Goal: Information Seeking & Learning: Find contact information

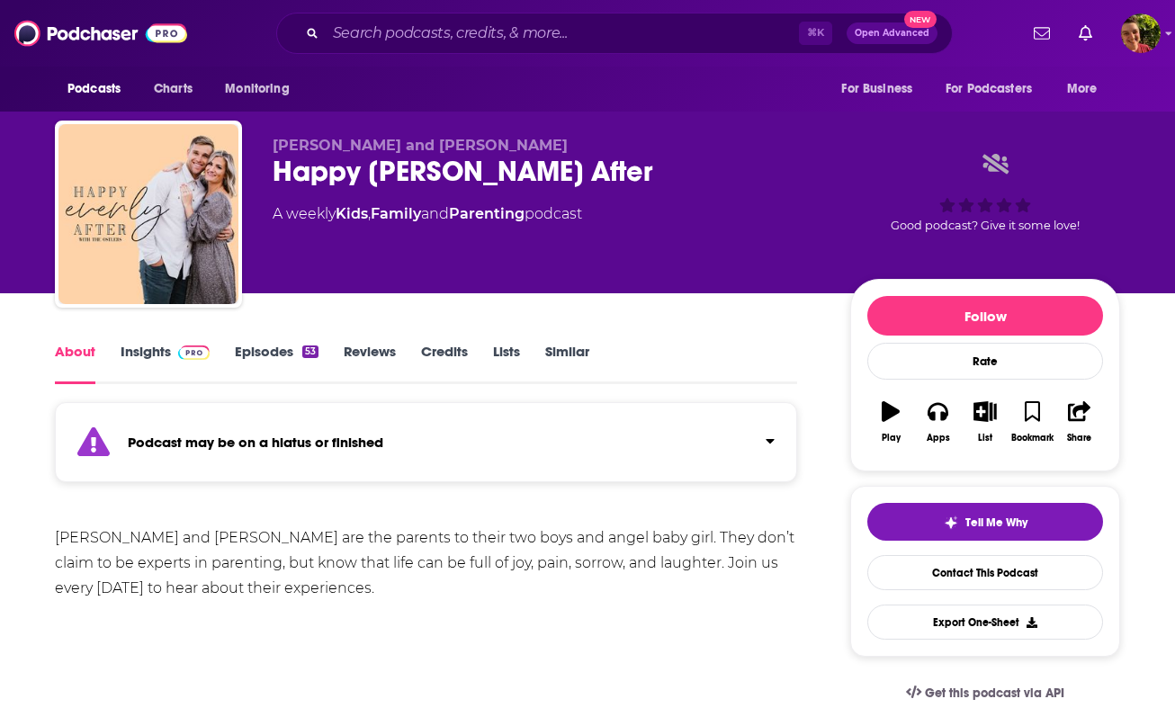
click at [171, 355] on span at bounding box center [190, 351] width 39 height 17
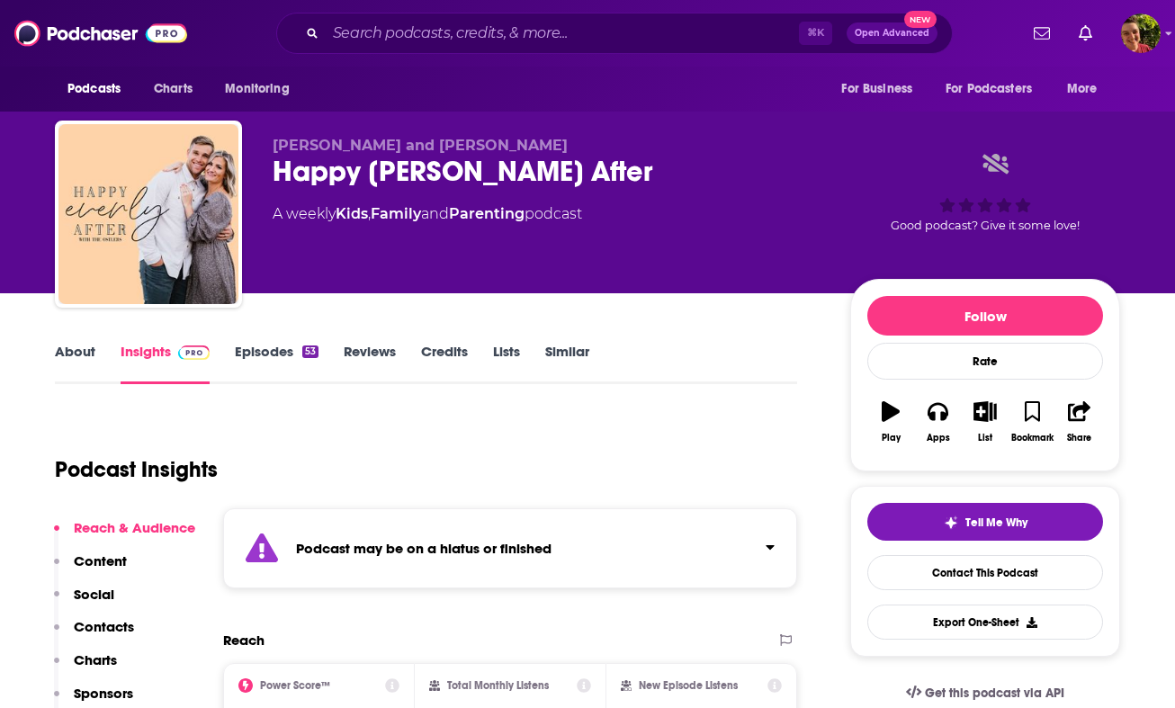
click at [449, 532] on div "Podcast may be on a hiatus or finished" at bounding box center [510, 548] width 574 height 80
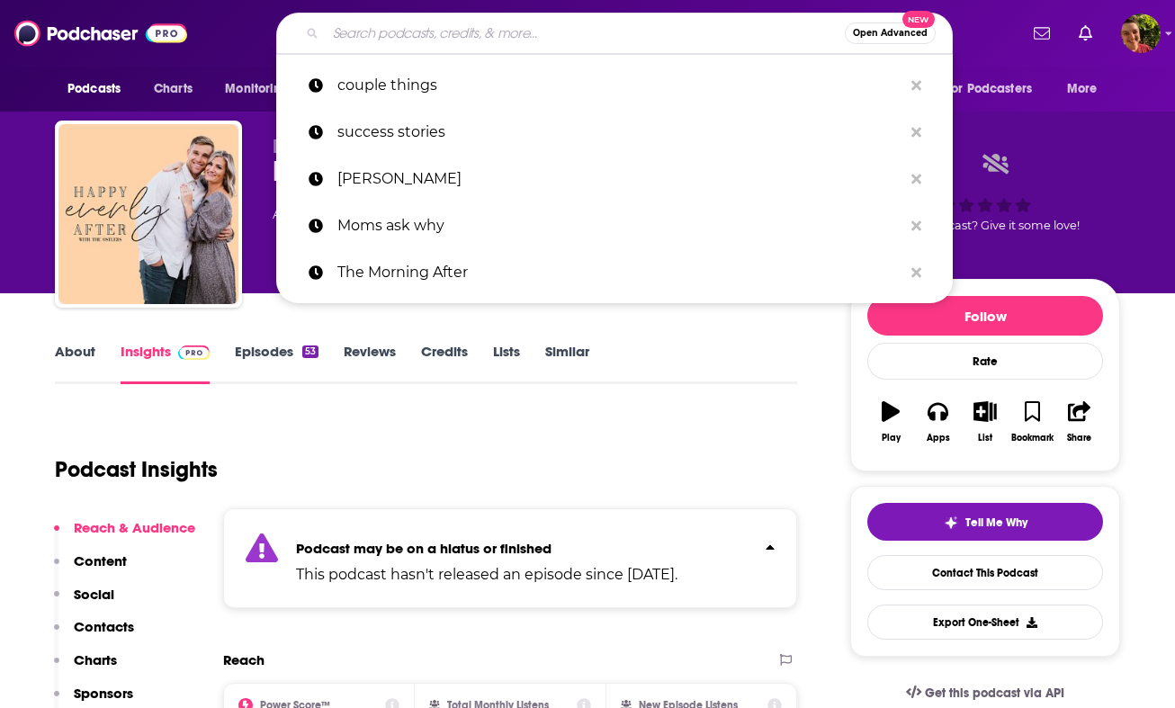
click at [474, 40] on input "Search podcasts, credits, & more..." at bounding box center [585, 33] width 519 height 29
paste input "Happy Family After"
type input "Happy Family After"
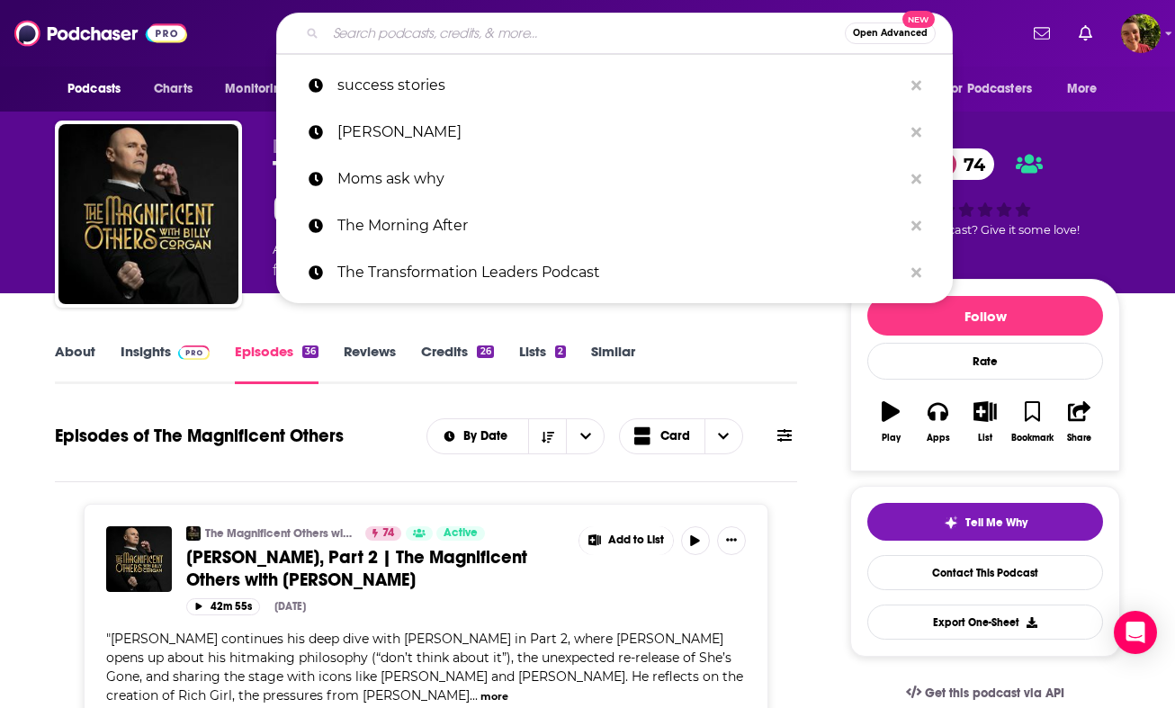
click at [462, 28] on input "Search podcasts, credits, & more..." at bounding box center [585, 33] width 519 height 29
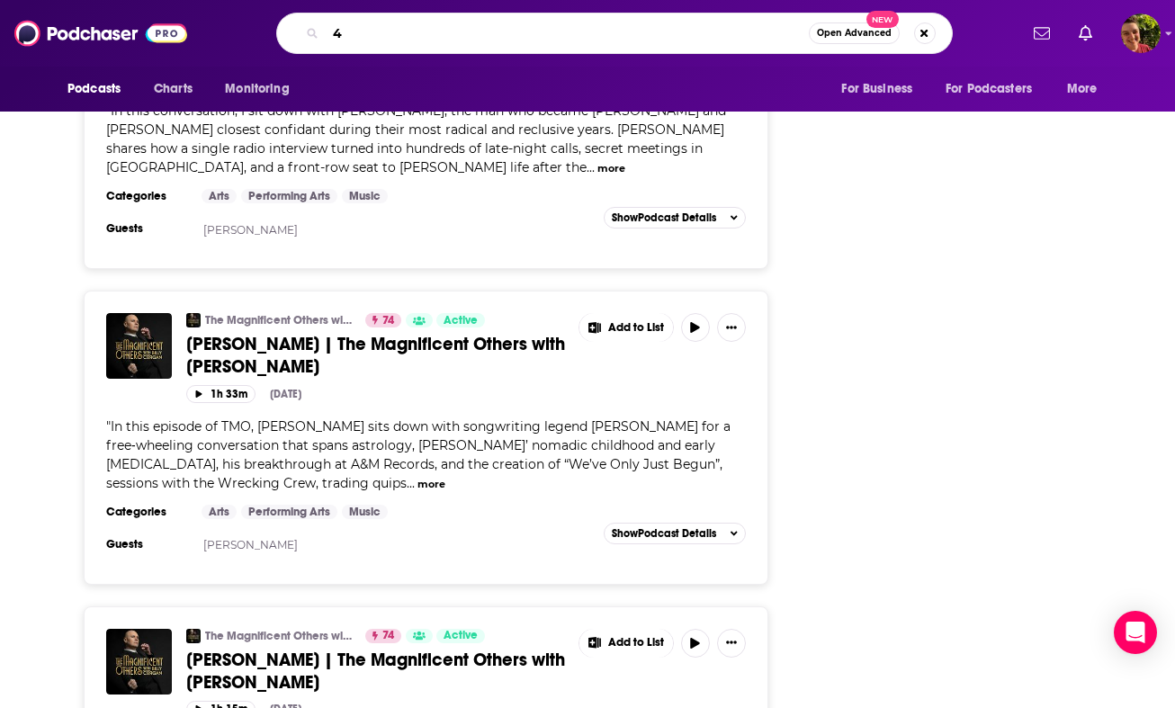
type input "4"
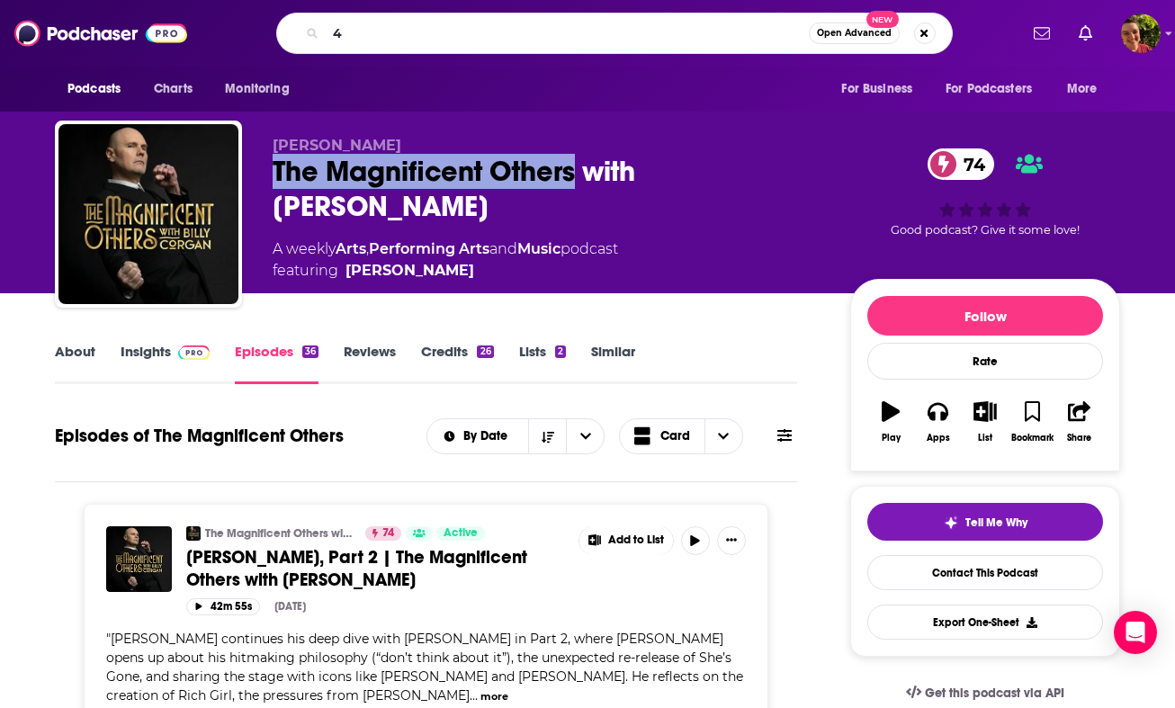
drag, startPoint x: 485, startPoint y: 144, endPoint x: 575, endPoint y: 183, distance: 97.9
click at [575, 183] on div "Billy Corgan The Magnificent Others with Billy Corgan 74 A weekly Arts , Perfor…" at bounding box center [547, 209] width 549 height 145
copy div "The Magnificent Others"
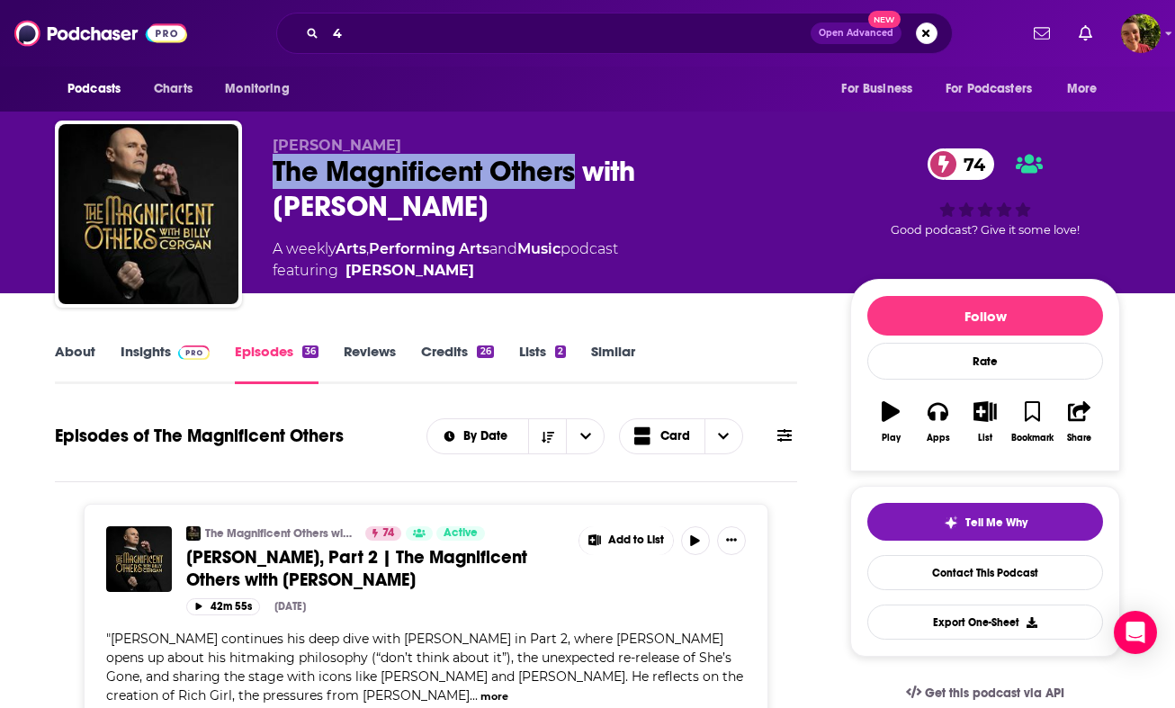
click at [171, 355] on span at bounding box center [190, 351] width 39 height 17
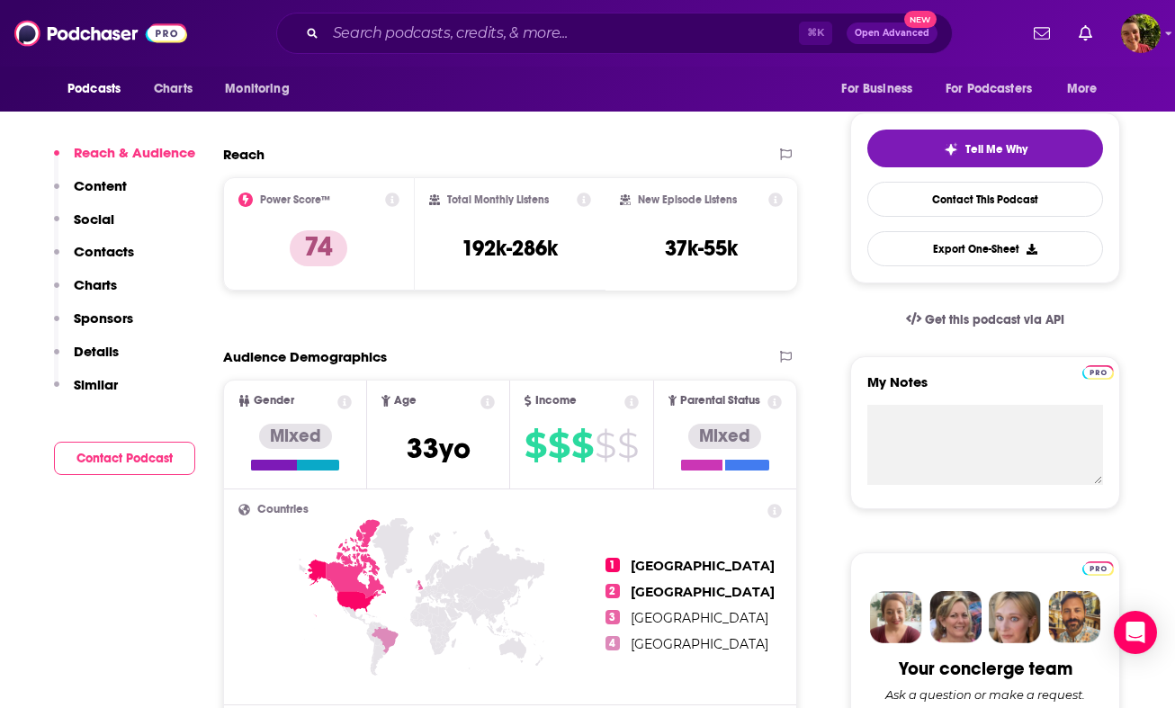
click at [103, 252] on p "Contacts" at bounding box center [104, 251] width 60 height 17
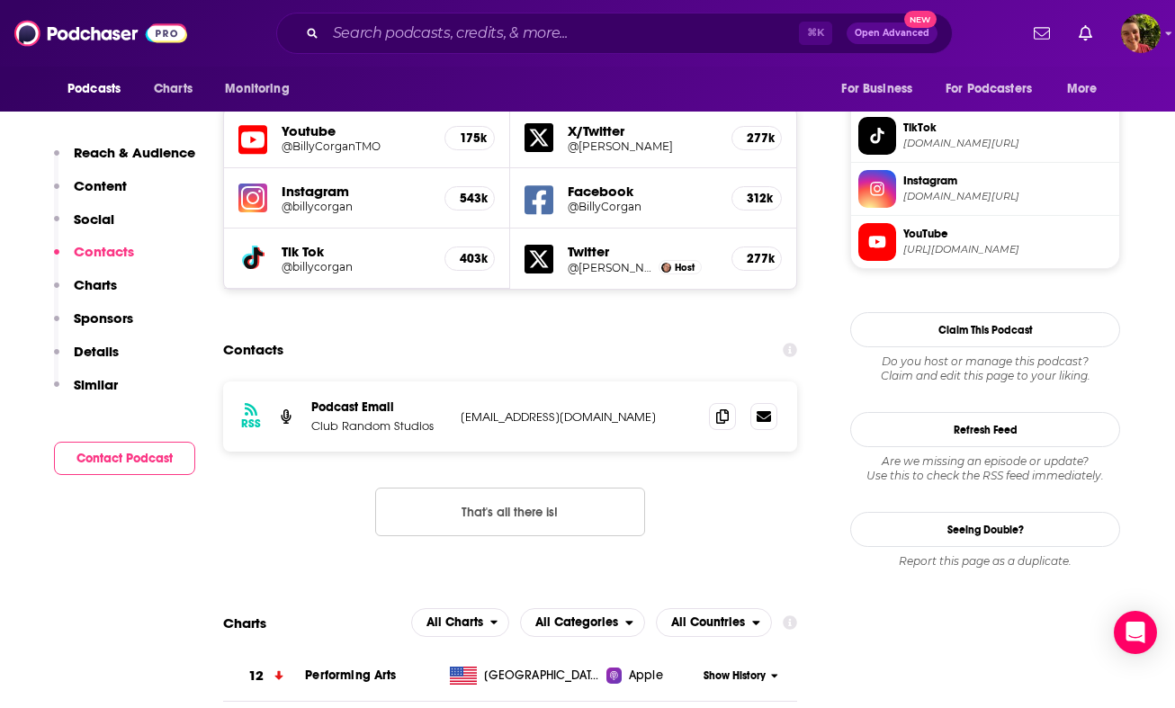
scroll to position [1580, 0]
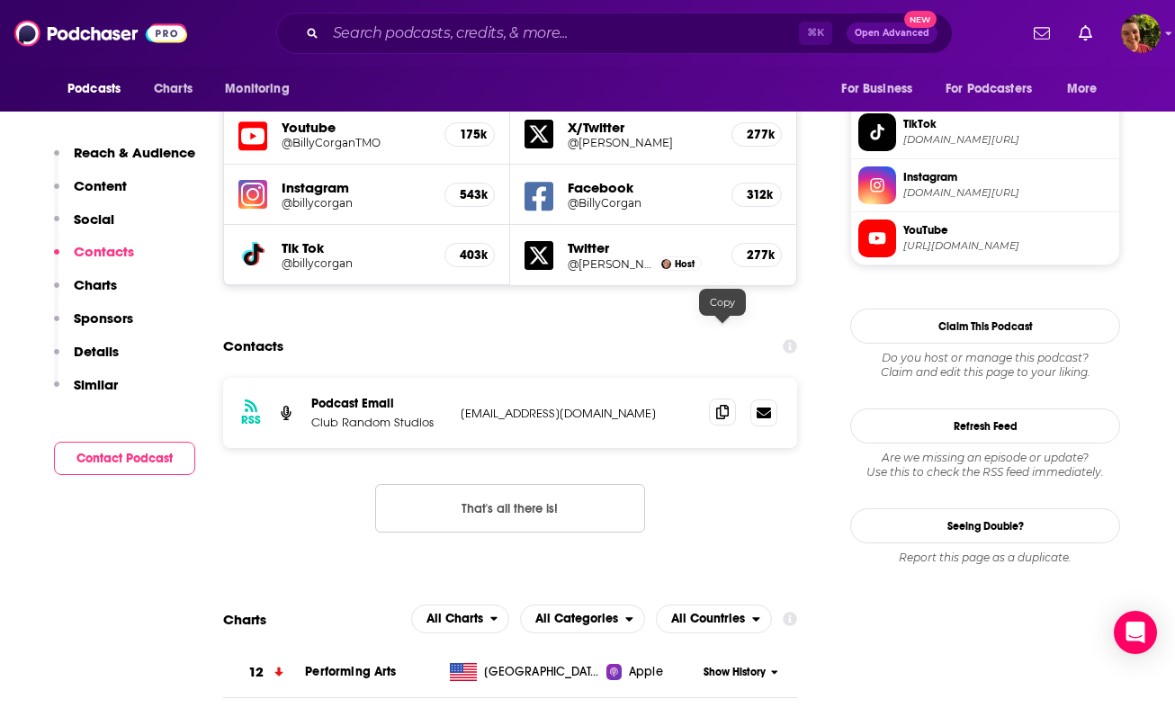
click at [724, 398] on span at bounding box center [722, 411] width 27 height 27
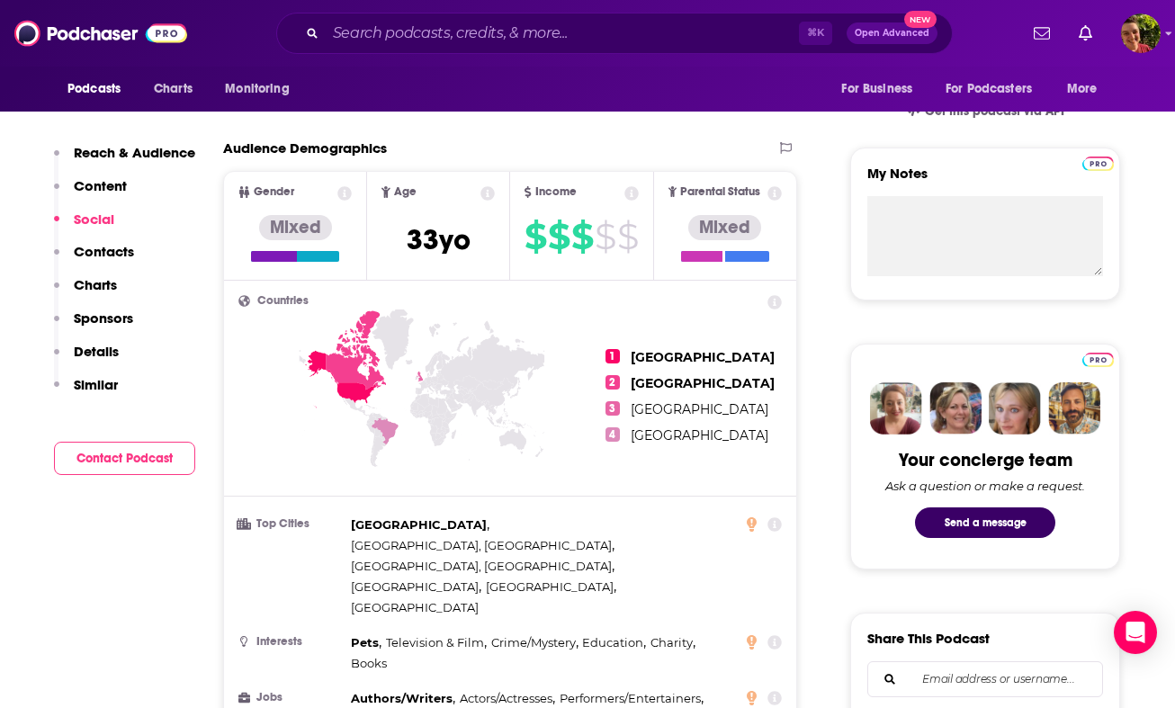
scroll to position [0, 0]
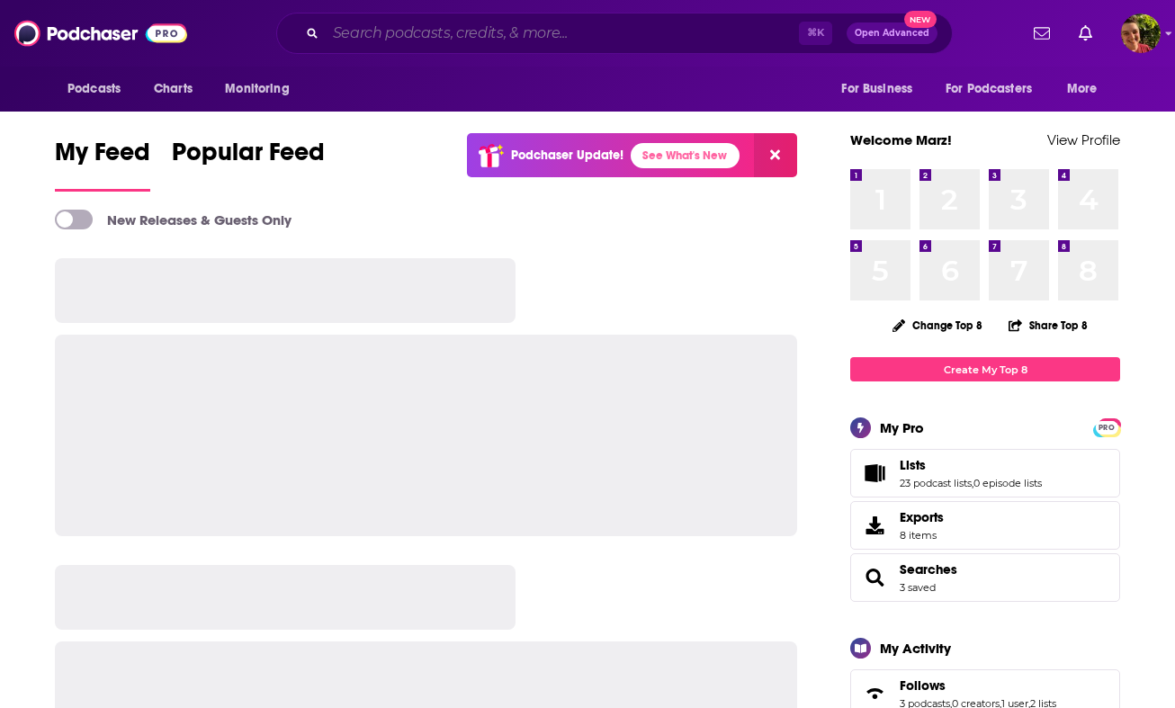
click at [448, 40] on input "Search podcasts, credits, & more..." at bounding box center [562, 33] width 473 height 29
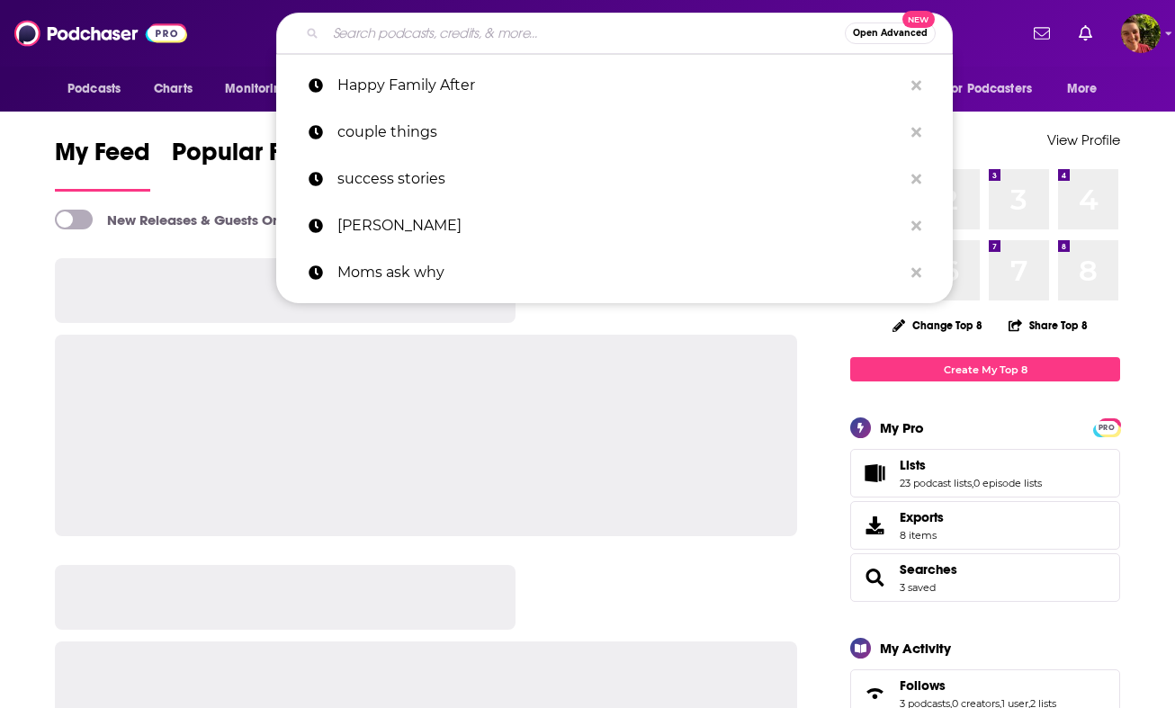
paste input "https://www.youtube.com/@ahepodcast/videos?app=desktop&view=0&sort=p&shelf_id=1"
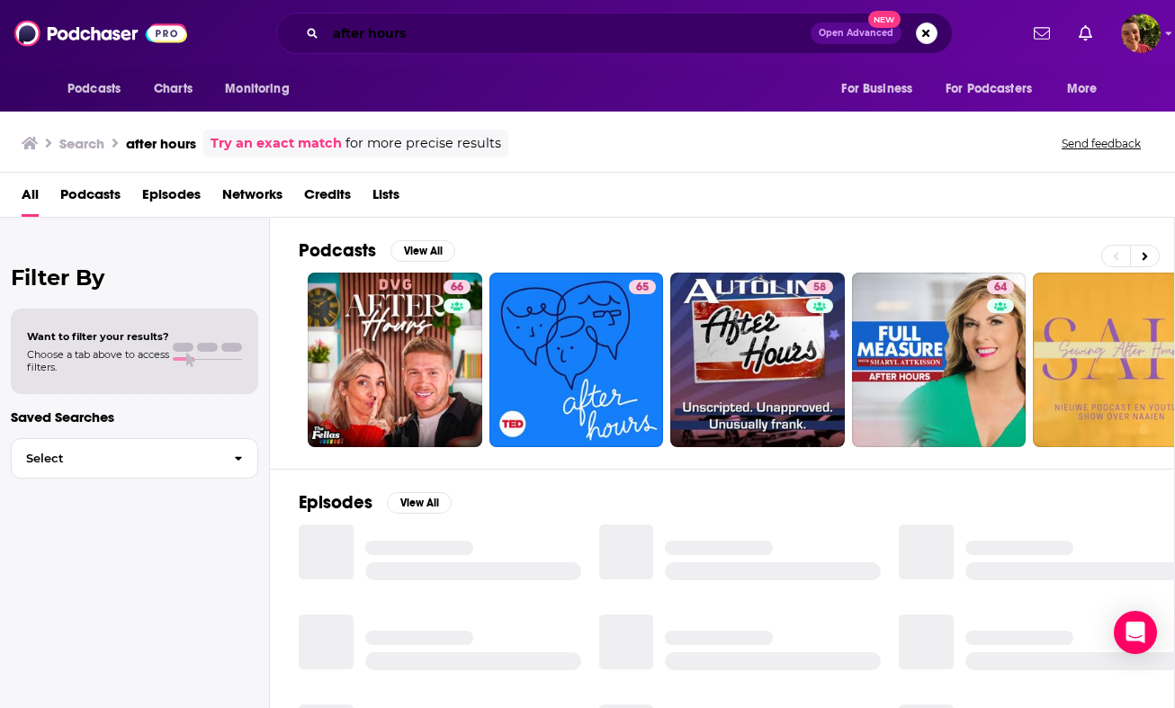
click at [515, 36] on input "after hours" at bounding box center [568, 33] width 485 height 29
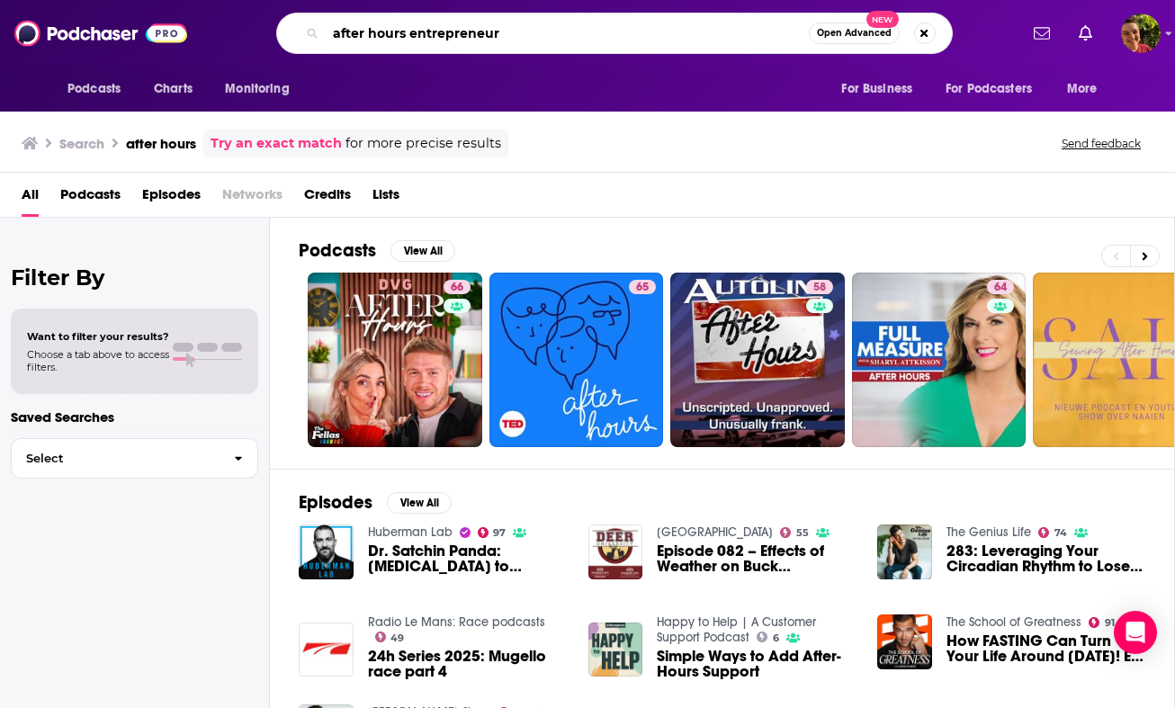
type input "after hours entrepreneur"
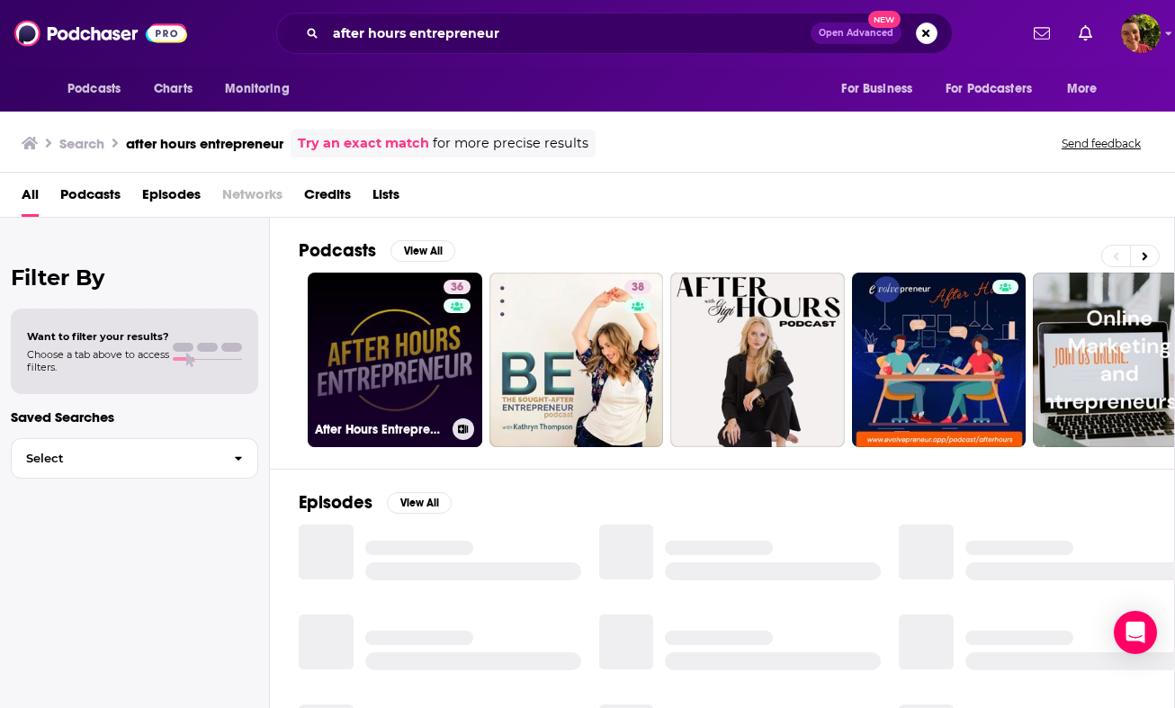
click at [380, 373] on link "36 After Hours Entrepreneur with Mark Savant" at bounding box center [395, 360] width 174 height 174
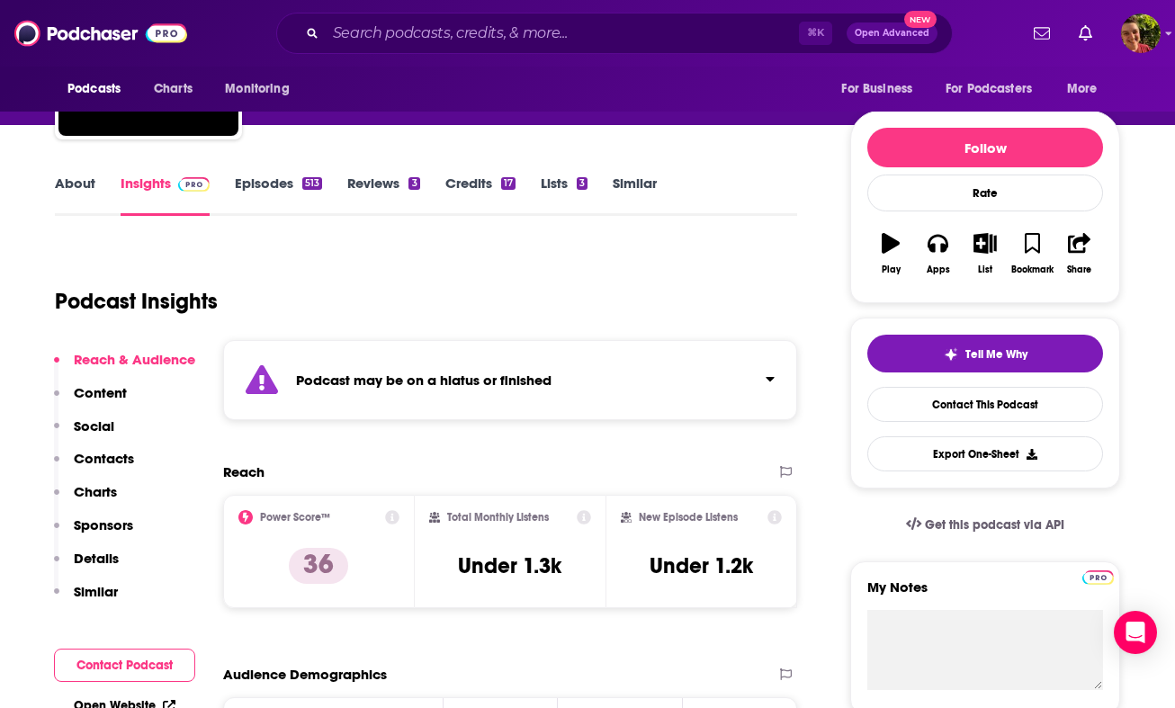
scroll to position [182, 0]
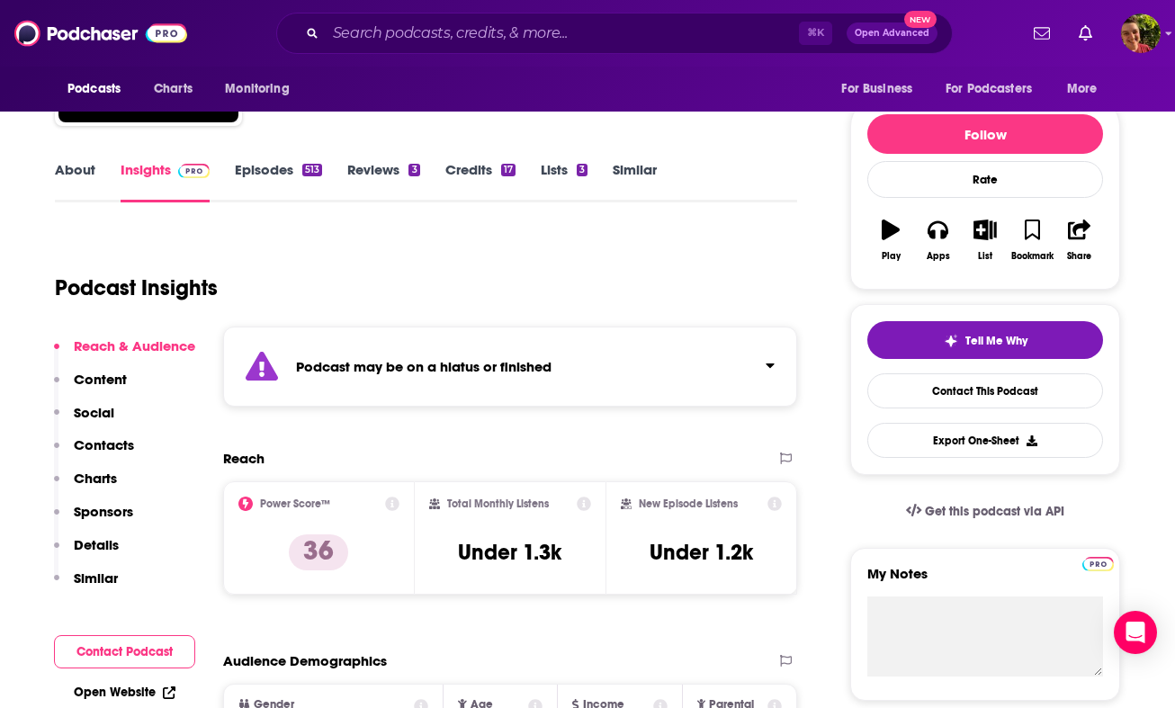
click at [505, 381] on div "Podcast may be on a hiatus or finished" at bounding box center [510, 366] width 574 height 80
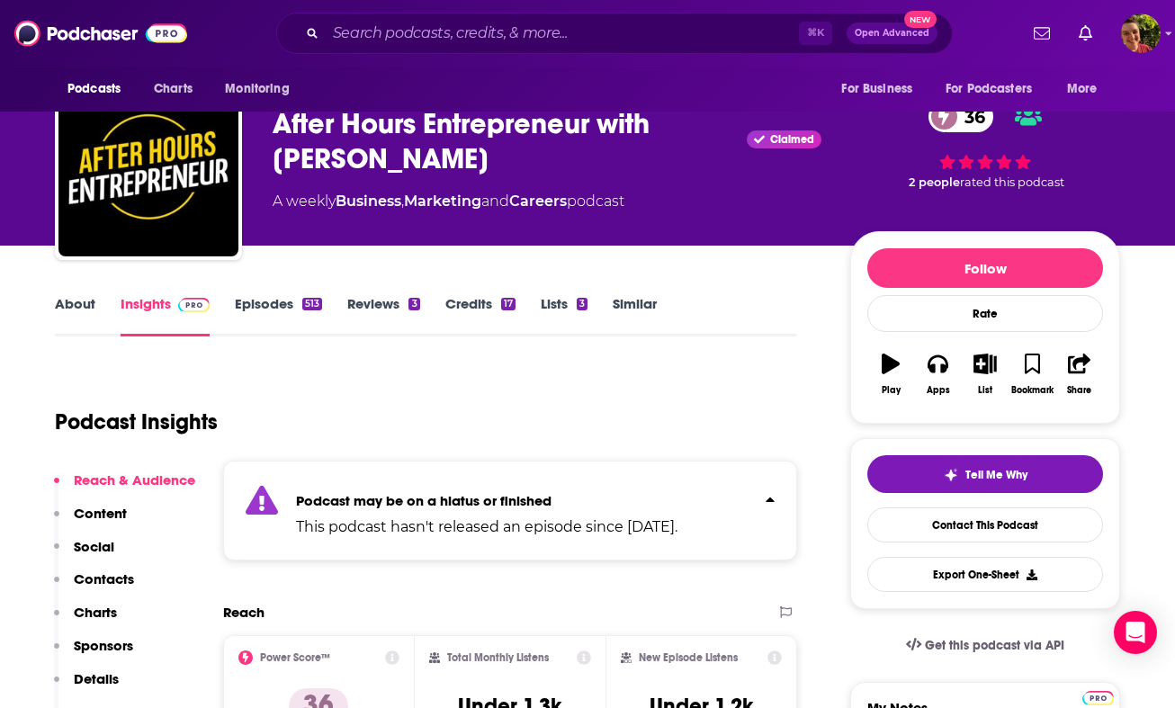
scroll to position [0, 0]
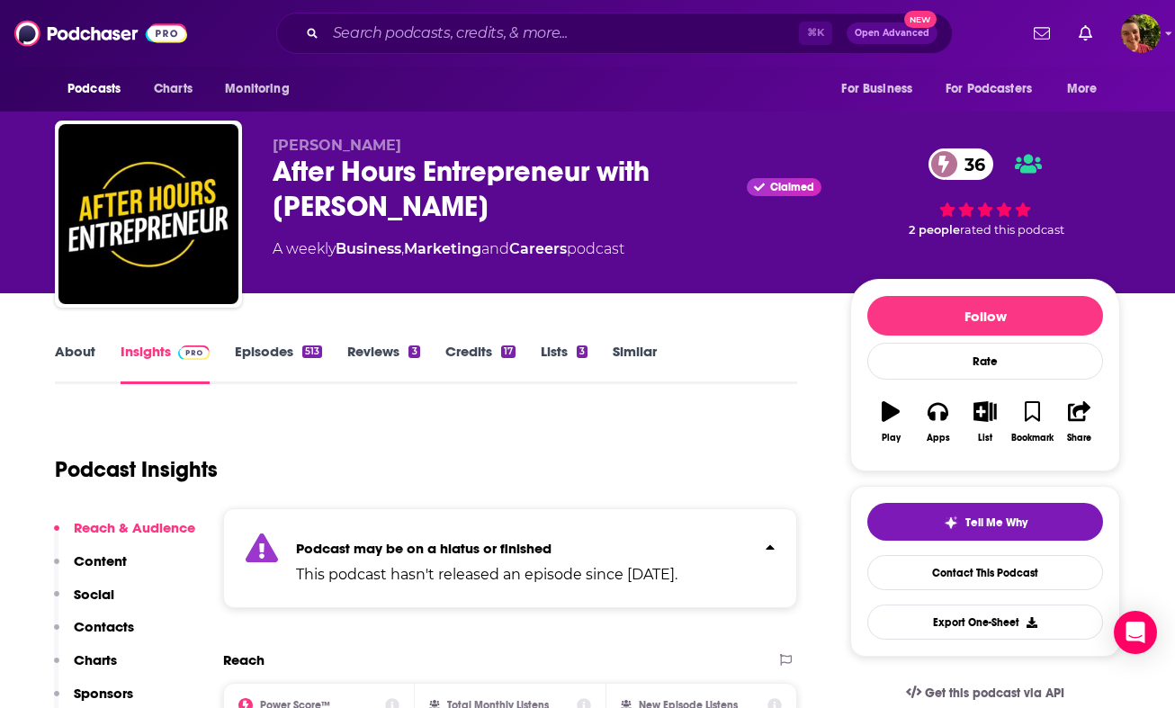
click at [85, 360] on link "About" at bounding box center [75, 363] width 40 height 41
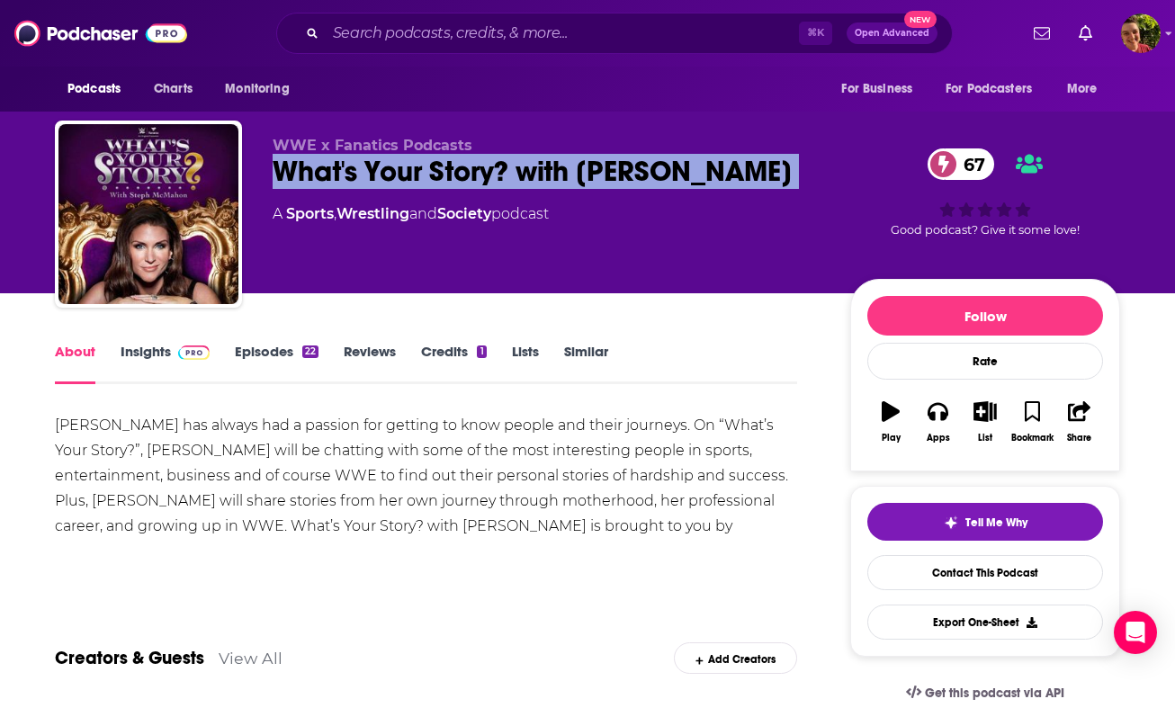
click at [165, 351] on link "Insights" at bounding box center [165, 363] width 89 height 41
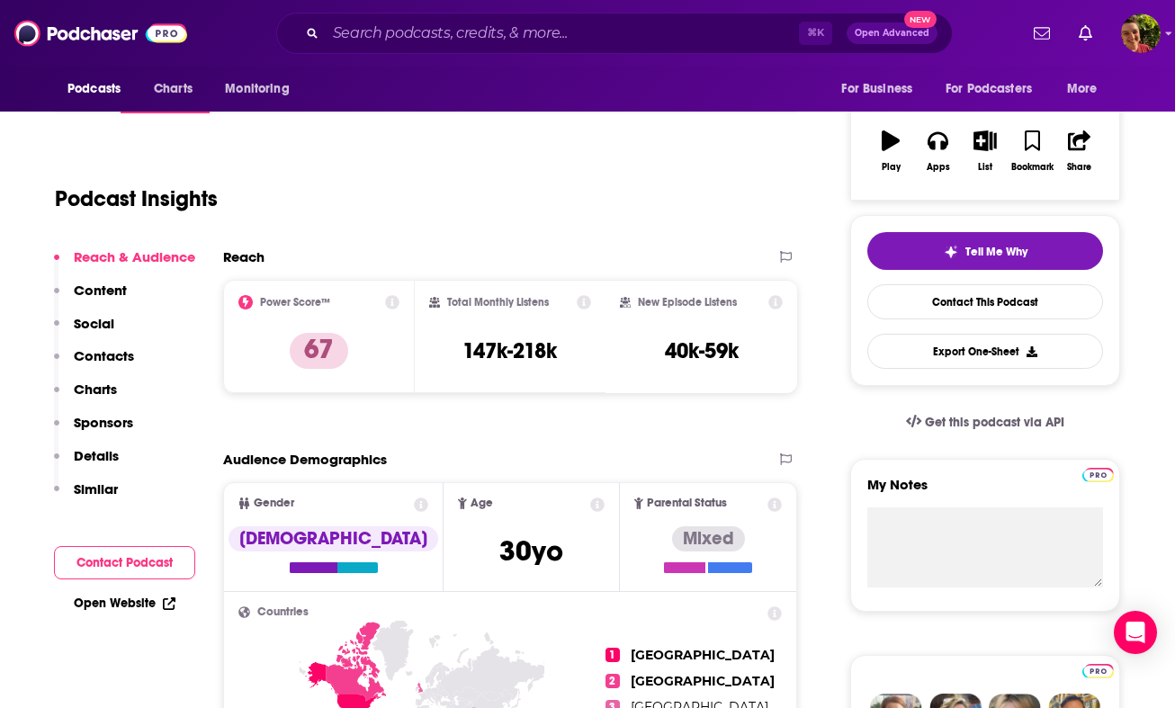
click at [119, 355] on p "Contacts" at bounding box center [104, 355] width 60 height 17
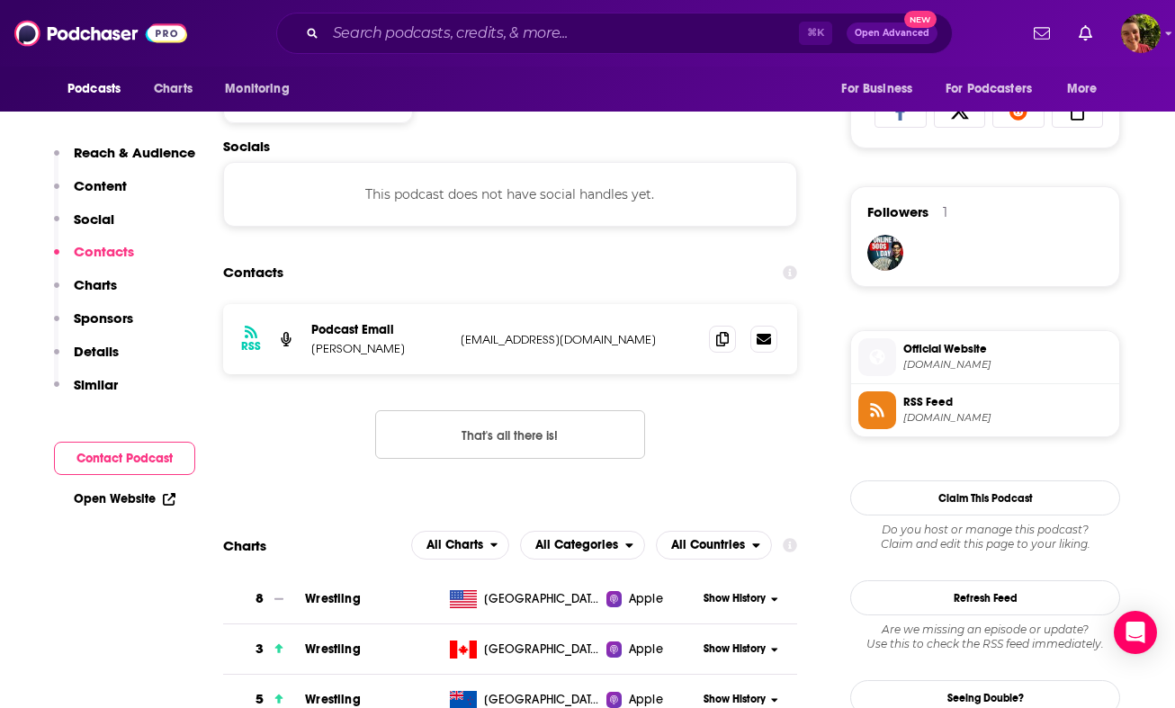
scroll to position [1203, 0]
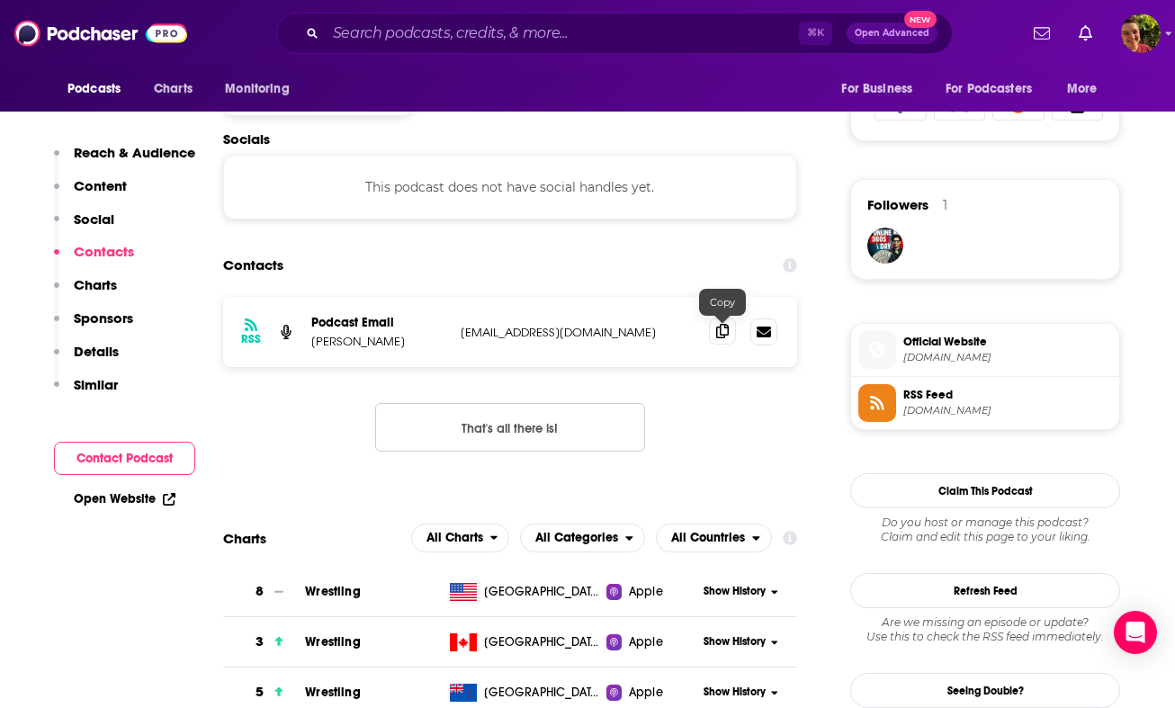
click at [727, 335] on icon at bounding box center [722, 331] width 13 height 14
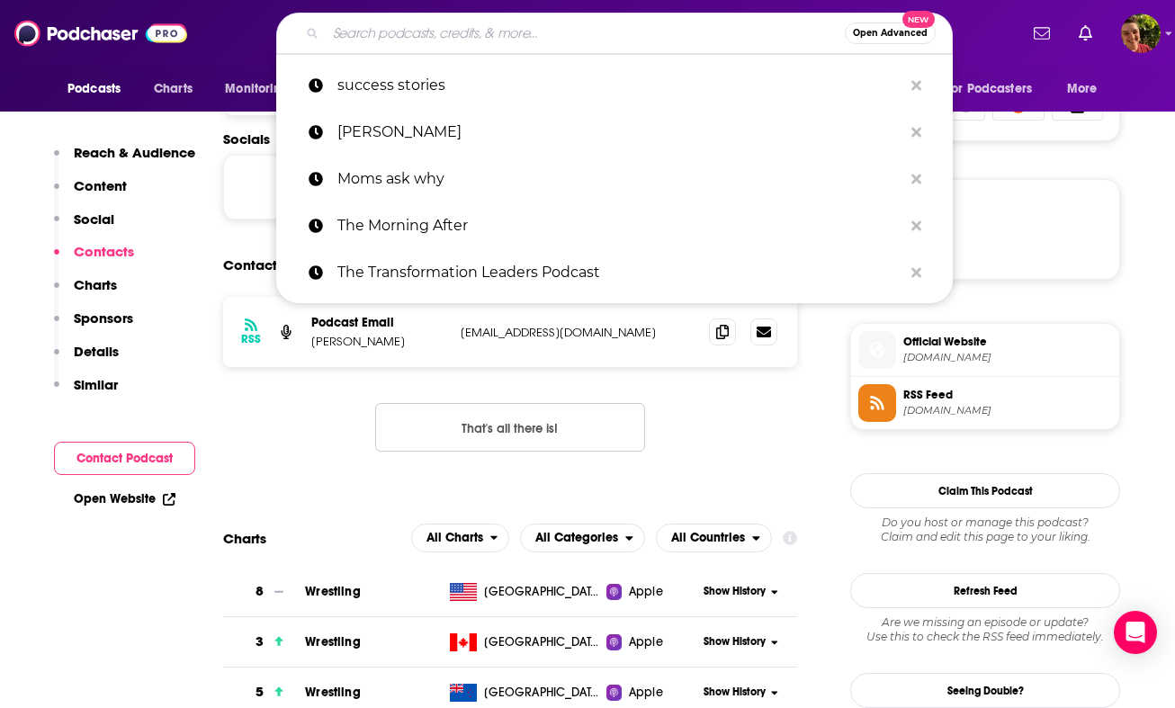
click at [510, 38] on input "Search podcasts, credits, & more..." at bounding box center [585, 33] width 519 height 29
paste input "NeuroNoodle"
type input "NeuroNoodle"
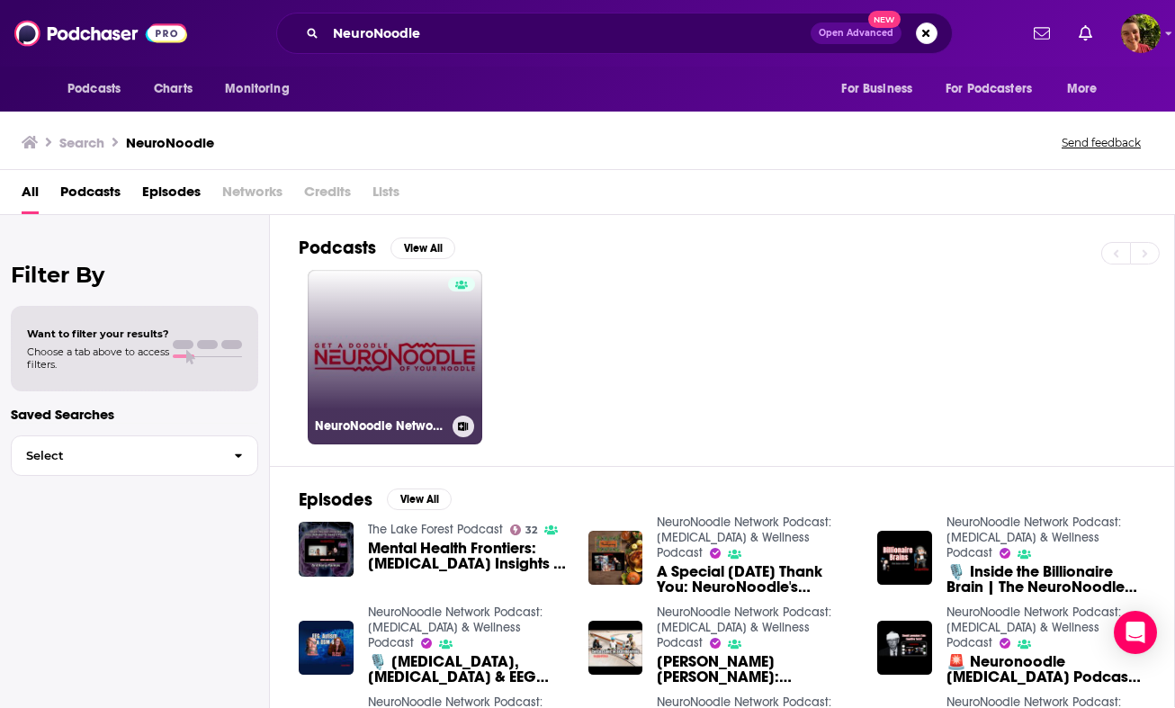
click at [398, 315] on link "NeuroNoodle Network Podcast: Neurofeedback & Wellness Podcast" at bounding box center [395, 357] width 174 height 174
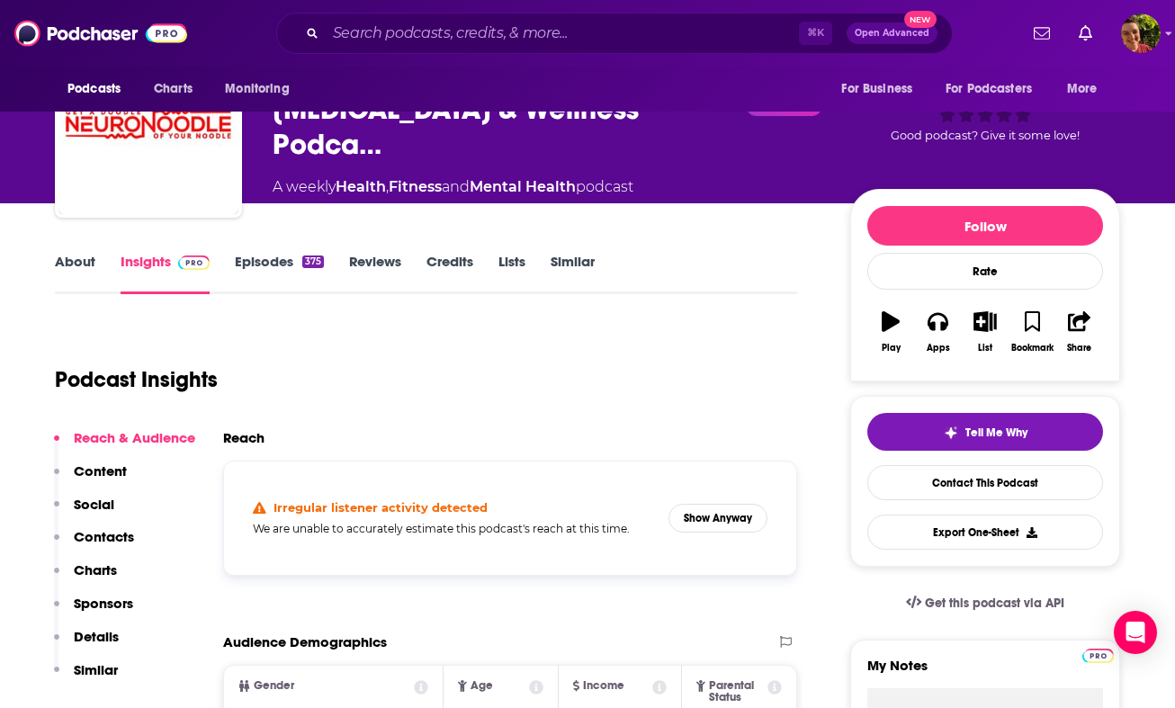
scroll to position [118, 0]
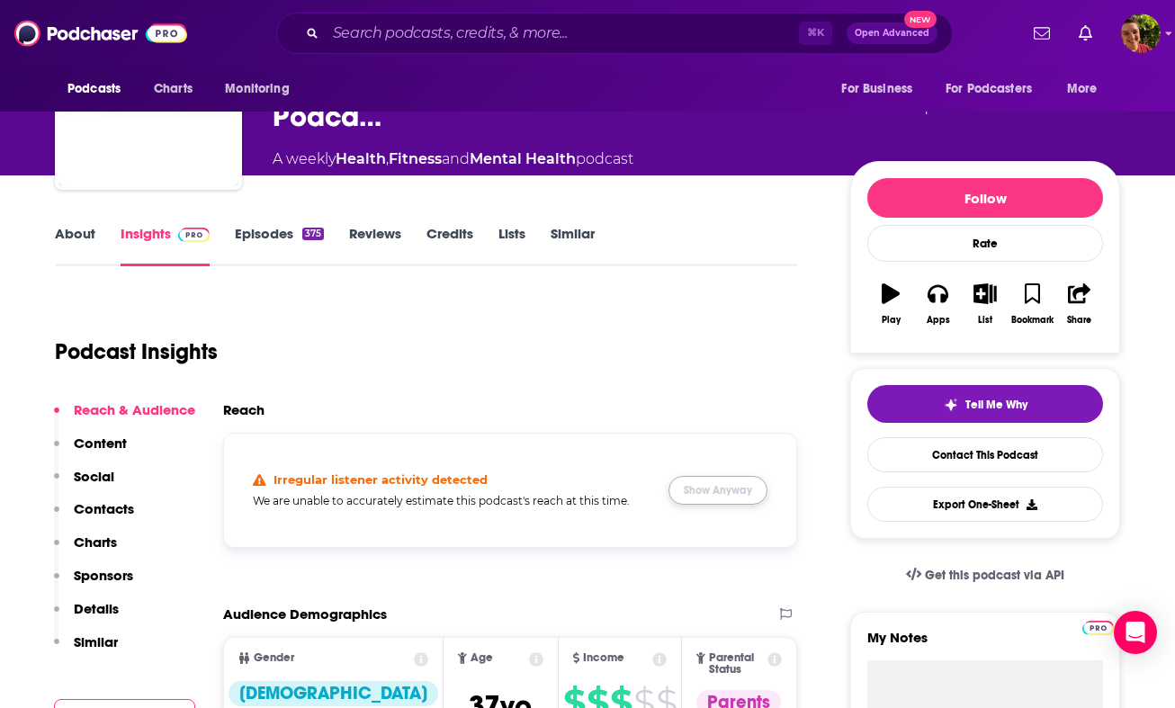
click at [749, 484] on button "Show Anyway" at bounding box center [717, 490] width 99 height 29
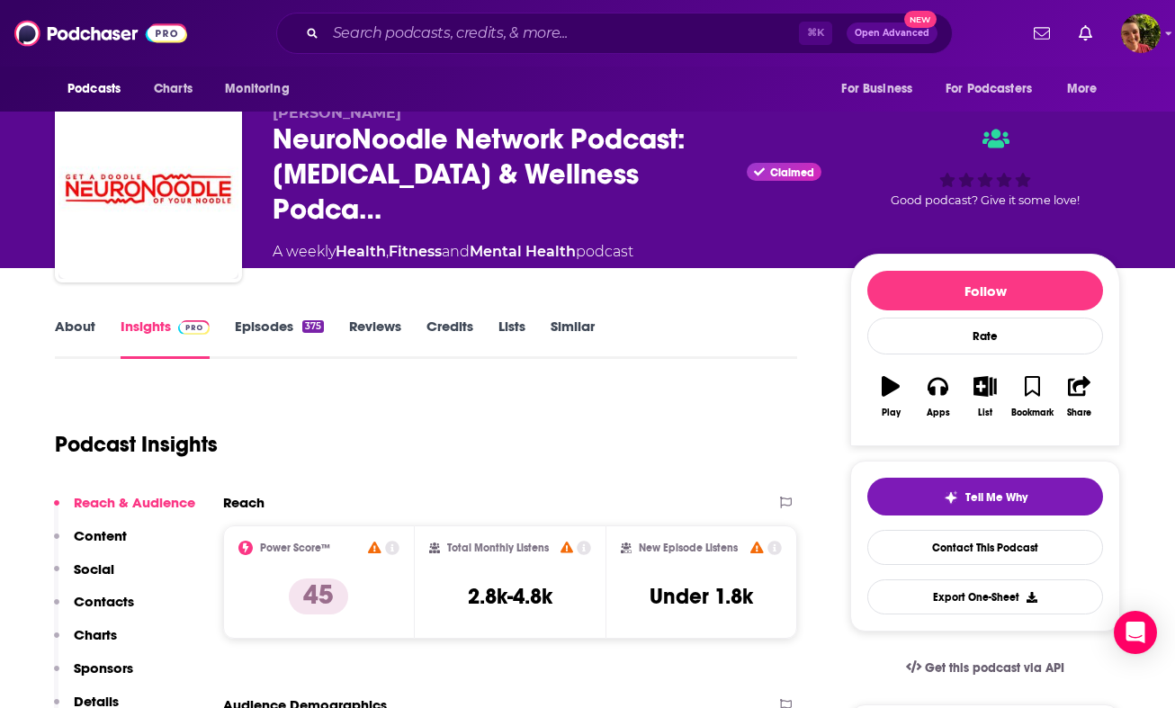
scroll to position [0, 0]
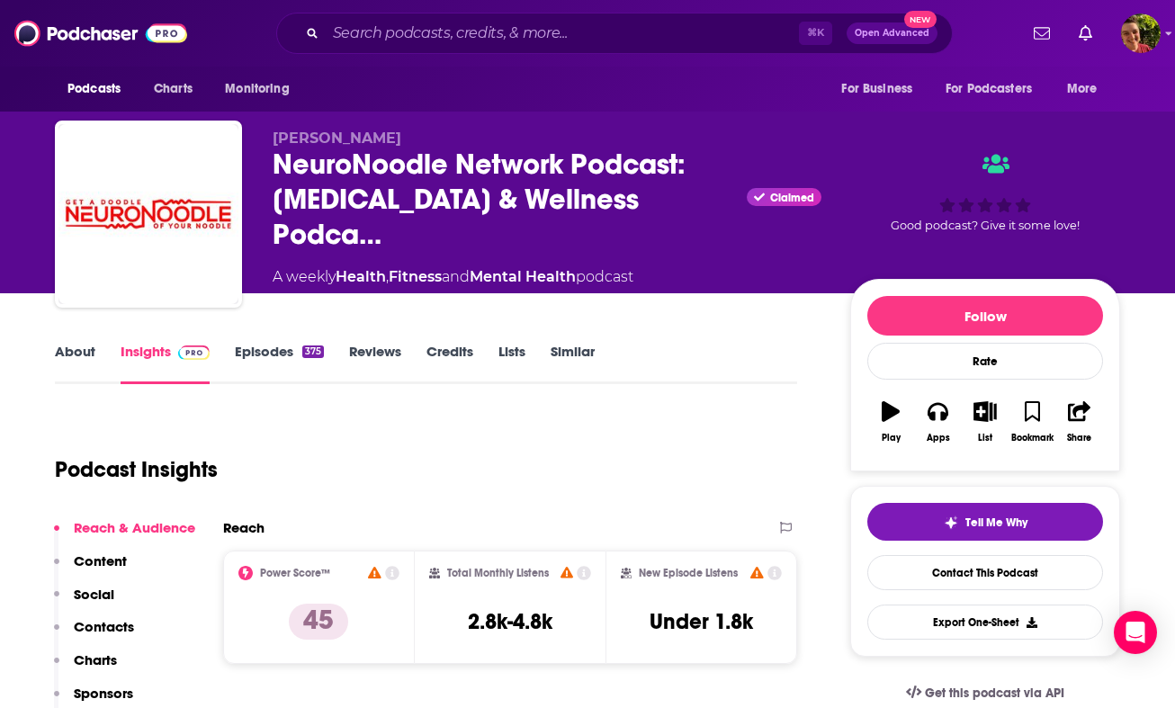
click at [127, 621] on p "Contacts" at bounding box center [104, 626] width 60 height 17
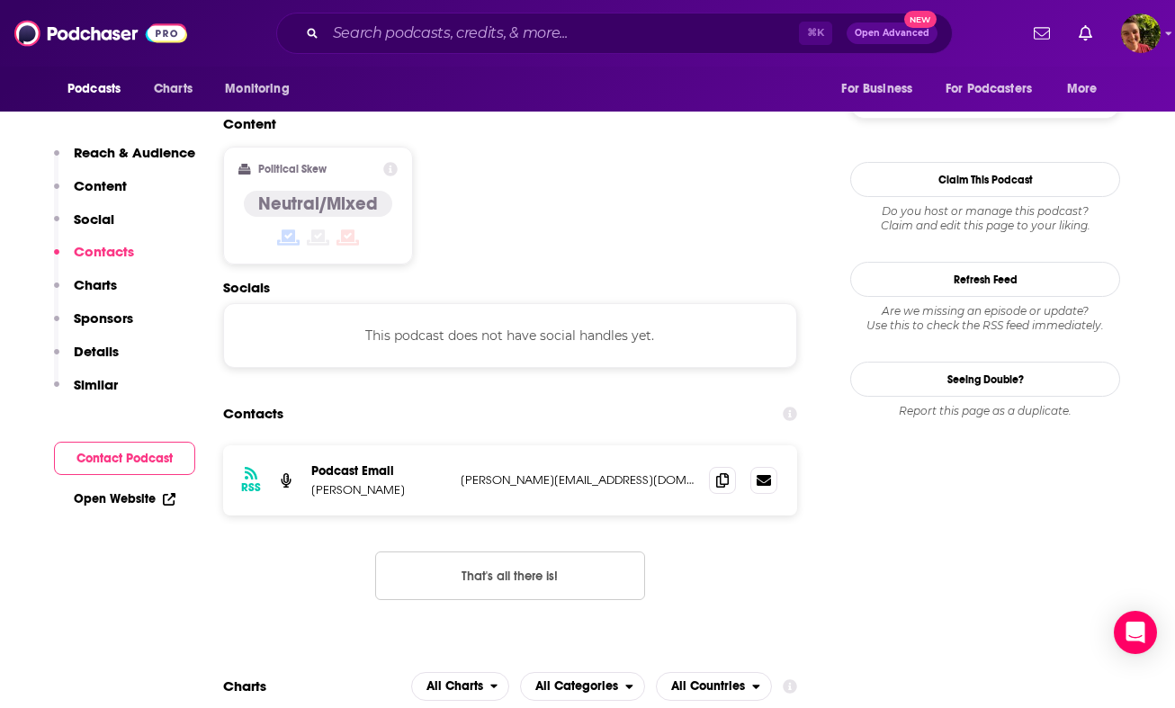
scroll to position [1427, 0]
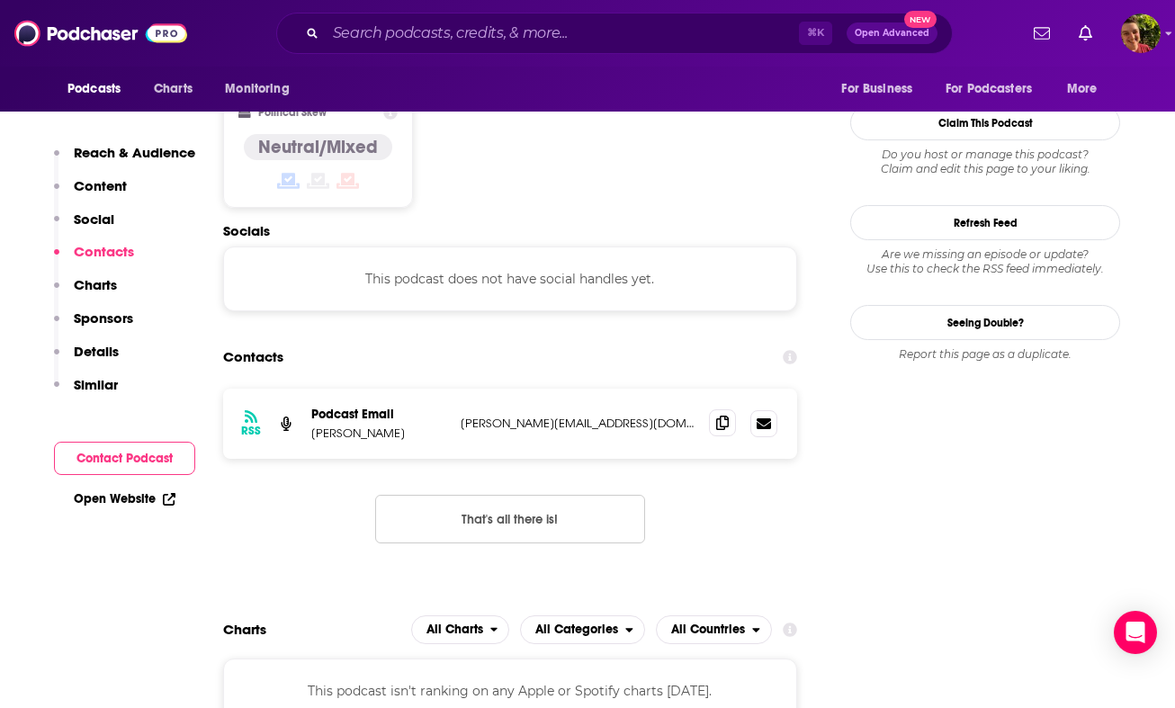
click at [725, 416] on icon at bounding box center [722, 423] width 13 height 14
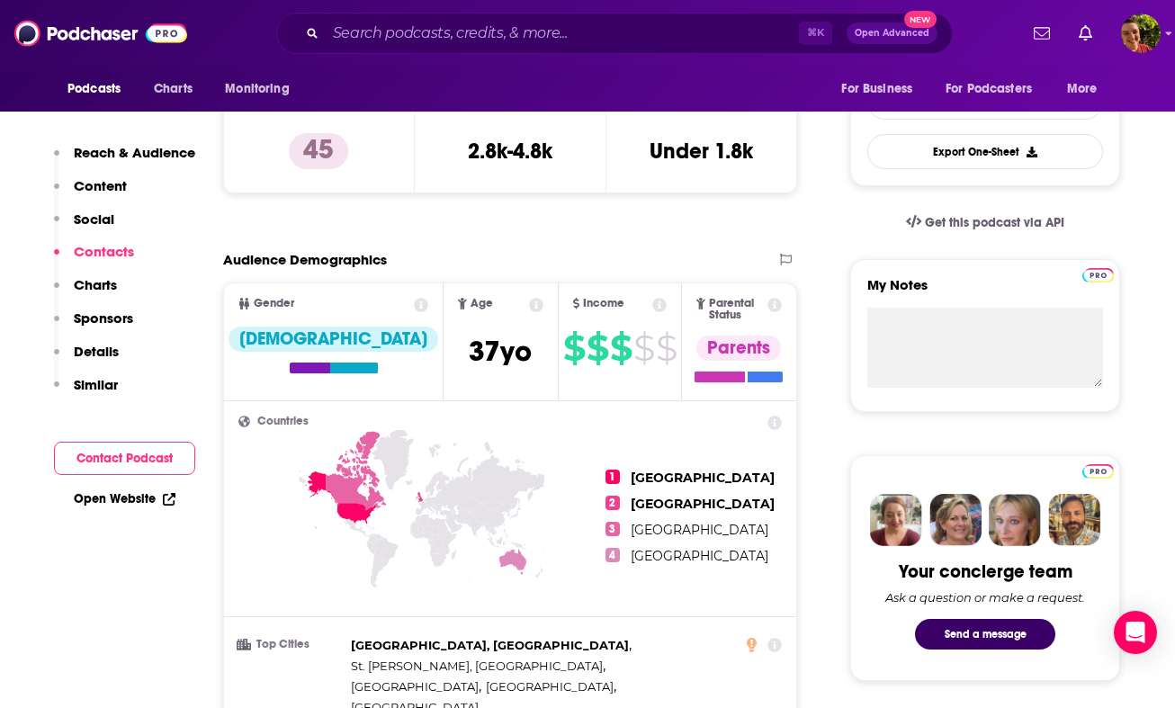
scroll to position [0, 0]
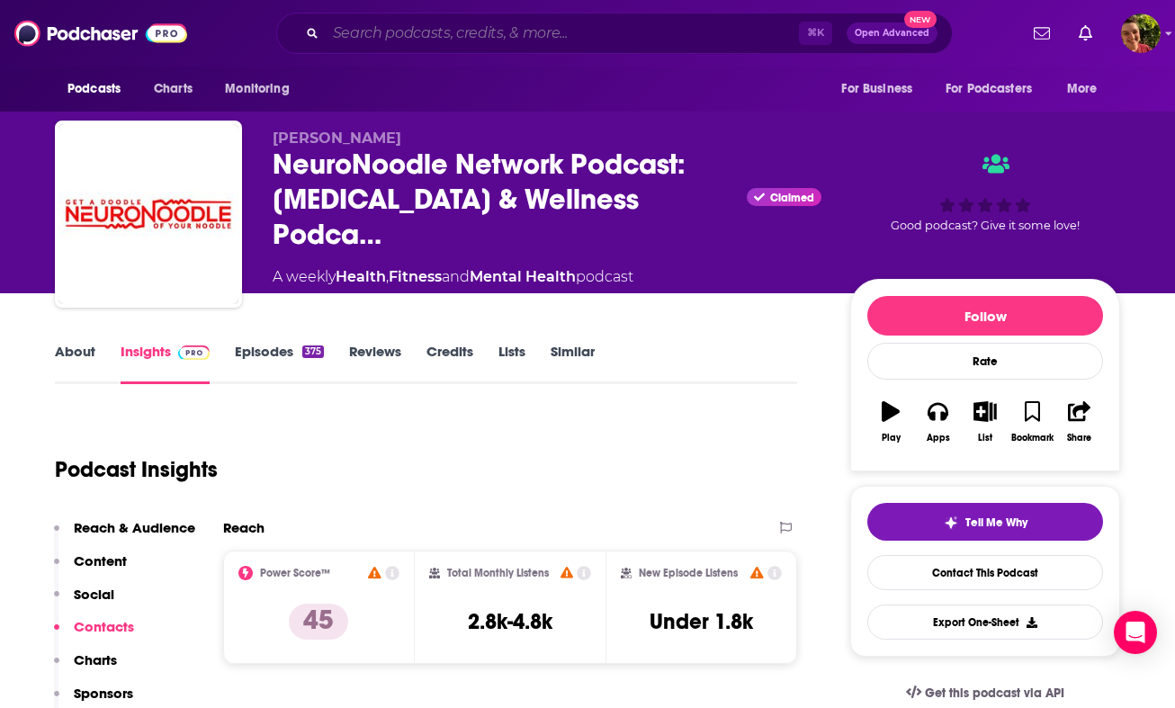
click at [416, 33] on input "Search podcasts, credits, & more..." at bounding box center [562, 33] width 473 height 29
click at [81, 353] on link "About" at bounding box center [75, 363] width 40 height 41
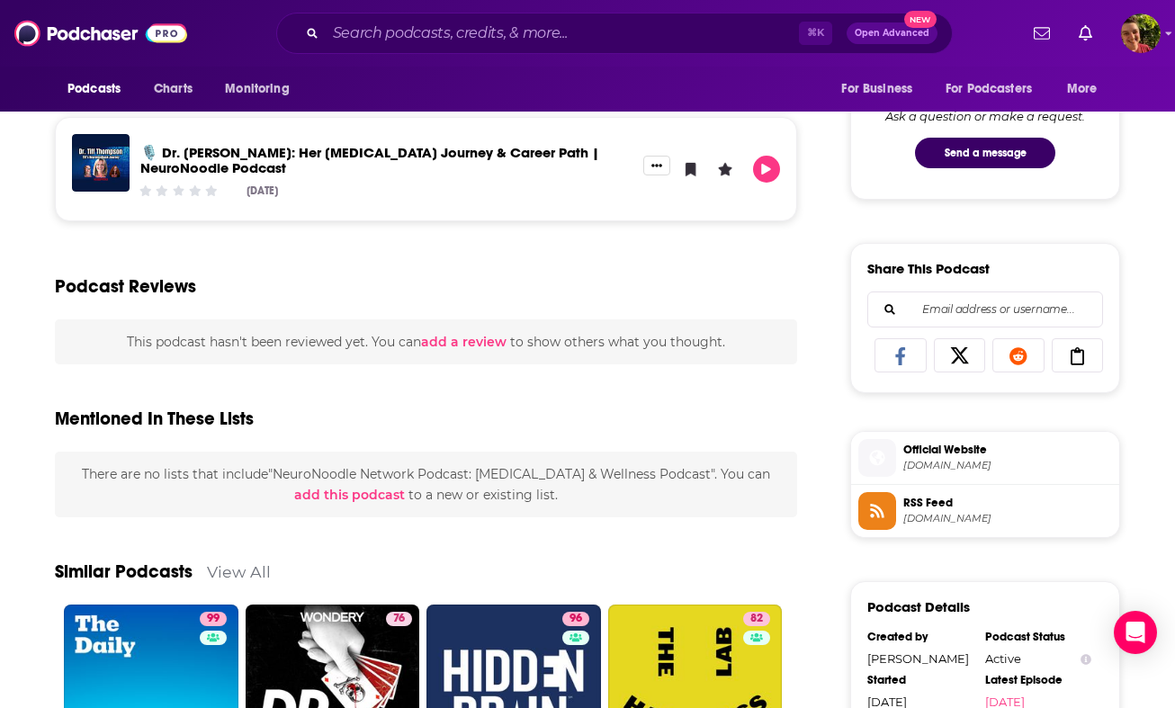
scroll to position [1282, 0]
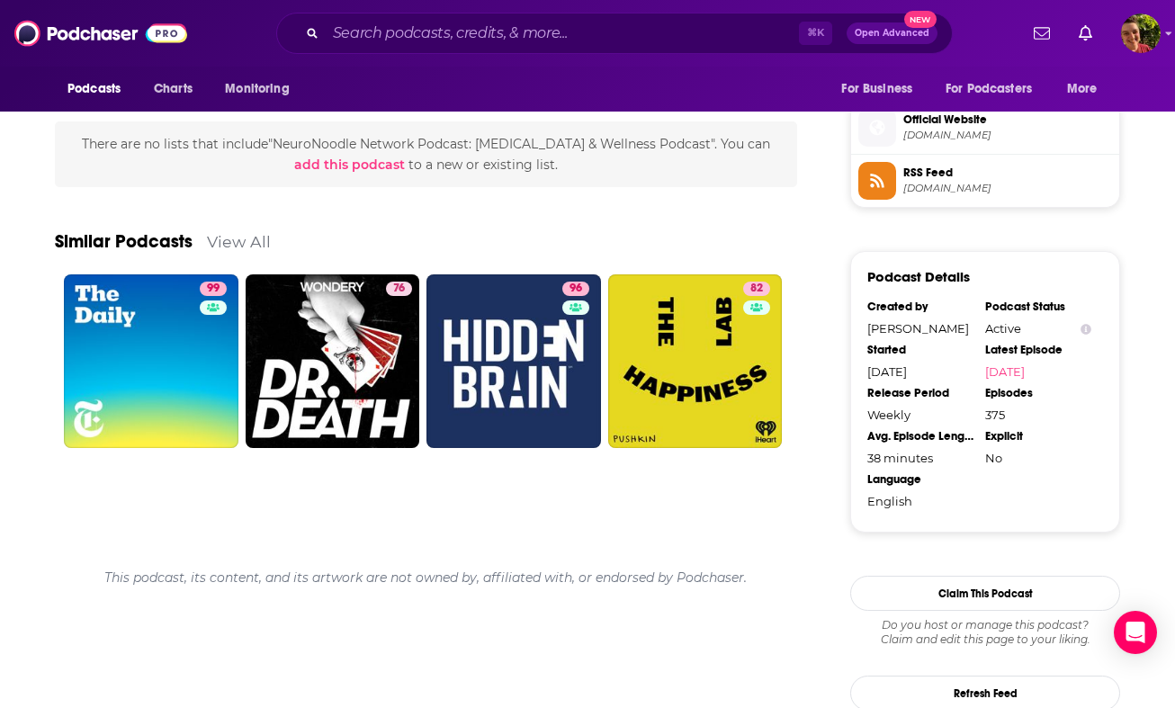
click at [246, 232] on link "View All" at bounding box center [239, 241] width 64 height 19
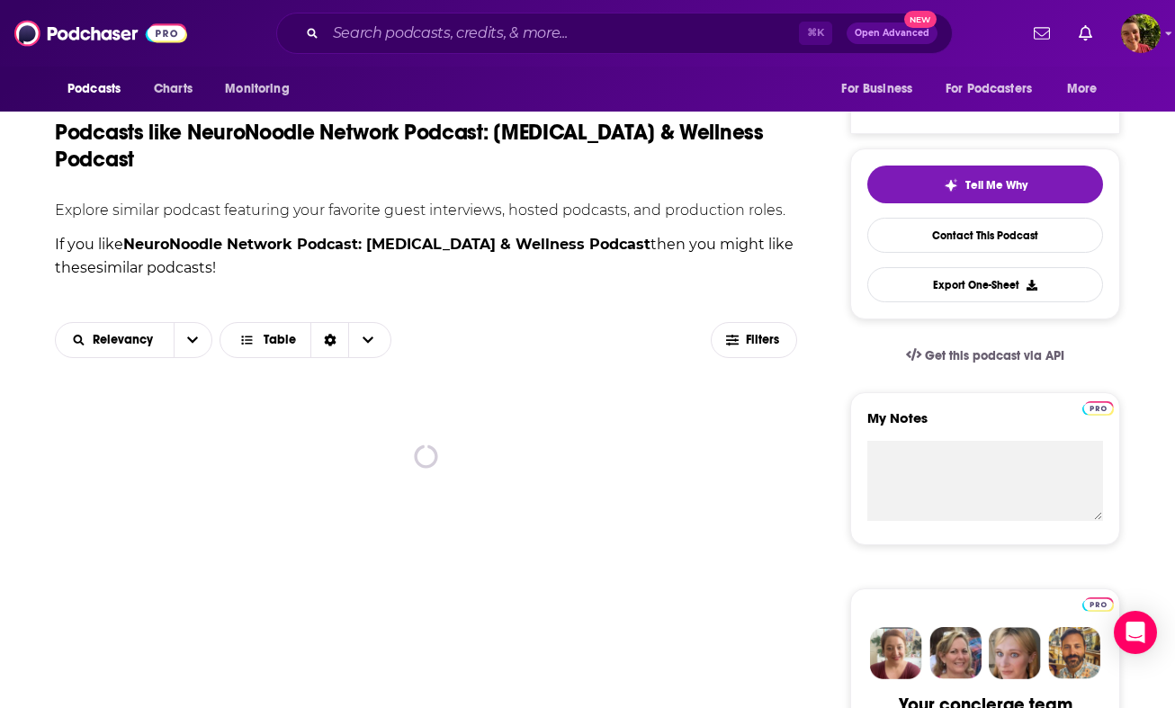
scroll to position [340, 0]
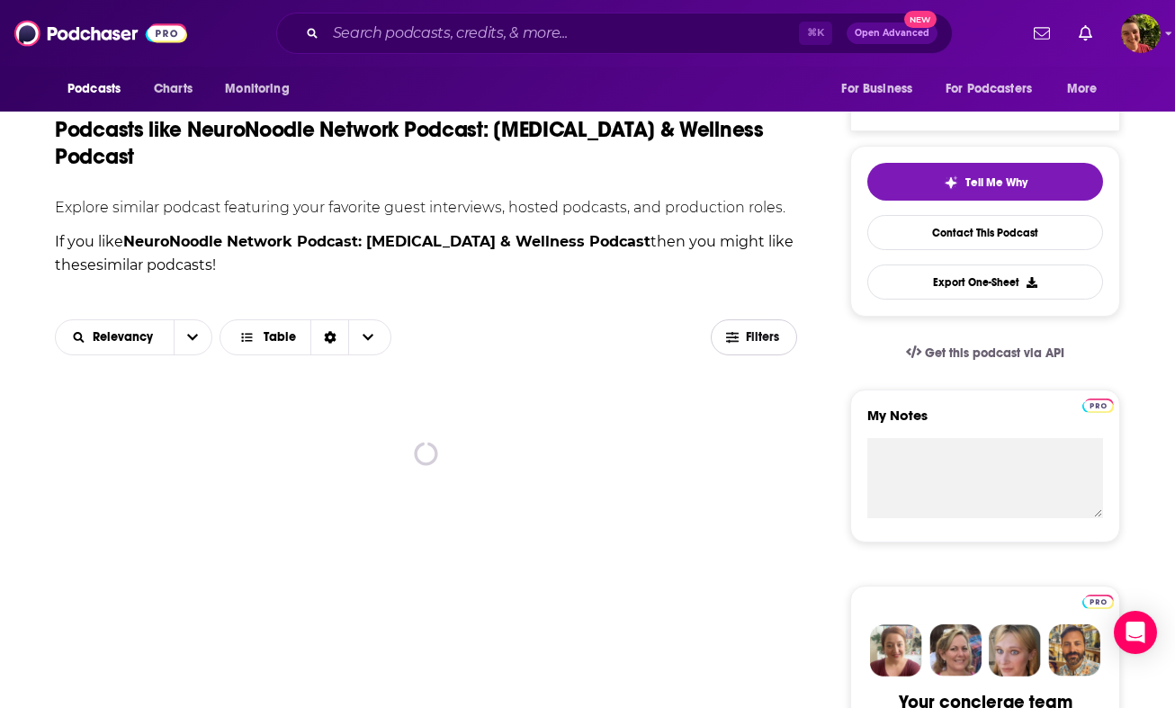
click at [770, 338] on span "Filters" at bounding box center [764, 337] width 36 height 13
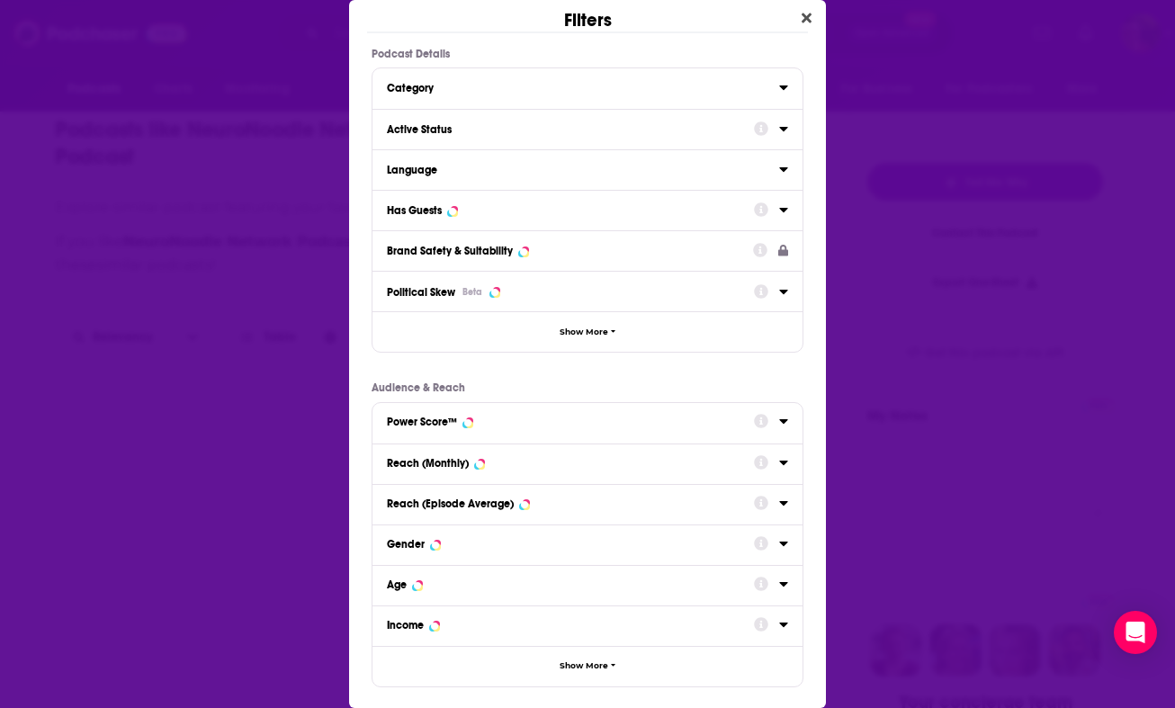
scroll to position [0, 0]
click at [508, 130] on div "Active Status" at bounding box center [564, 129] width 355 height 13
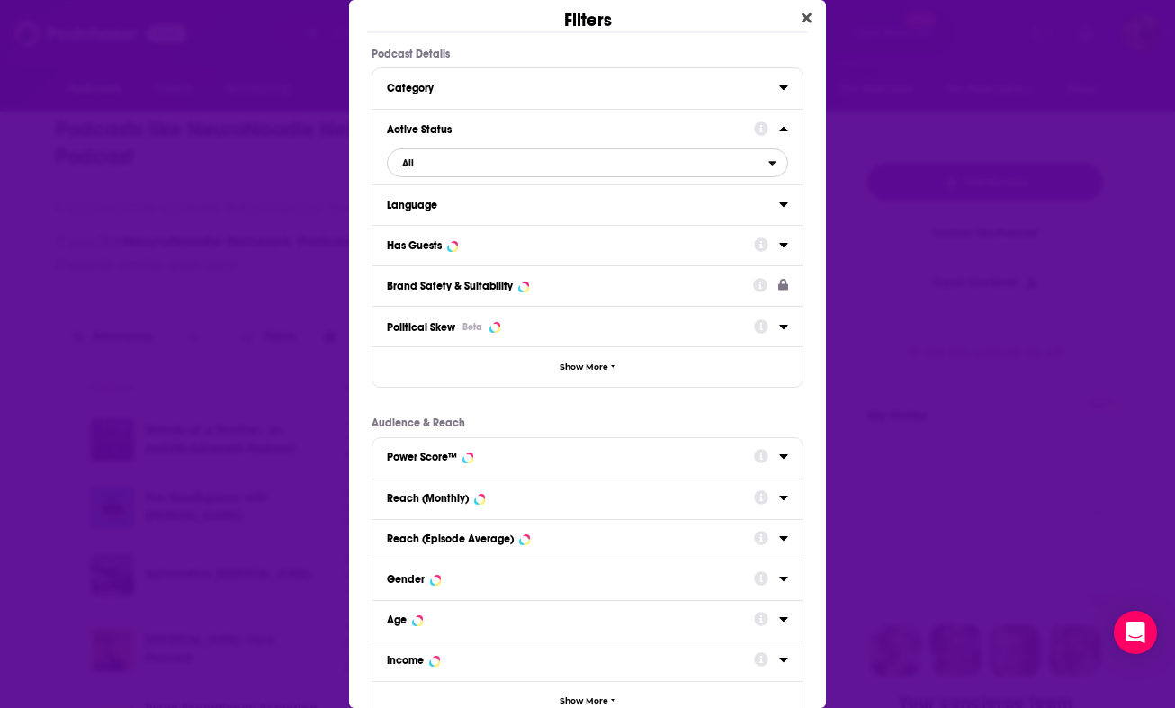
click at [495, 170] on span "All" at bounding box center [578, 162] width 380 height 23
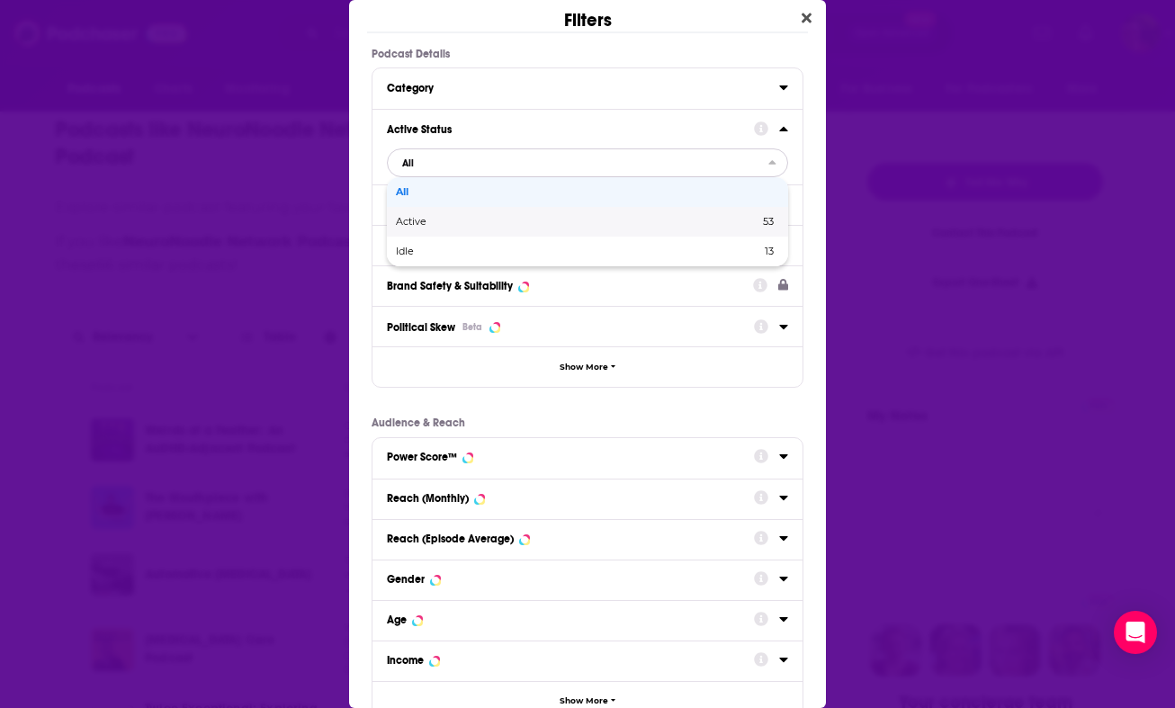
click at [494, 222] on span "Active" at bounding box center [494, 222] width 197 height 10
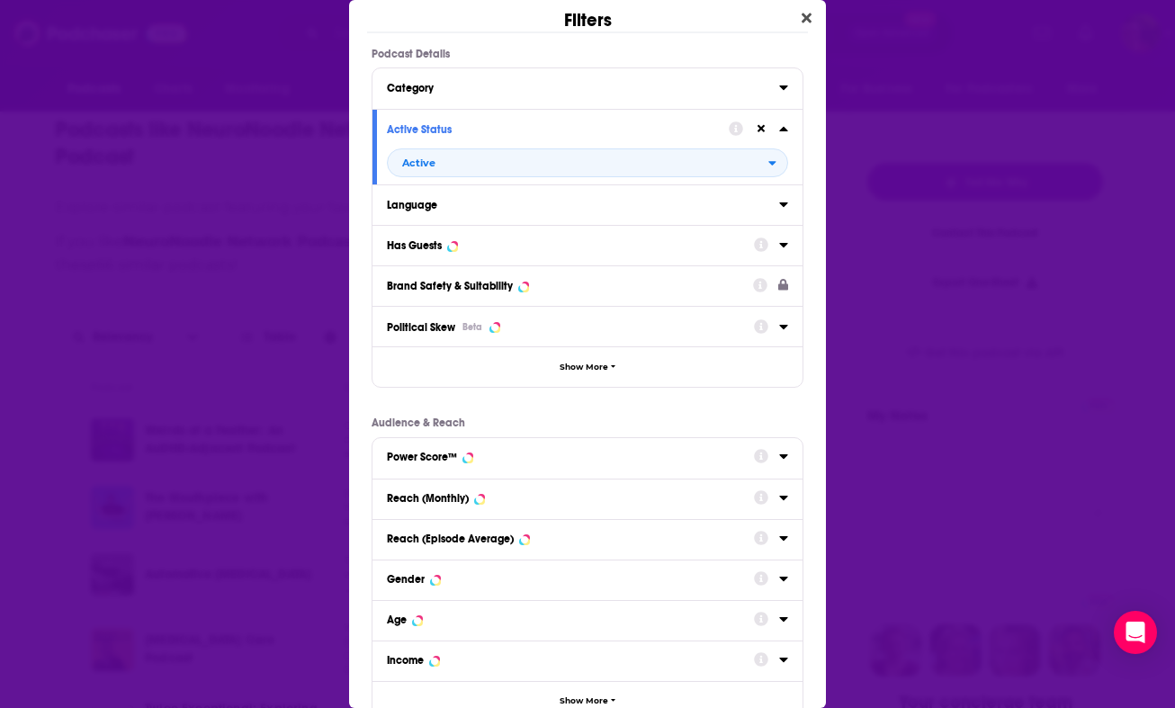
click at [459, 248] on div "Has Guests" at bounding box center [564, 245] width 355 height 13
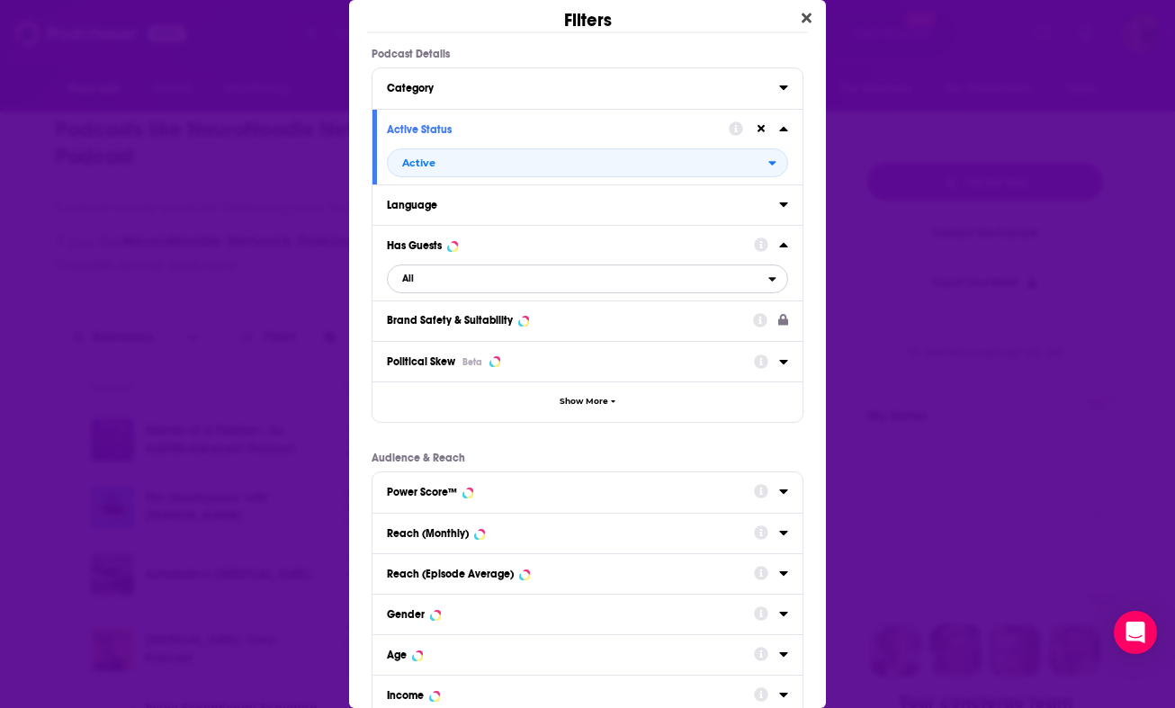
click at [478, 281] on span "All" at bounding box center [578, 278] width 380 height 23
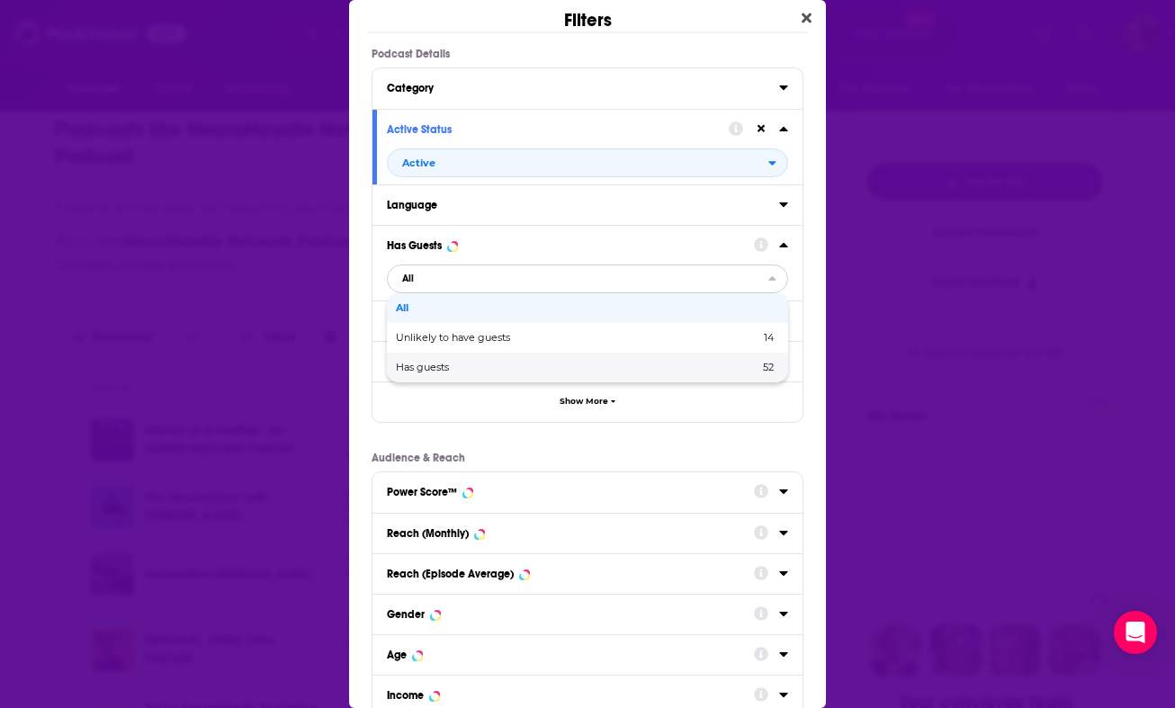
click at [468, 359] on div "Has guests 52" at bounding box center [587, 368] width 401 height 30
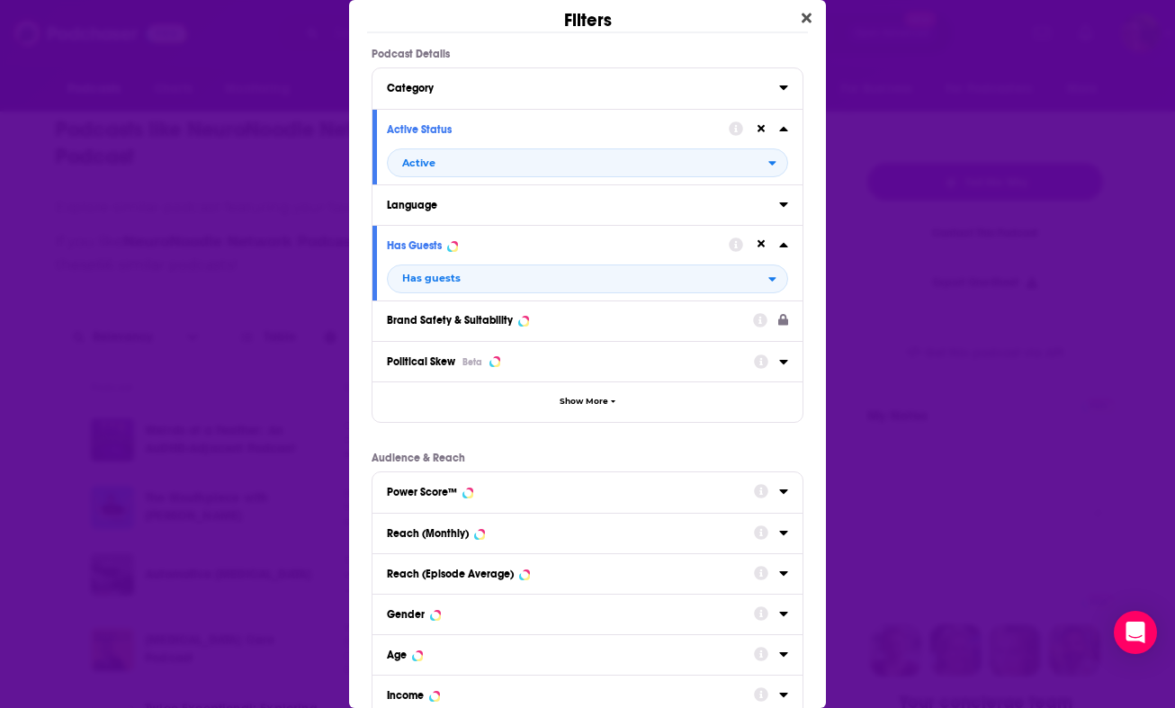
click at [455, 498] on div "Power Score™" at bounding box center [422, 492] width 70 height 13
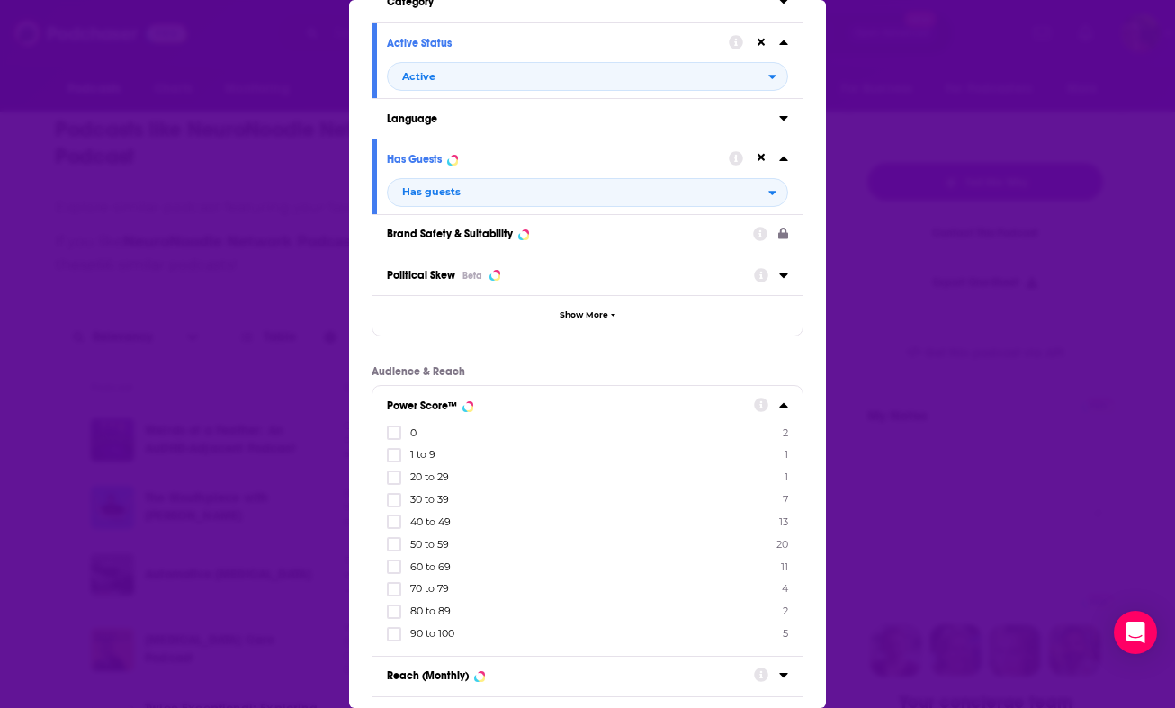
scroll to position [228, 0]
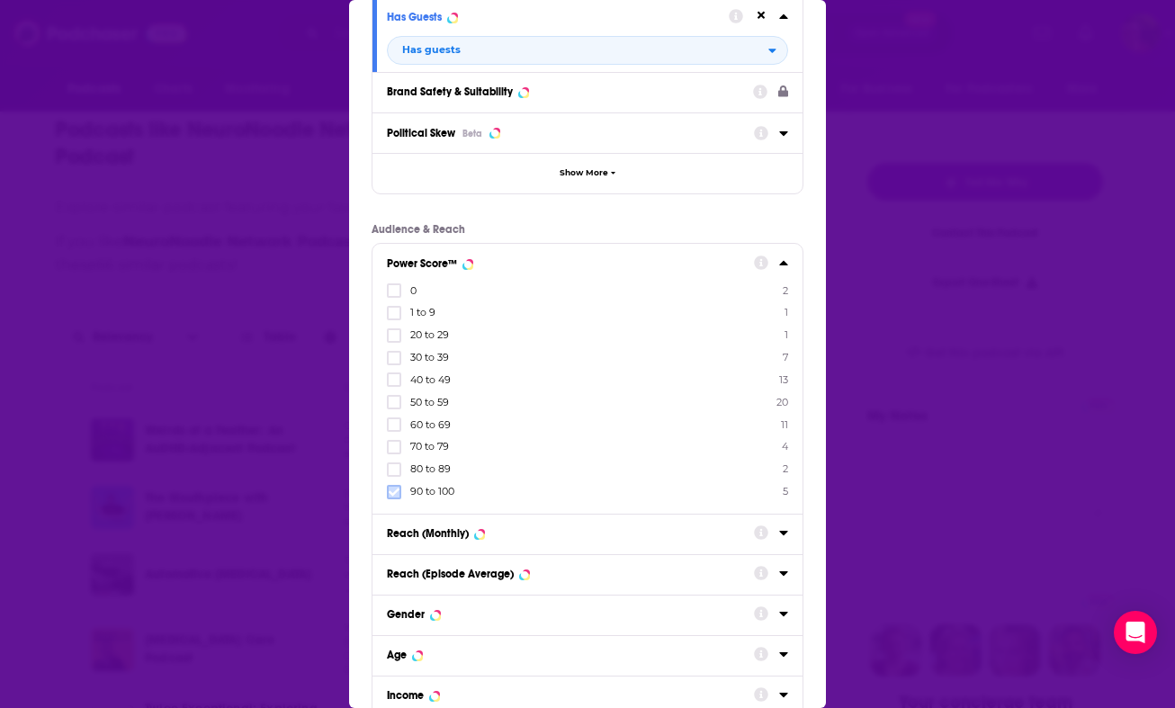
click at [389, 487] on icon "Dialog" at bounding box center [394, 492] width 11 height 11
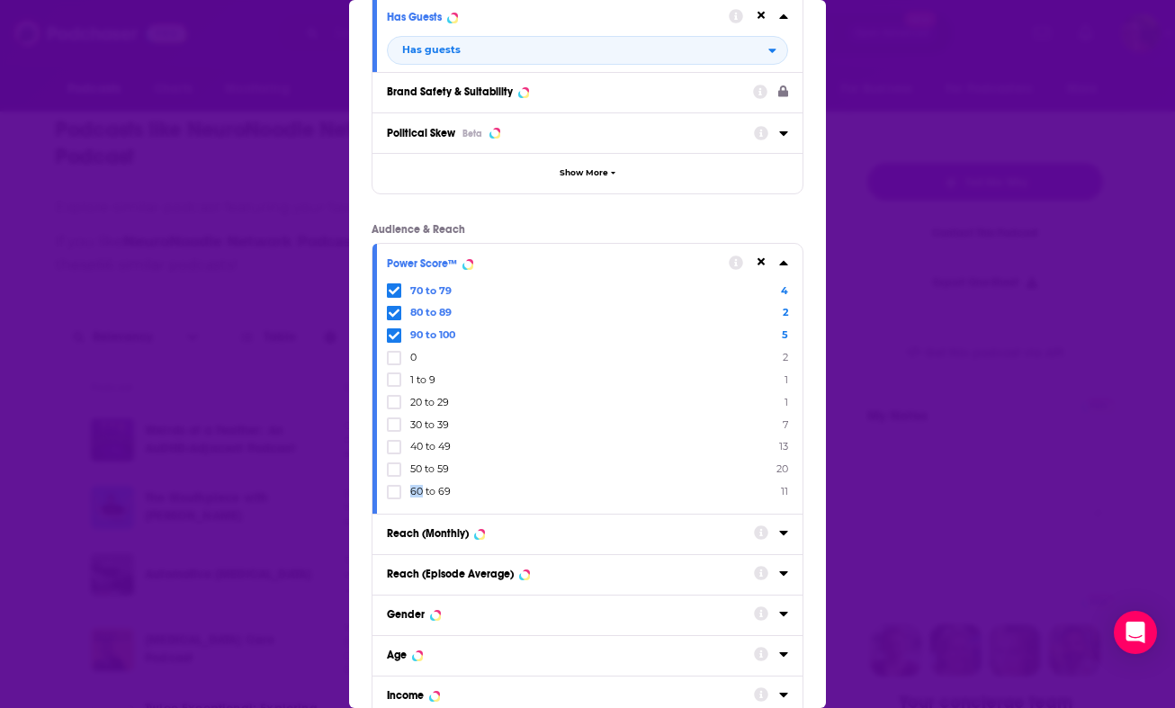
click at [389, 487] on icon "Dialog" at bounding box center [394, 492] width 11 height 11
click at [389, 488] on icon "Dialog" at bounding box center [394, 491] width 11 height 8
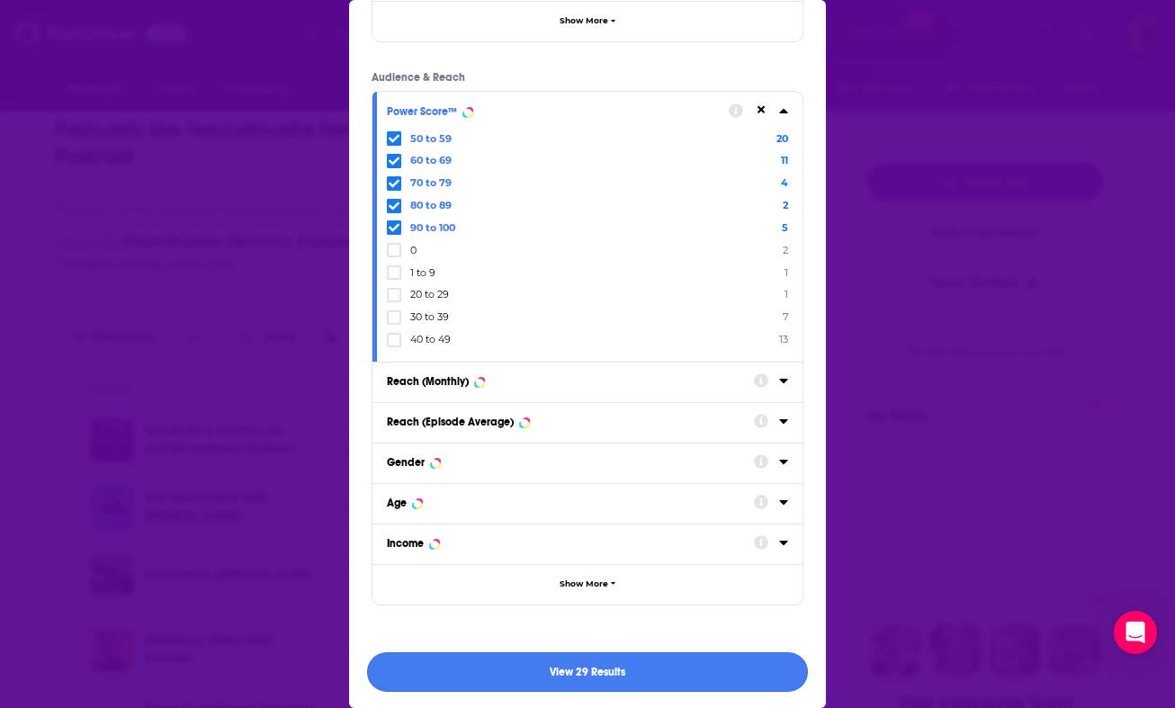
click at [628, 672] on button "View 29 Results" at bounding box center [587, 672] width 441 height 40
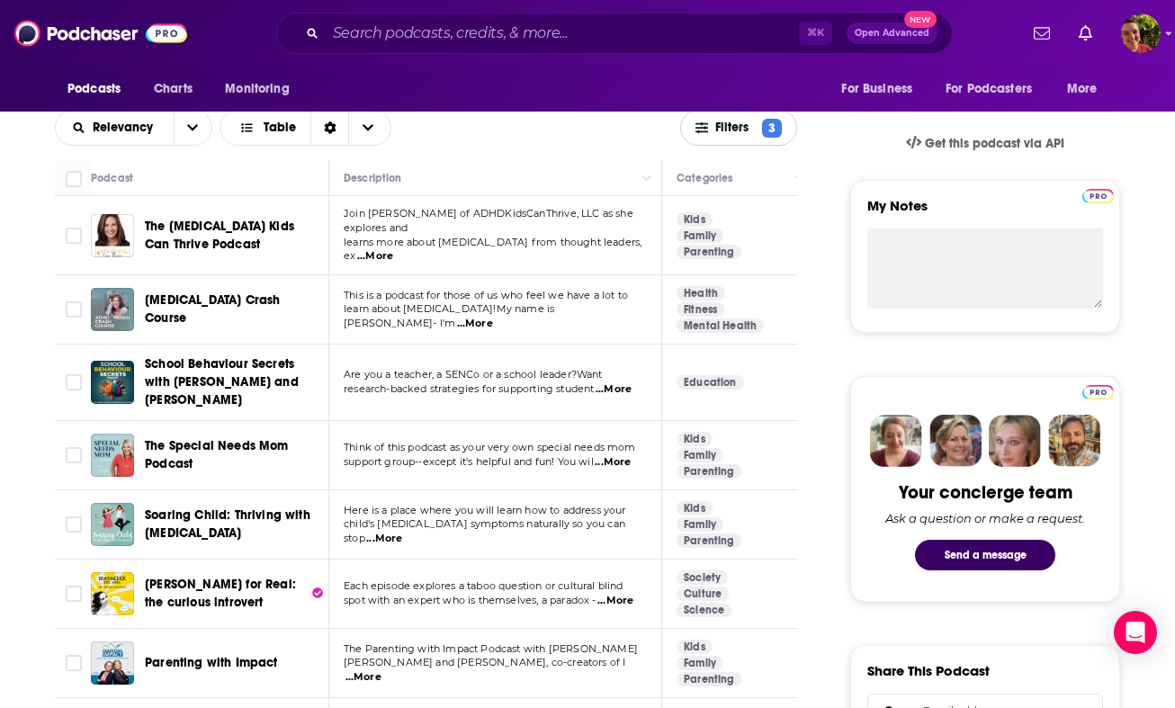
scroll to position [566, 0]
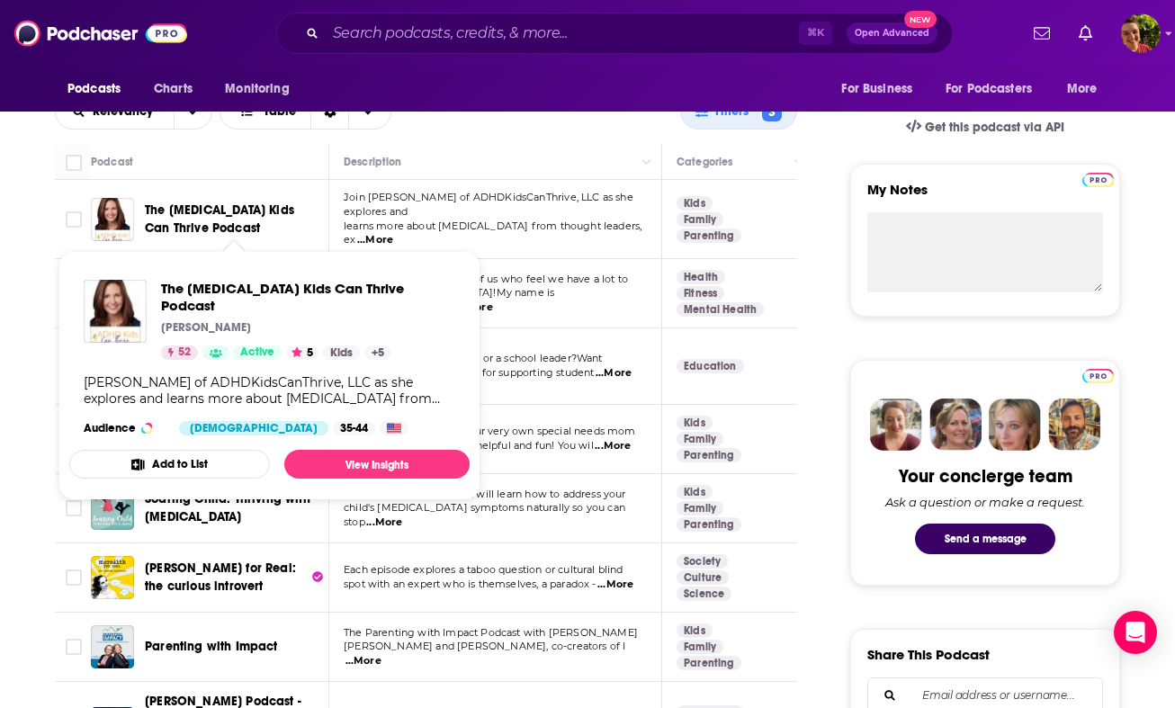
click at [287, 208] on span "The ADHD Kids Can Thrive Podcast" at bounding box center [219, 218] width 149 height 33
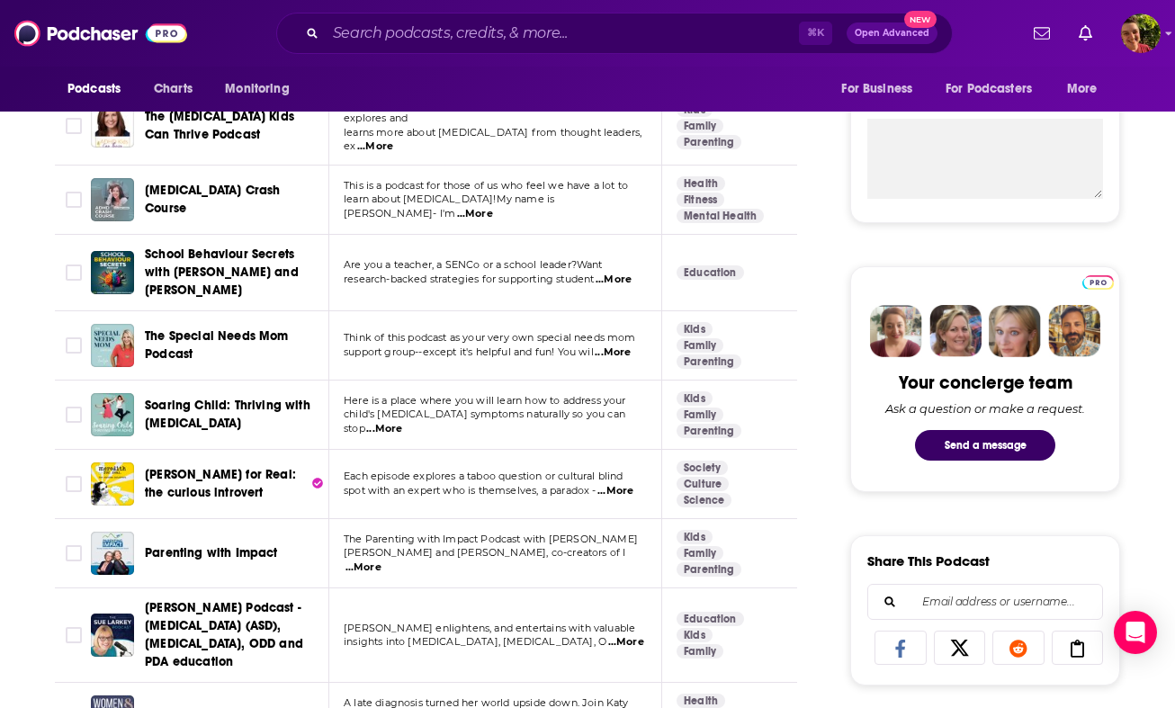
scroll to position [661, 0]
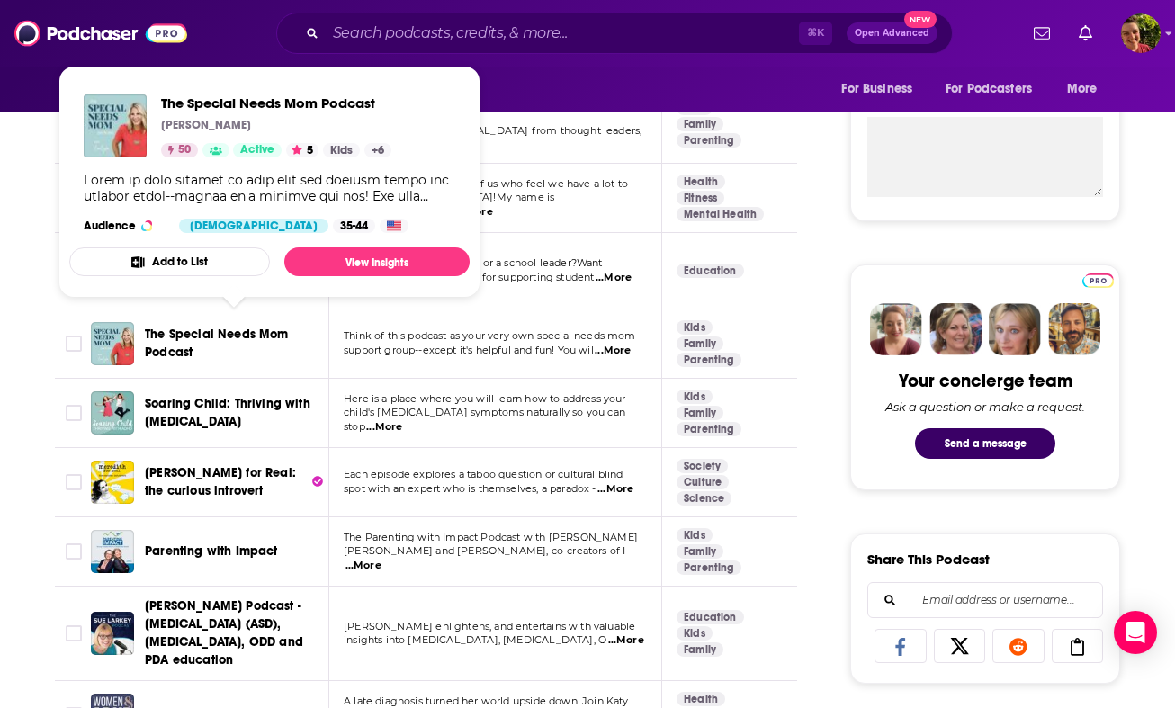
click at [282, 326] on span "The Special Needs Mom Podcast" at bounding box center [217, 342] width 144 height 33
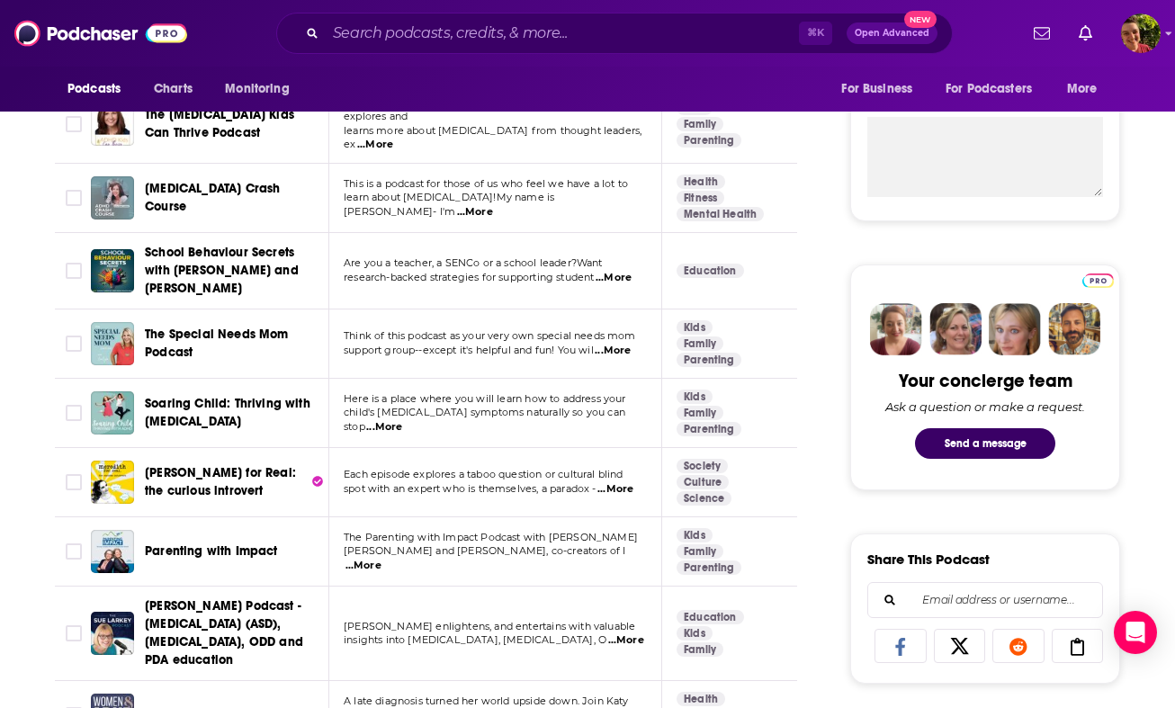
click at [293, 396] on span "Soaring Child: Thriving with ADHD" at bounding box center [227, 412] width 165 height 33
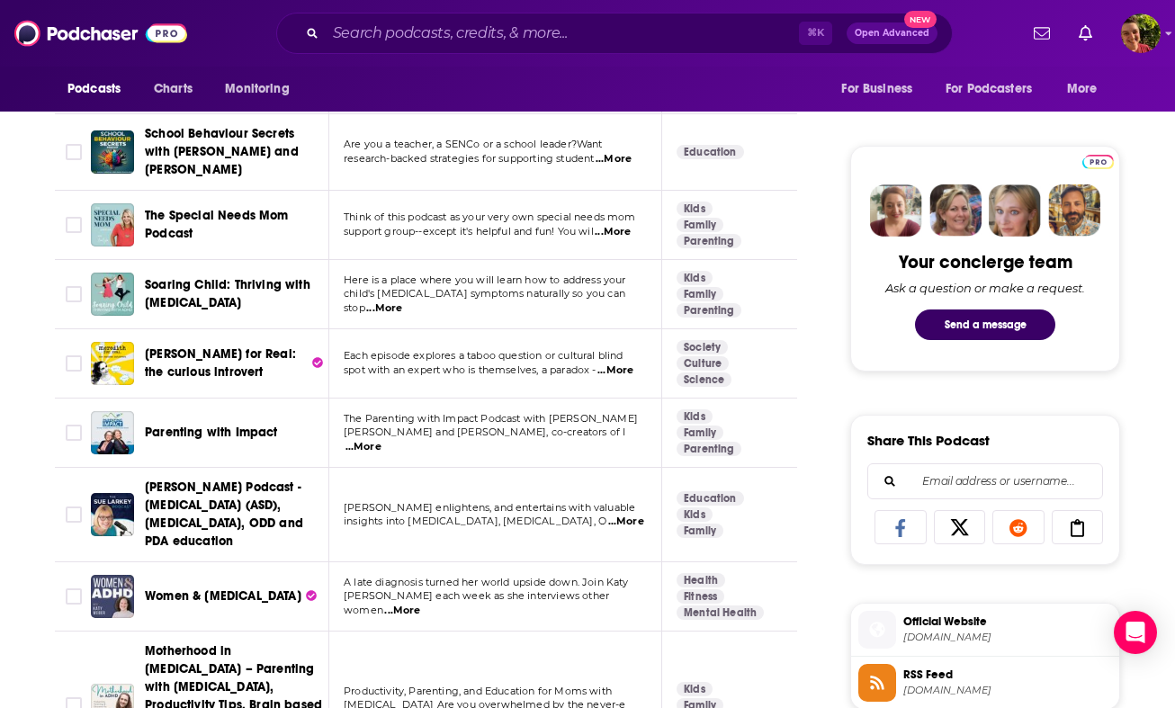
scroll to position [812, 0]
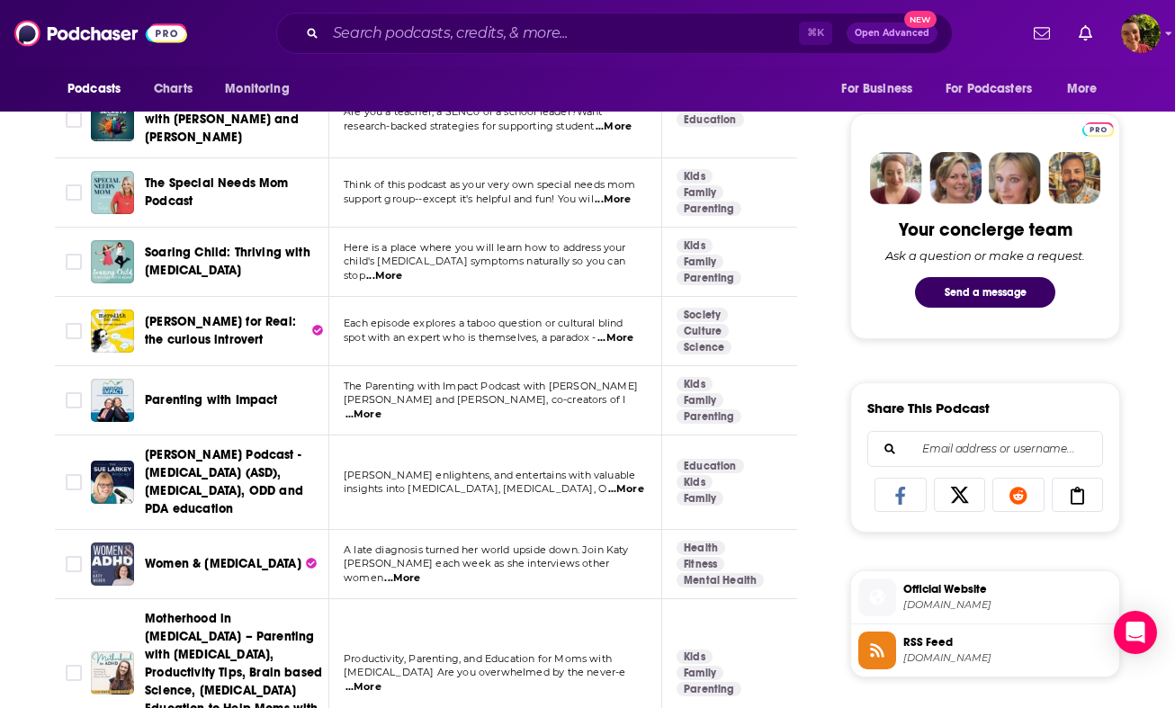
click at [260, 392] on span "Parenting with Impact" at bounding box center [211, 399] width 133 height 15
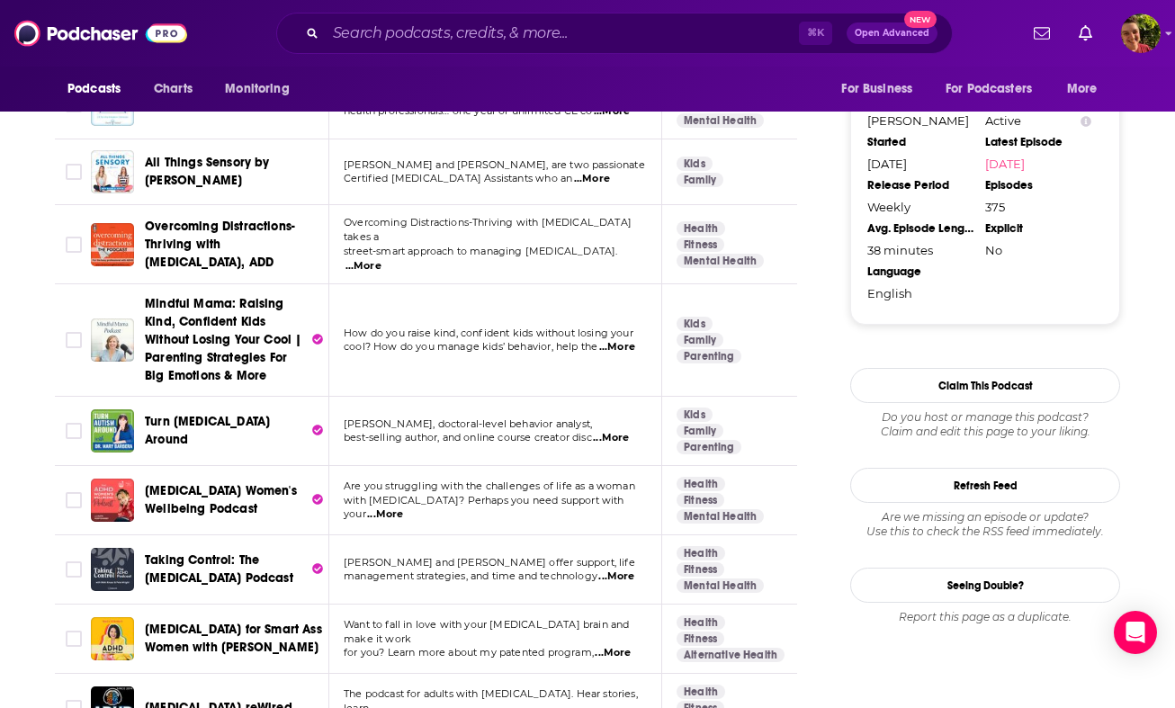
scroll to position [1497, 0]
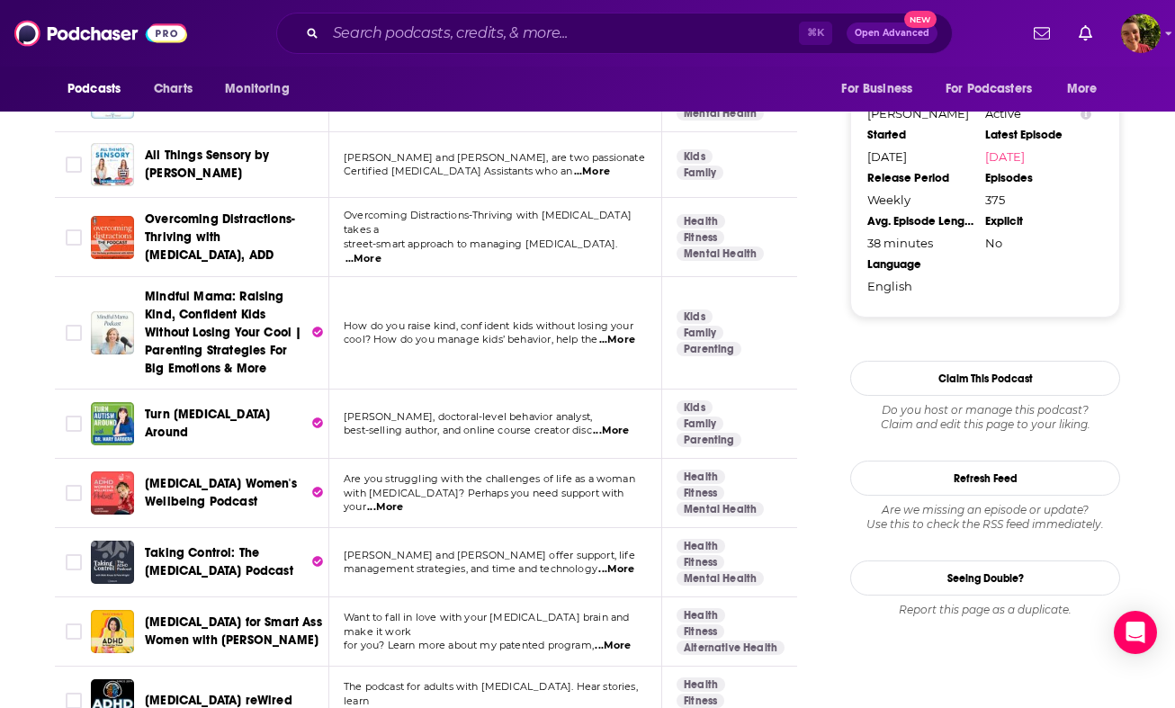
click at [236, 407] on span "Turn [MEDICAL_DATA] Around" at bounding box center [207, 423] width 125 height 33
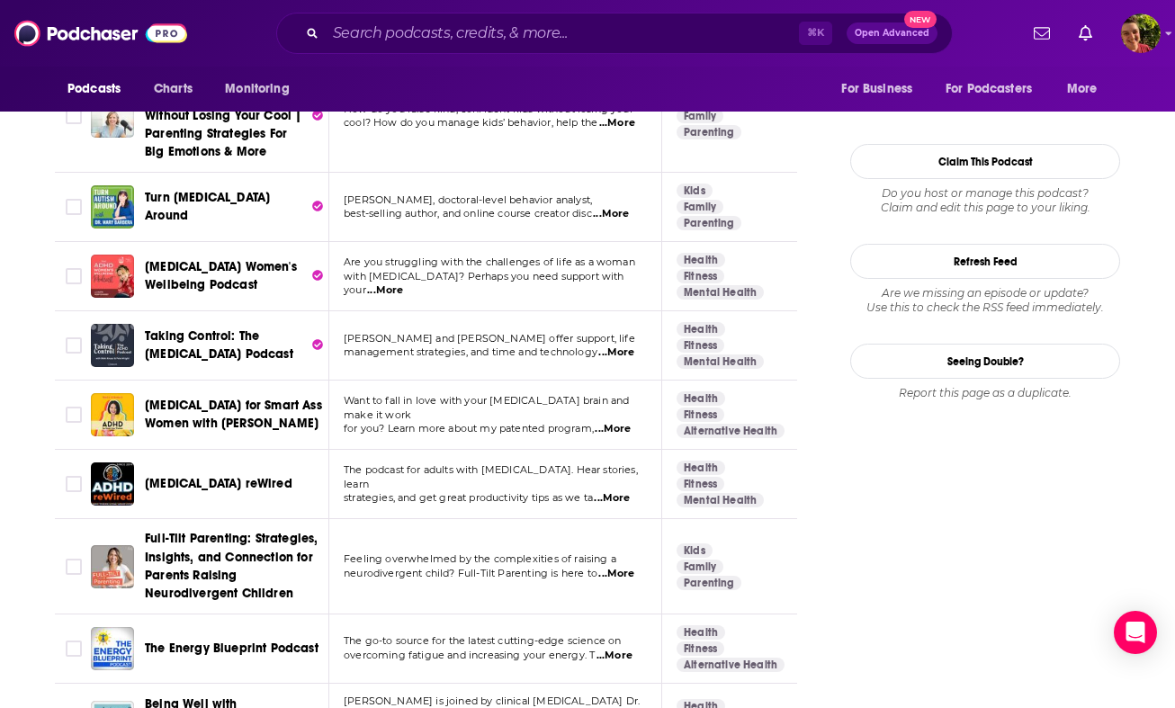
scroll to position [1704, 0]
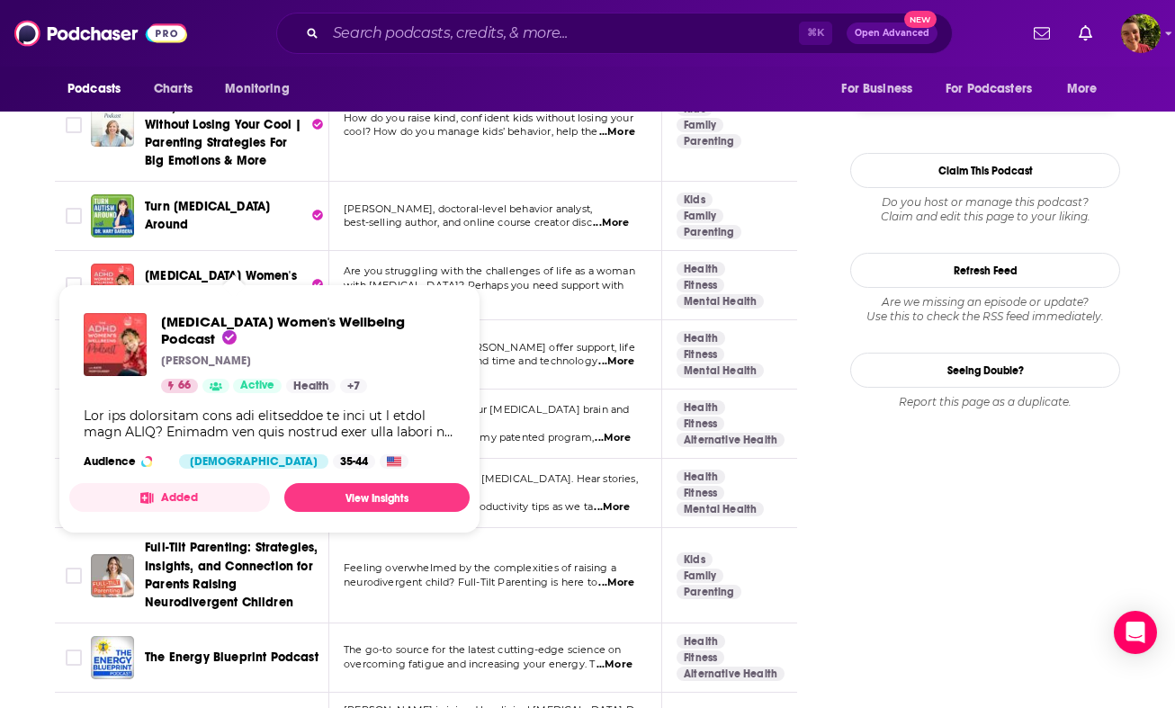
click at [225, 268] on span "[MEDICAL_DATA] Women's Wellbeing Podcast" at bounding box center [221, 284] width 152 height 33
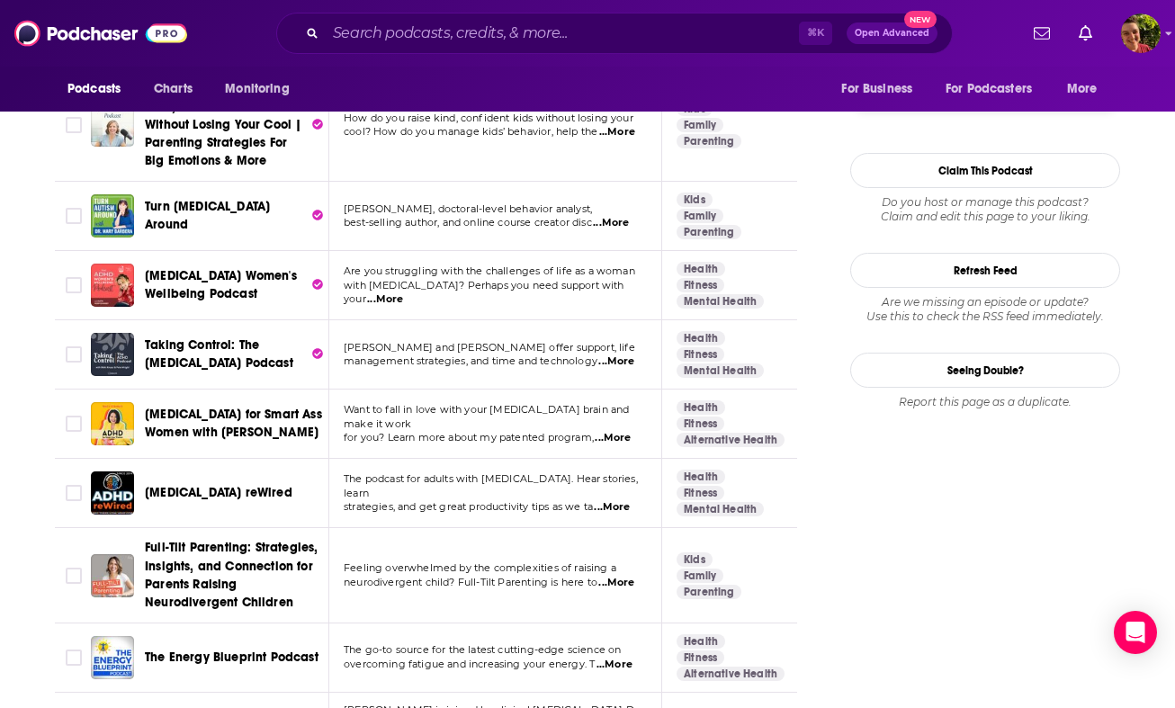
click at [232, 337] on span "Taking Control: The ADHD Podcast" at bounding box center [219, 353] width 148 height 33
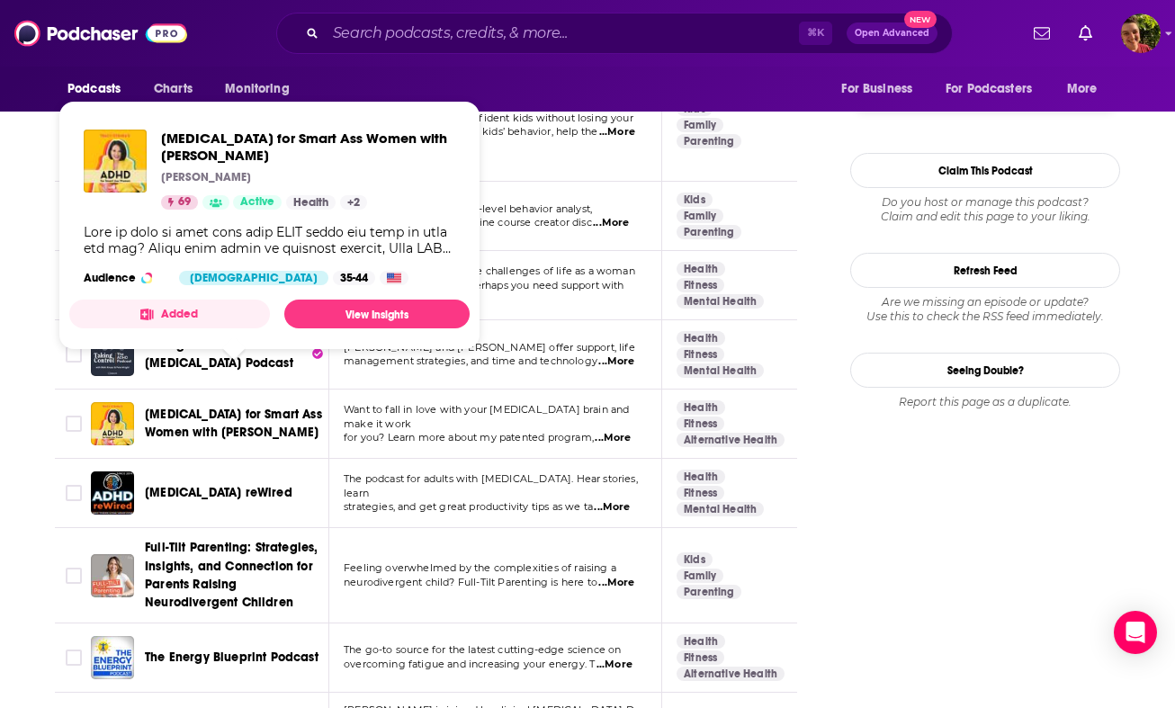
click at [231, 407] on span "ADHD for Smart Ass Women with Tracy Otsuka" at bounding box center [233, 423] width 177 height 33
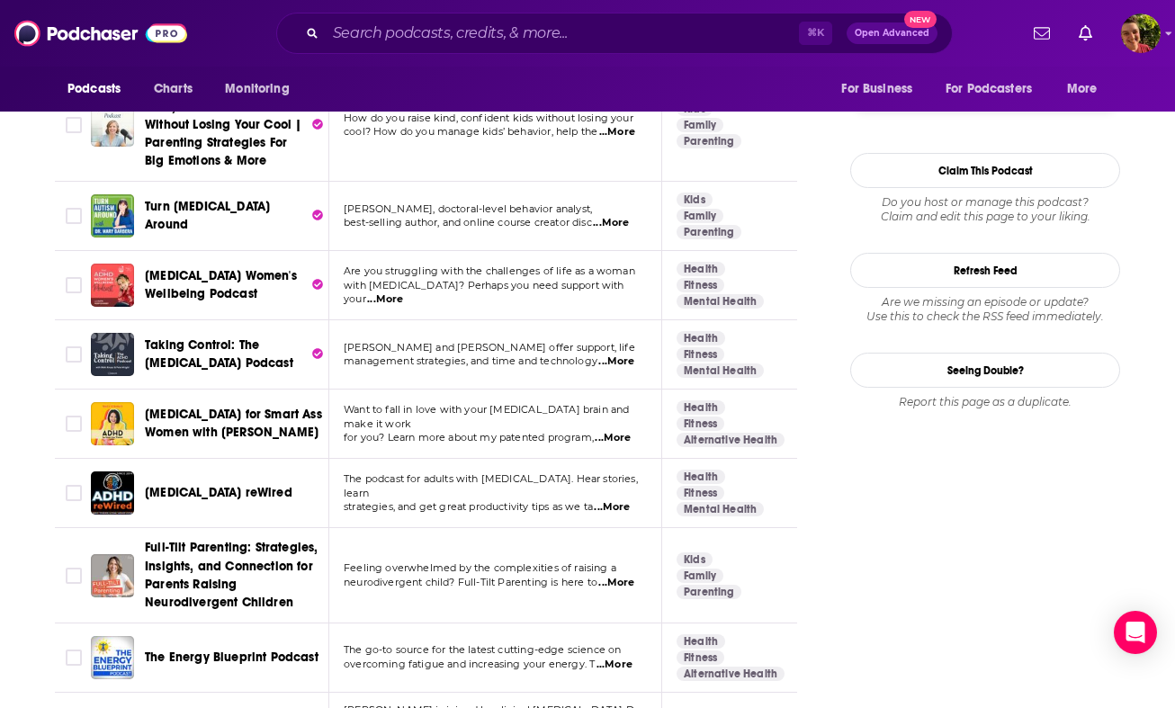
click at [207, 485] on span "ADHD reWired" at bounding box center [218, 492] width 147 height 15
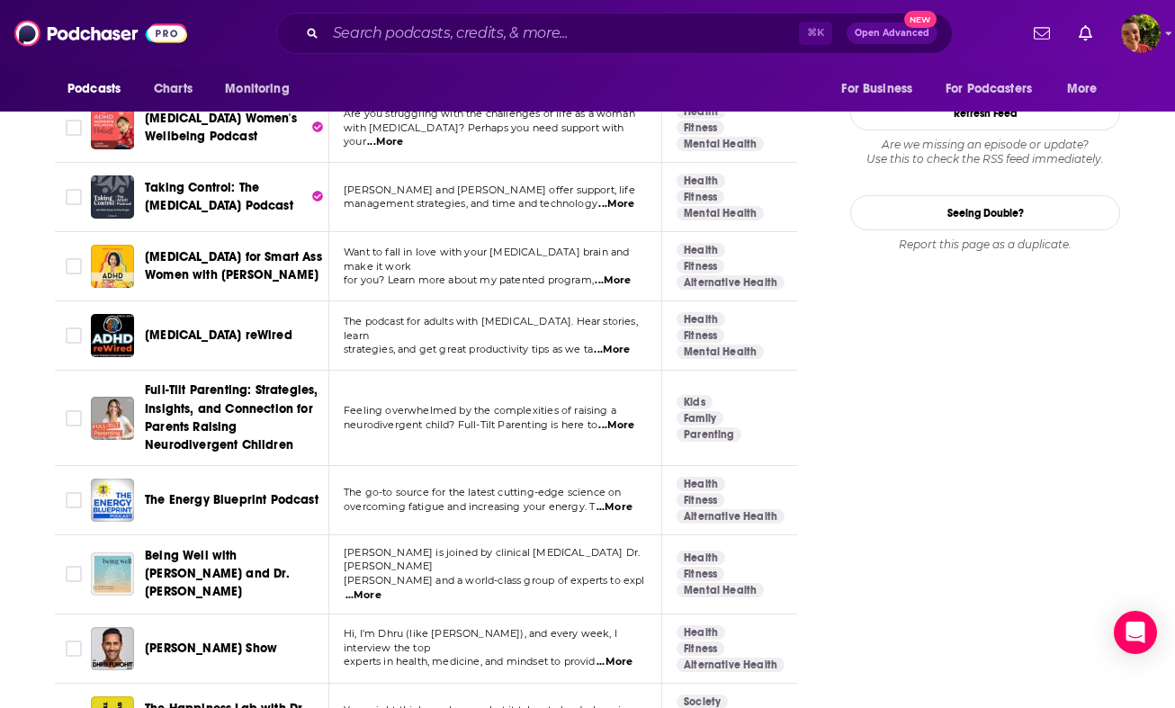
scroll to position [1878, 0]
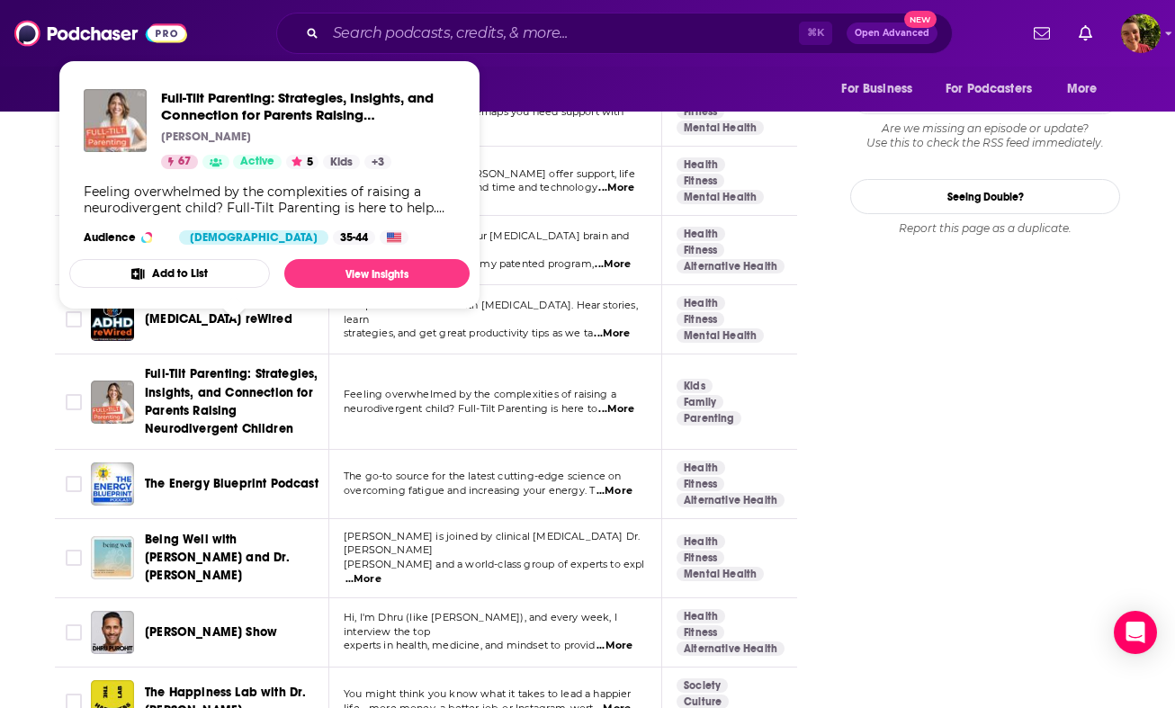
click at [274, 368] on span "Full-Tilt Parenting: Strategies, Insights, and Connection for Parents Raising N…" at bounding box center [234, 401] width 178 height 72
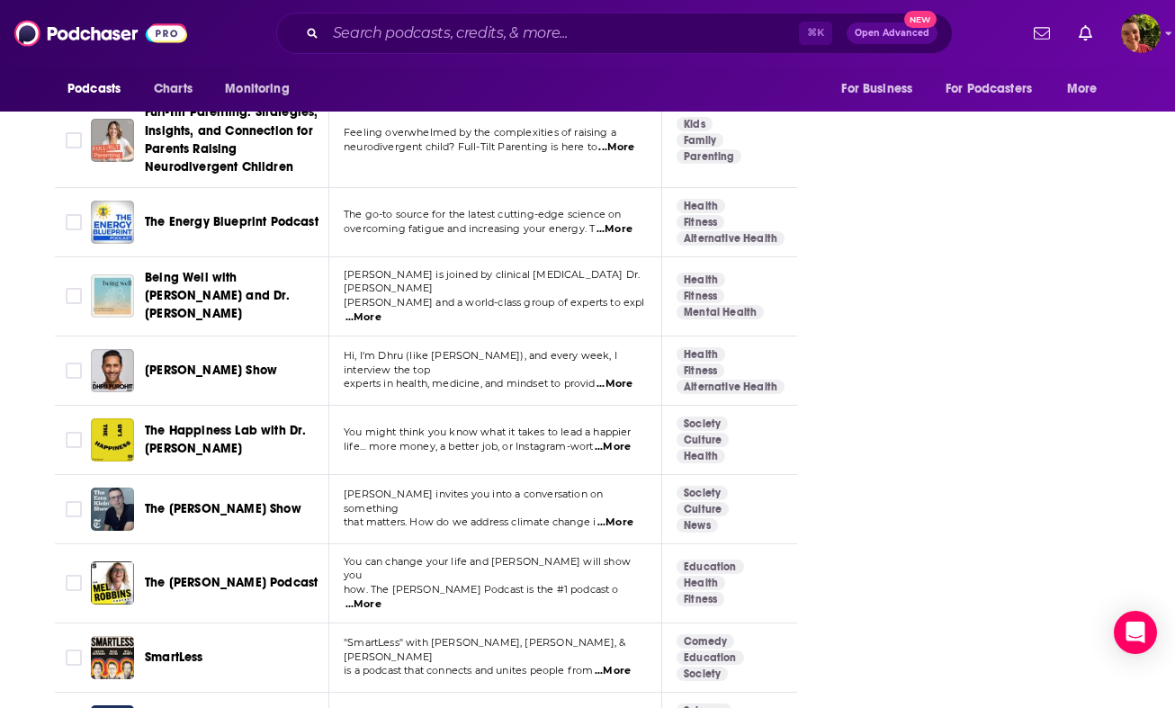
scroll to position [2201, 0]
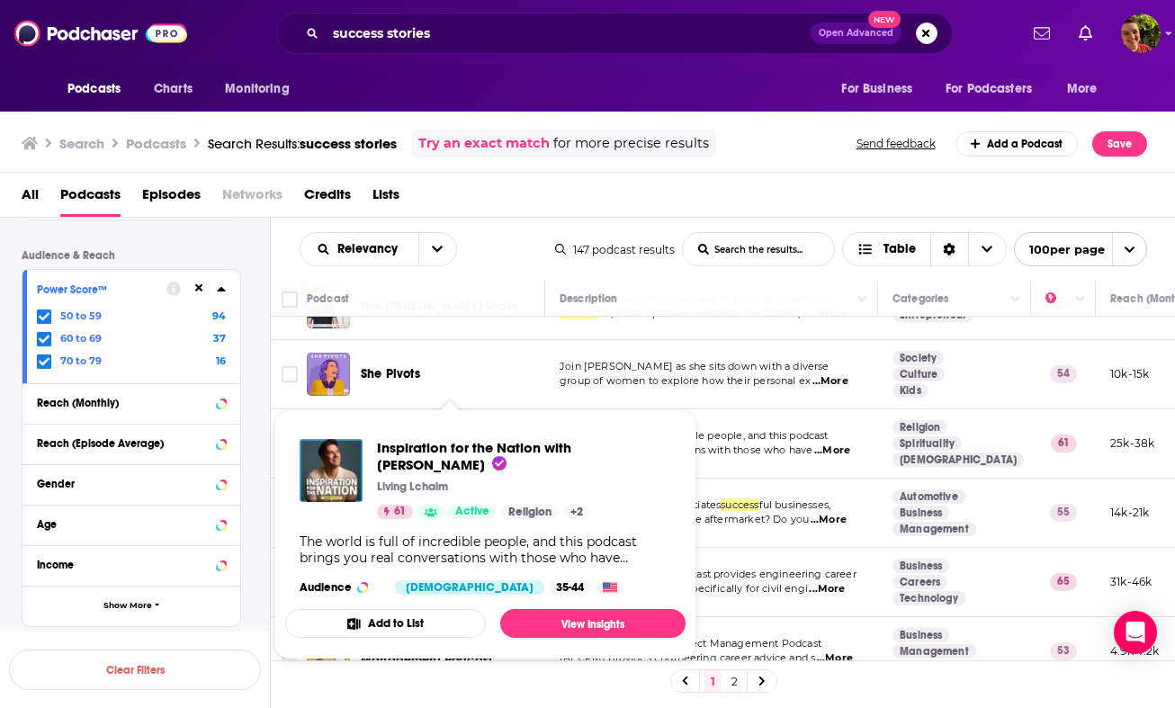
click at [430, 426] on span "Inspiration for the Nation with Yaakov Langer" at bounding box center [435, 442] width 148 height 33
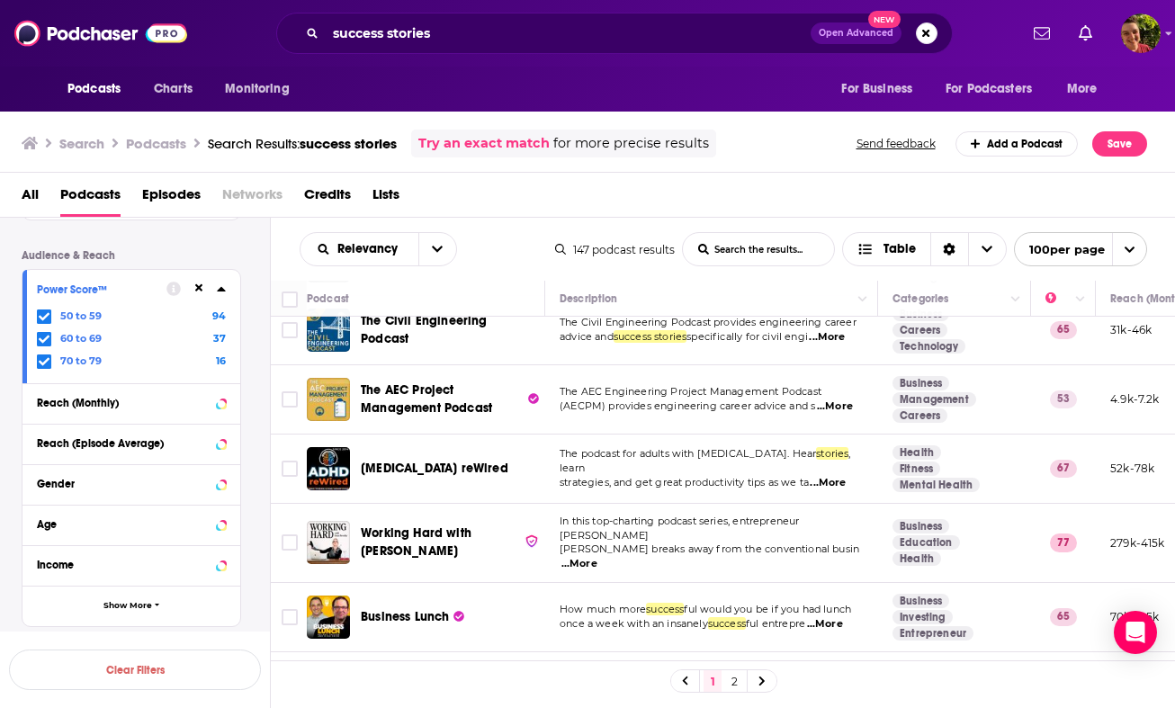
scroll to position [2233, 0]
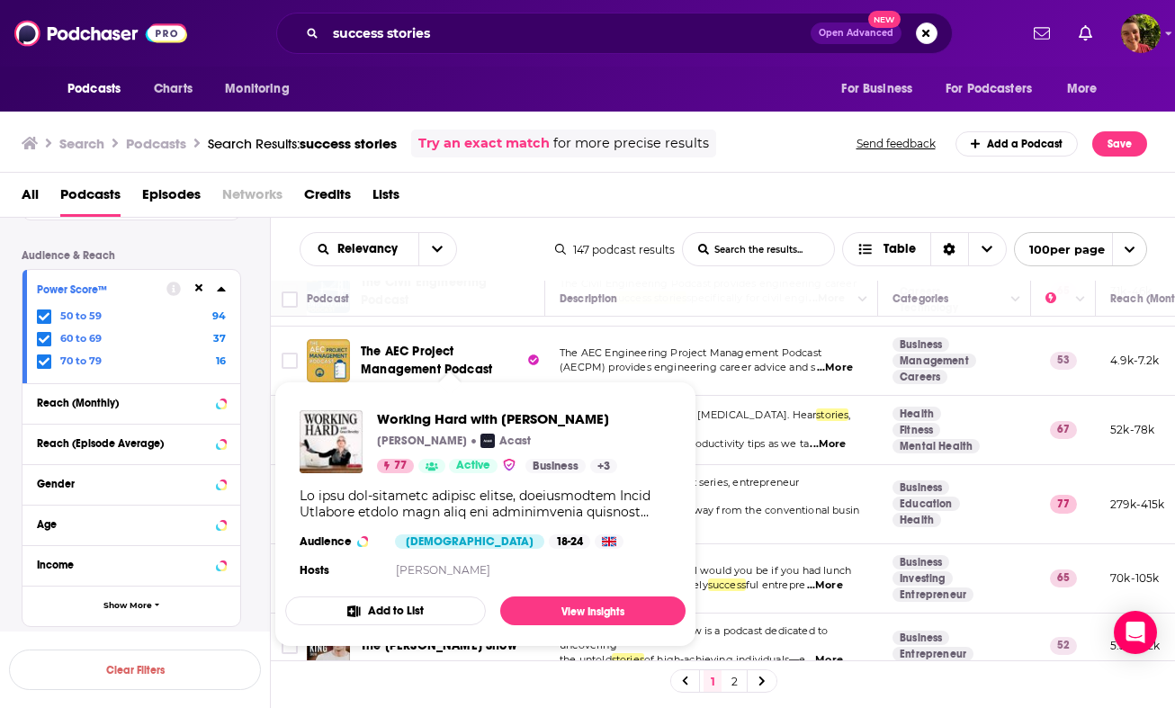
drag, startPoint x: 460, startPoint y: 396, endPoint x: 620, endPoint y: 420, distance: 161.0
click at [620, 420] on div "Podcasts Charts Monitoring success stories Open Advanced New For Business For P…" at bounding box center [587, 354] width 1175 height 708
copy div "Working Hard with Grace Beverley In this top-charting podcast series, entrepren…"
click at [461, 414] on span "Working Hard with Grace Beverley" at bounding box center [497, 418] width 240 height 17
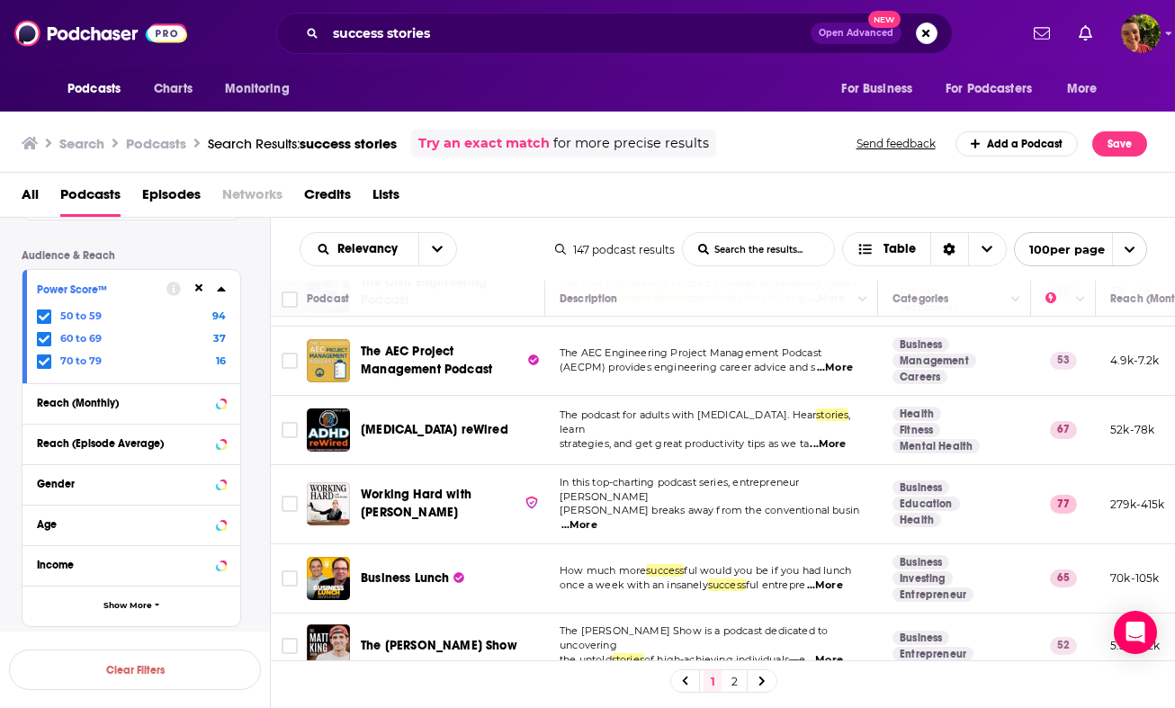
click at [539, 208] on div "All Podcasts Episodes Networks Credits Lists" at bounding box center [592, 198] width 1140 height 37
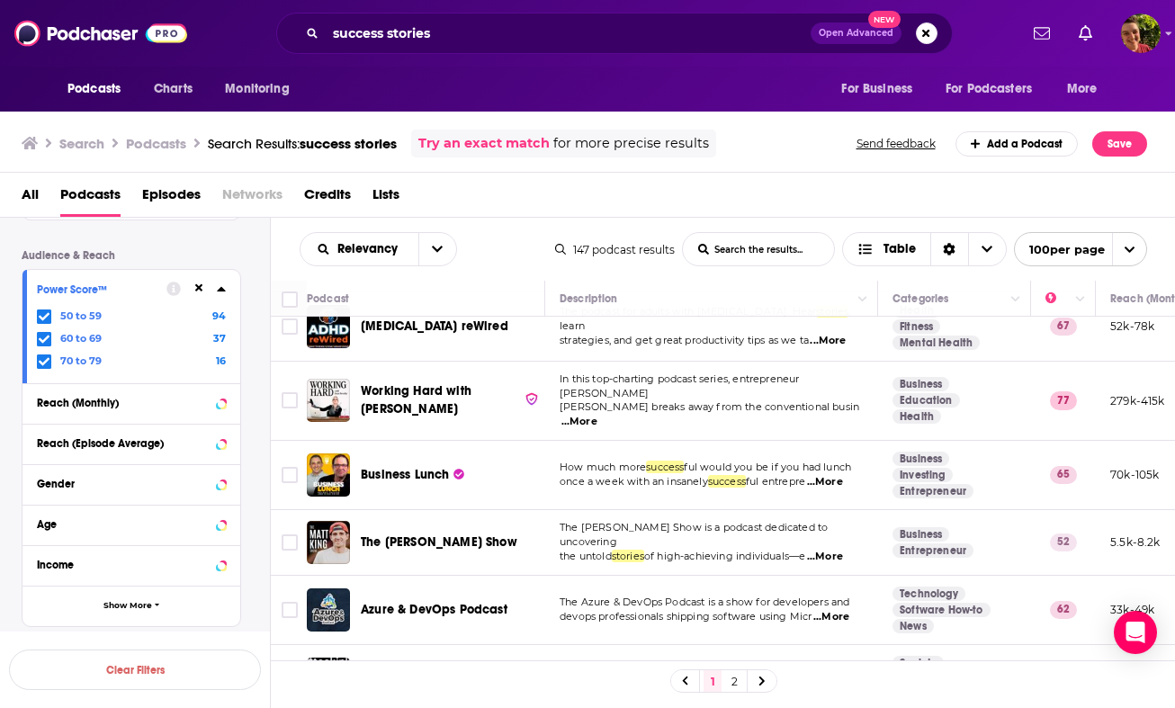
scroll to position [2337, 0]
click at [459, 458] on div "Podcasts Charts Monitoring success stories Open Advanced New For Business For P…" at bounding box center [587, 354] width 1175 height 708
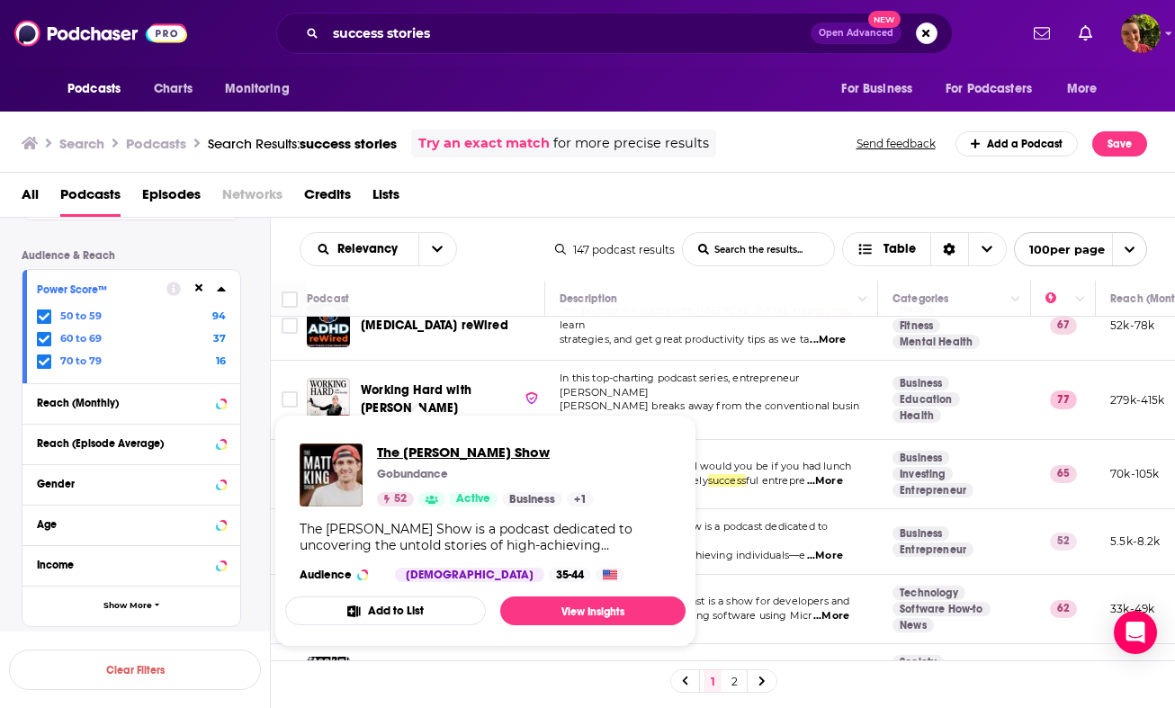
click at [418, 457] on span "The Matt King Show" at bounding box center [485, 451] width 217 height 17
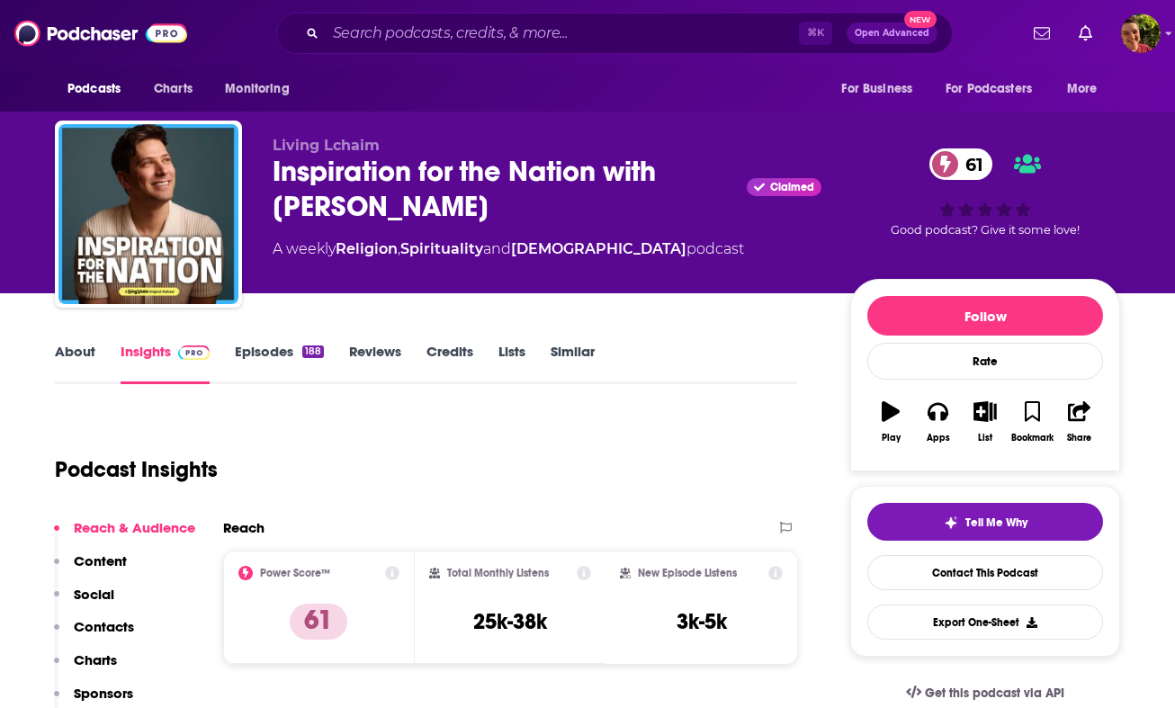
click at [411, 183] on div "Inspiration for the Nation with [PERSON_NAME] Claimed 61" at bounding box center [547, 189] width 549 height 70
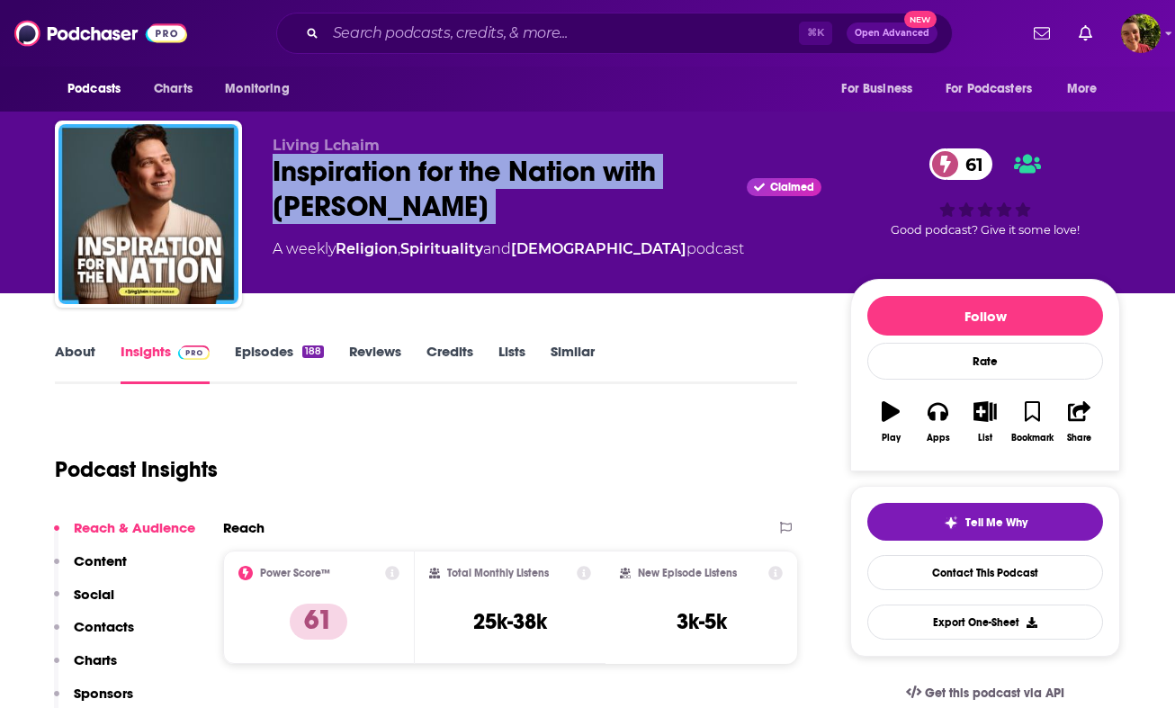
click at [411, 183] on div "Inspiration for the Nation with [PERSON_NAME] Claimed 61" at bounding box center [547, 189] width 549 height 70
copy div "Inspiration for the Nation with [PERSON_NAME]"
click at [120, 621] on p "Contacts" at bounding box center [104, 626] width 60 height 17
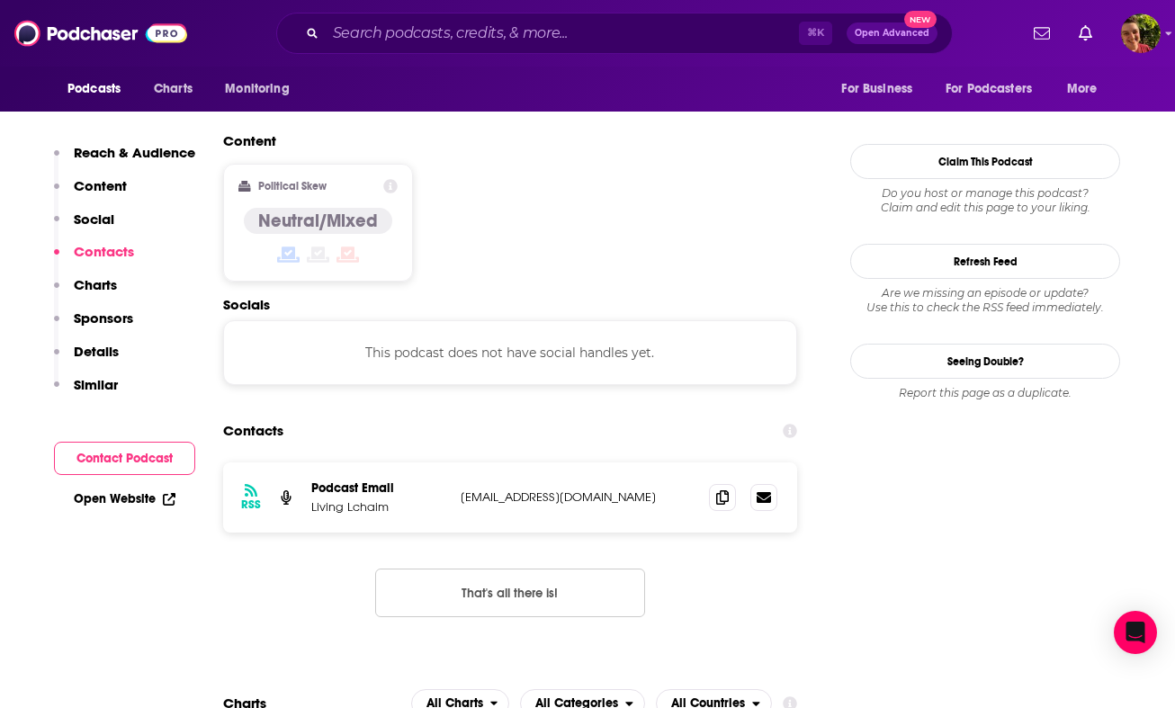
scroll to position [1448, 0]
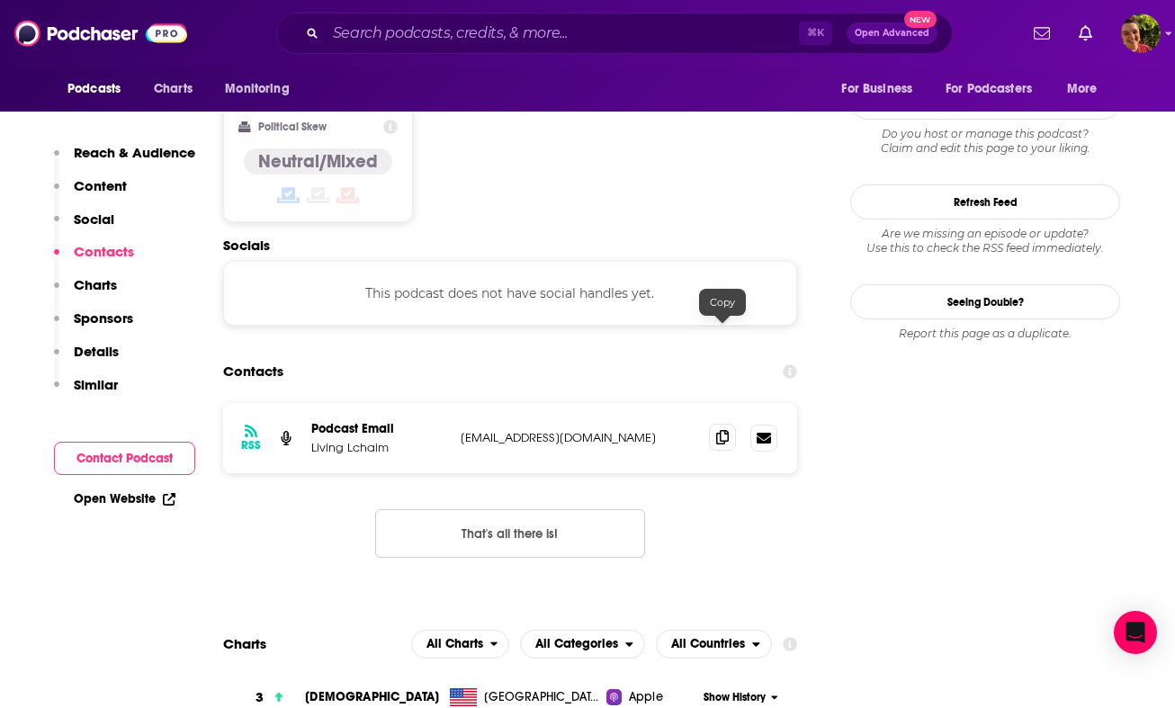
click at [716, 424] on span at bounding box center [722, 437] width 27 height 27
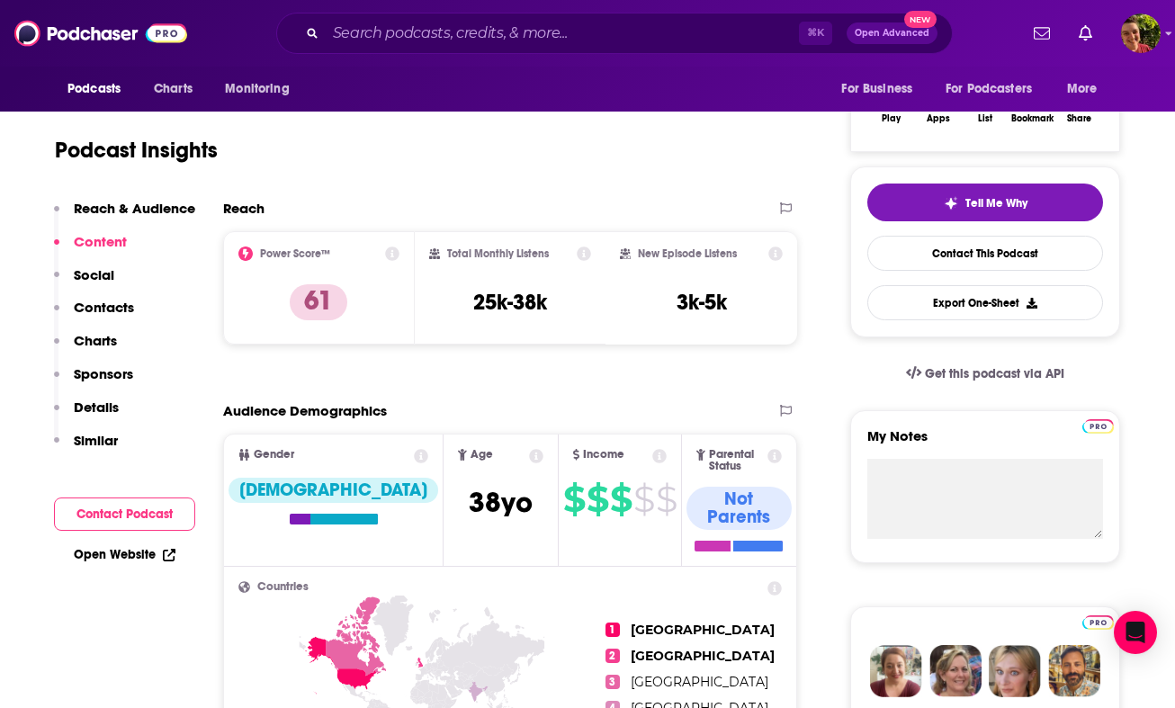
scroll to position [0, 0]
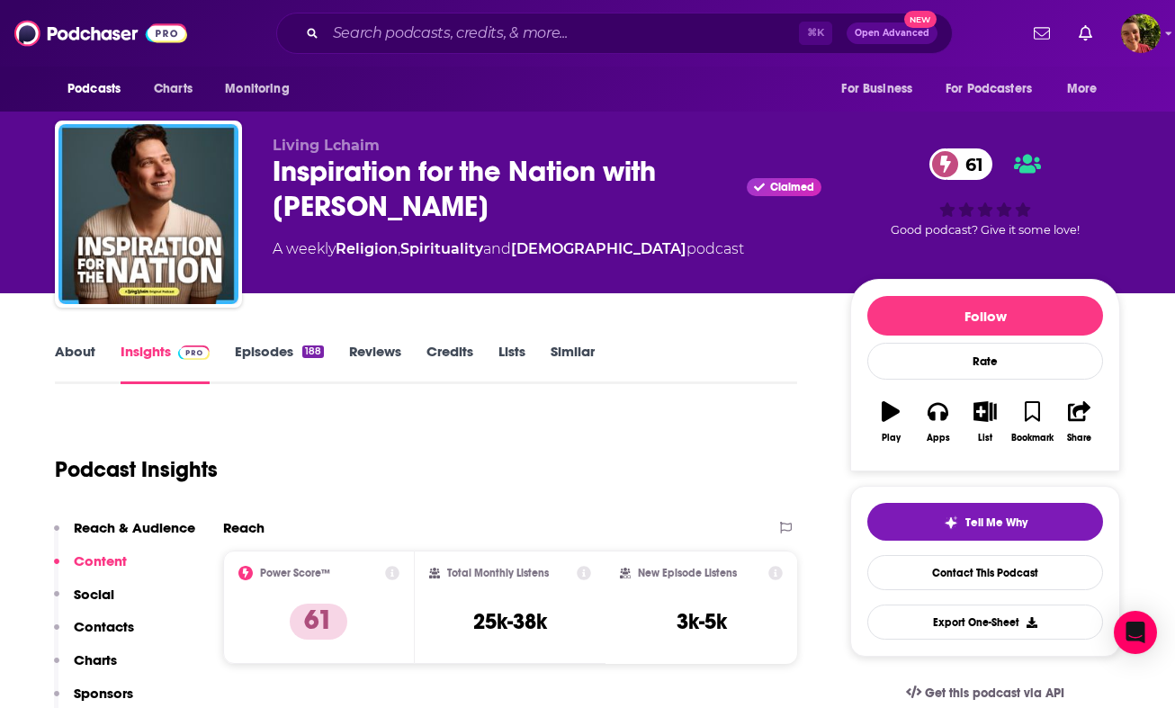
click at [81, 353] on link "About" at bounding box center [75, 363] width 40 height 41
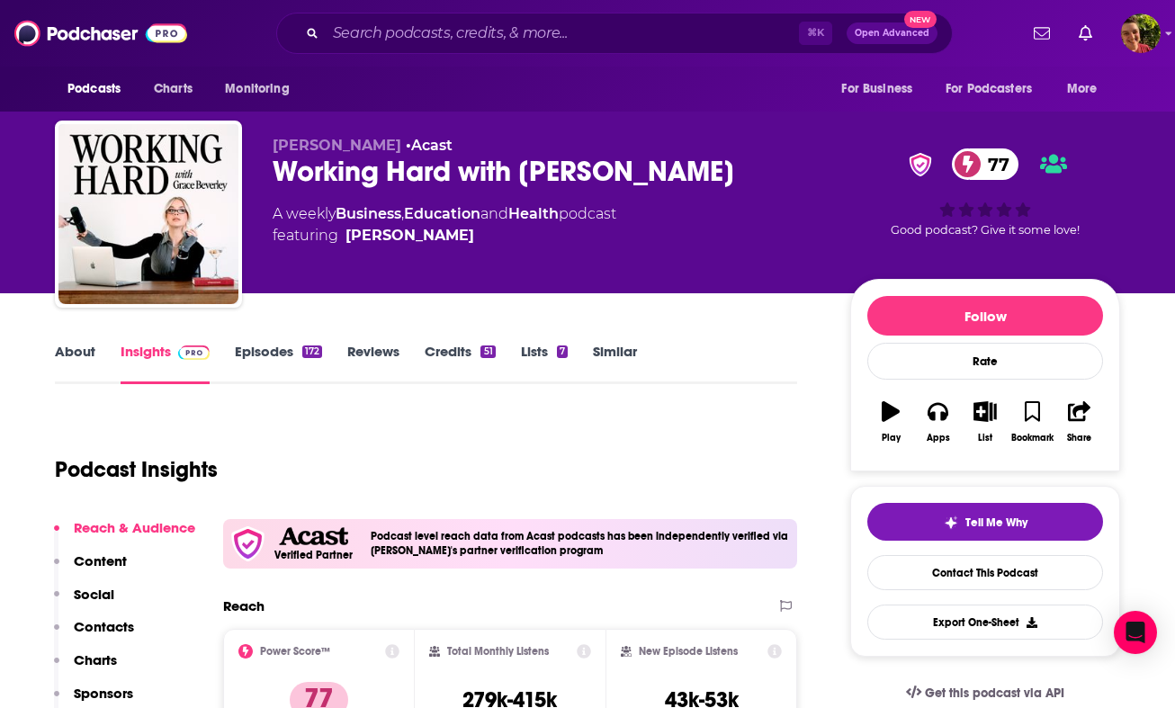
click at [107, 631] on p "Contacts" at bounding box center [104, 626] width 60 height 17
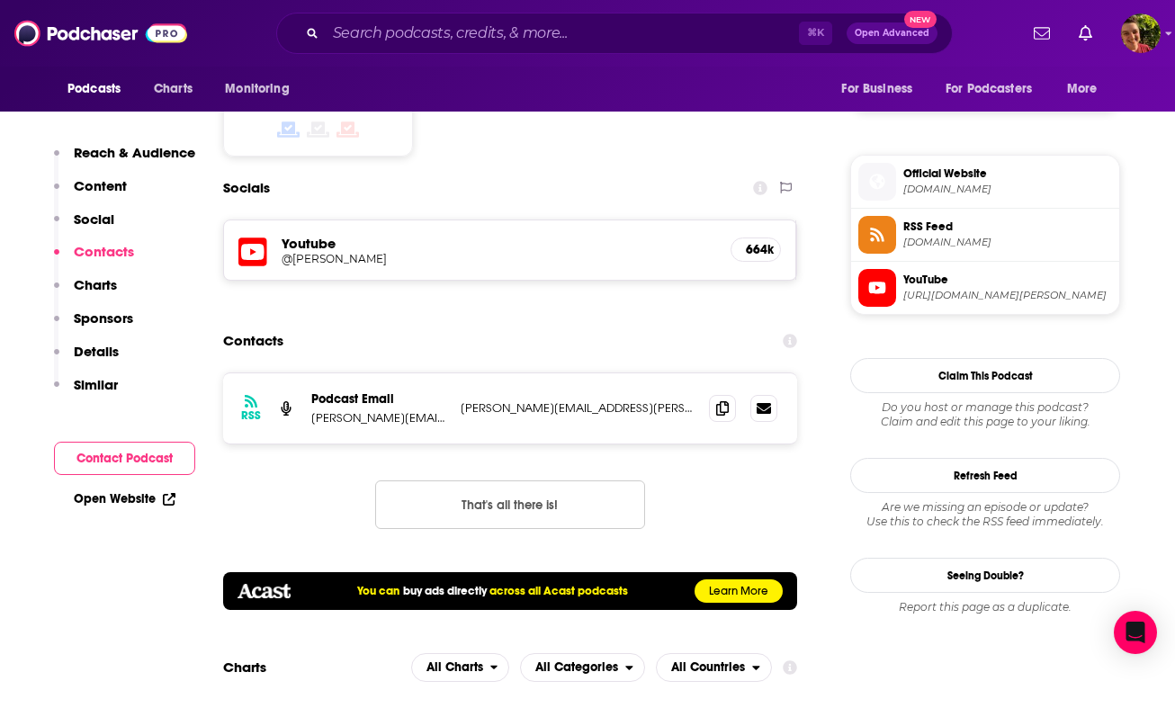
scroll to position [1541, 0]
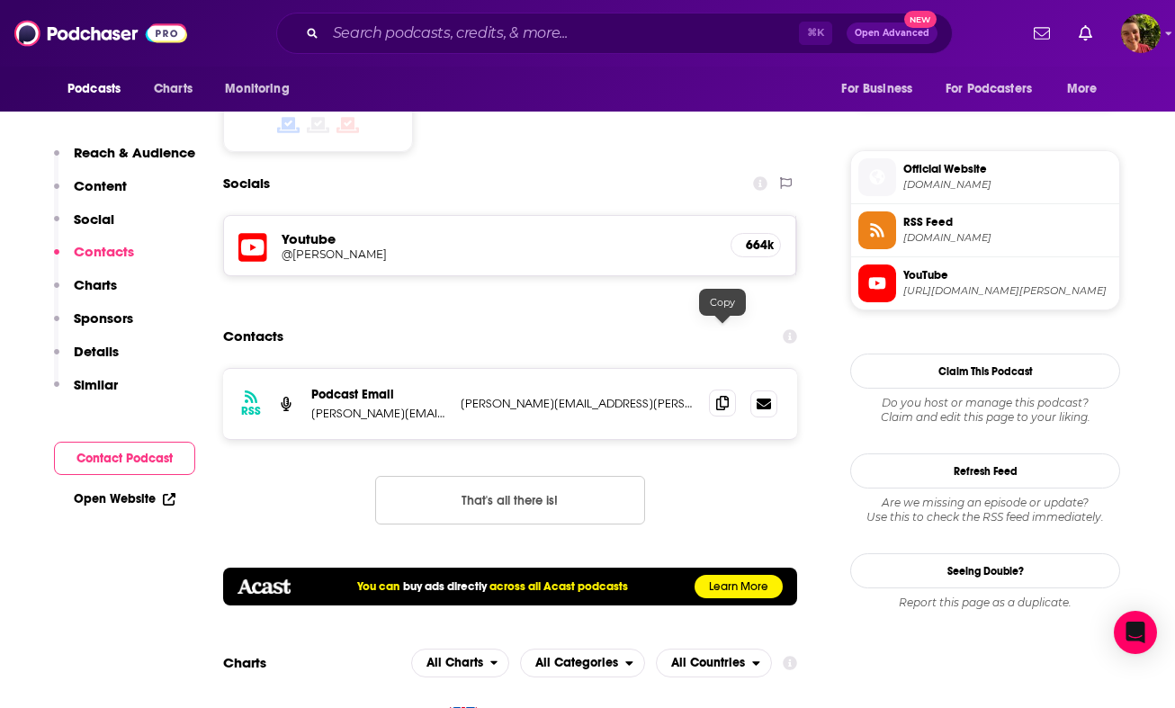
click at [717, 396] on icon at bounding box center [722, 403] width 13 height 14
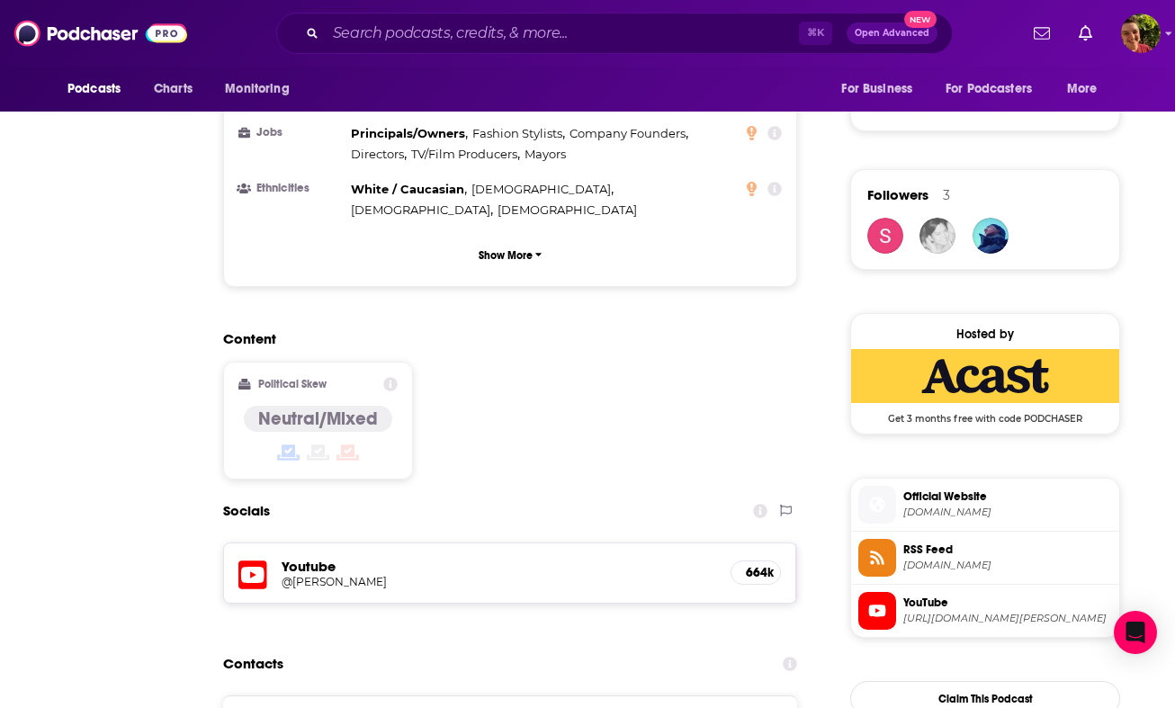
scroll to position [0, 0]
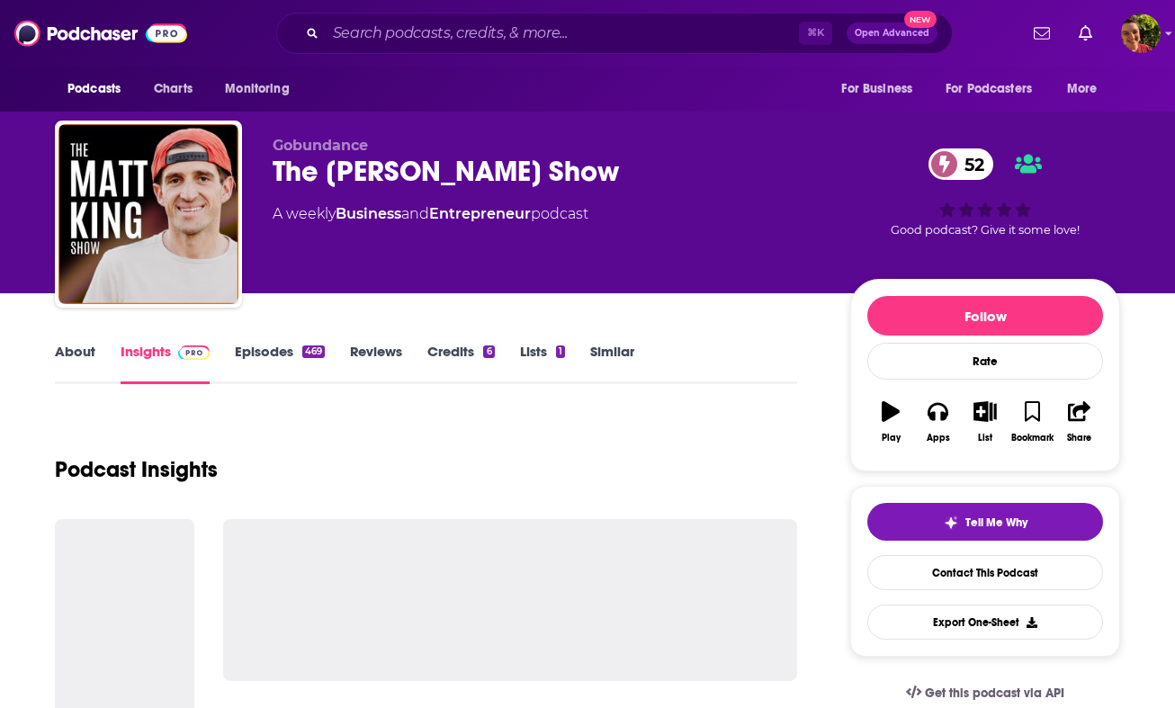
click at [380, 155] on div "The [PERSON_NAME] Show 52" at bounding box center [547, 171] width 549 height 35
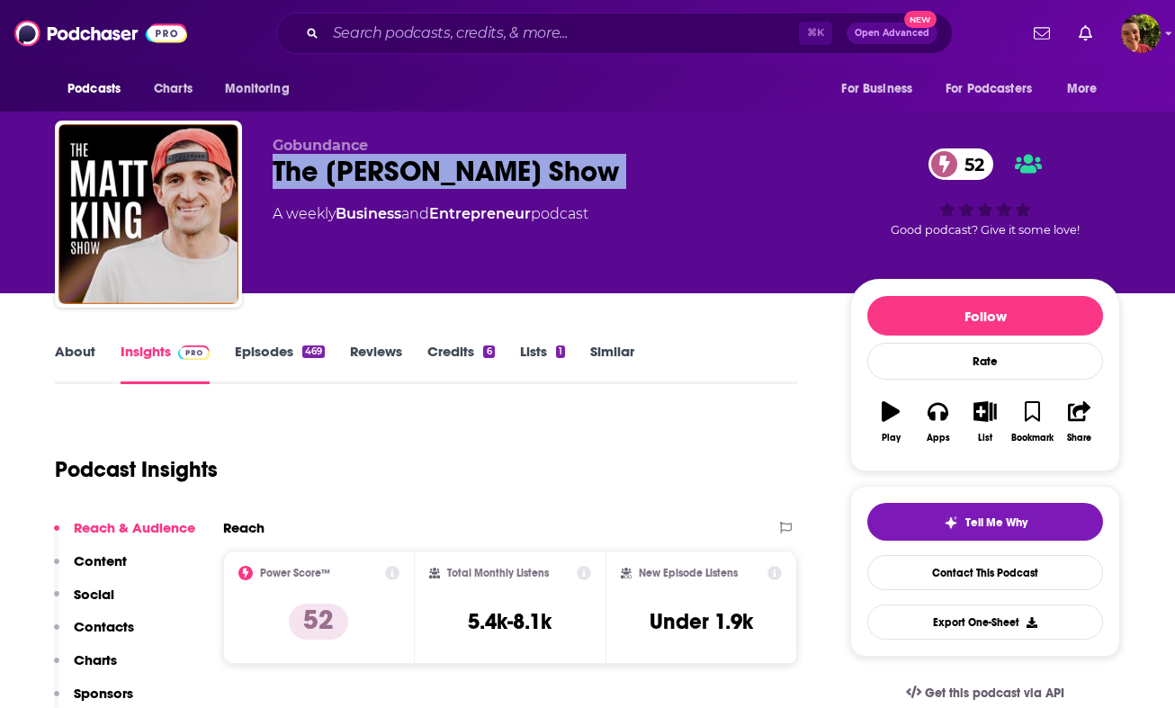
copy div "The [PERSON_NAME] Show 52"
click at [118, 621] on p "Contacts" at bounding box center [104, 626] width 60 height 17
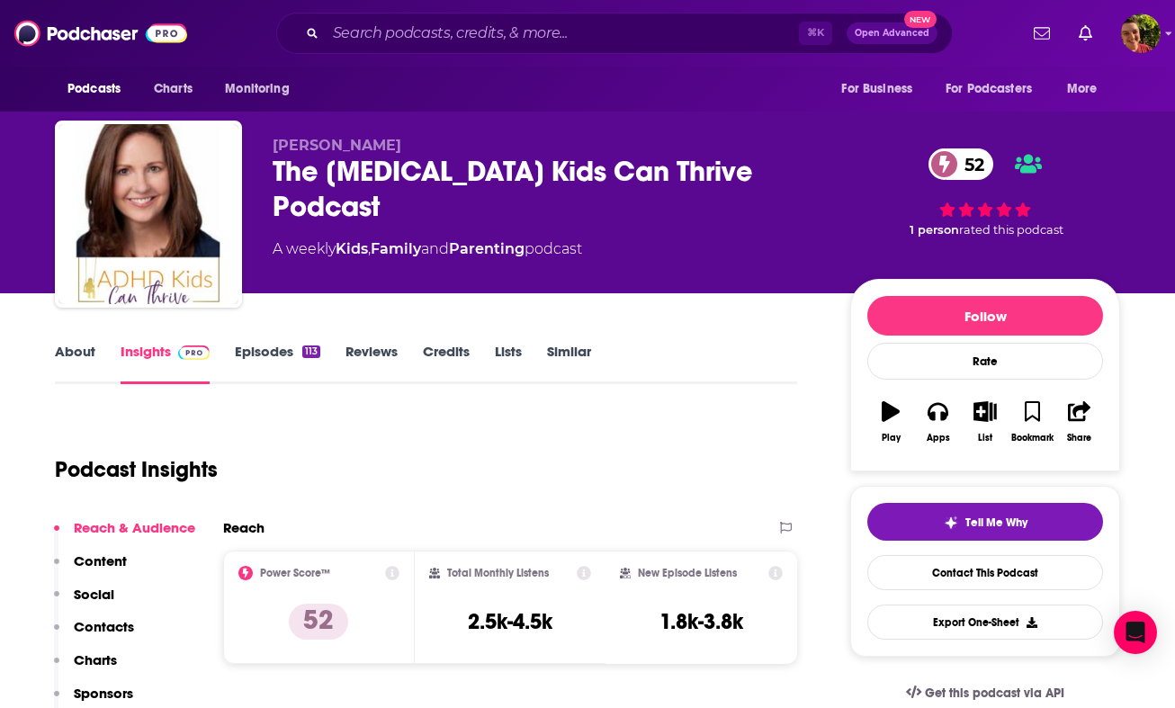
click at [407, 174] on div "The ADHD Kids Can Thrive Podcast 52" at bounding box center [547, 189] width 549 height 70
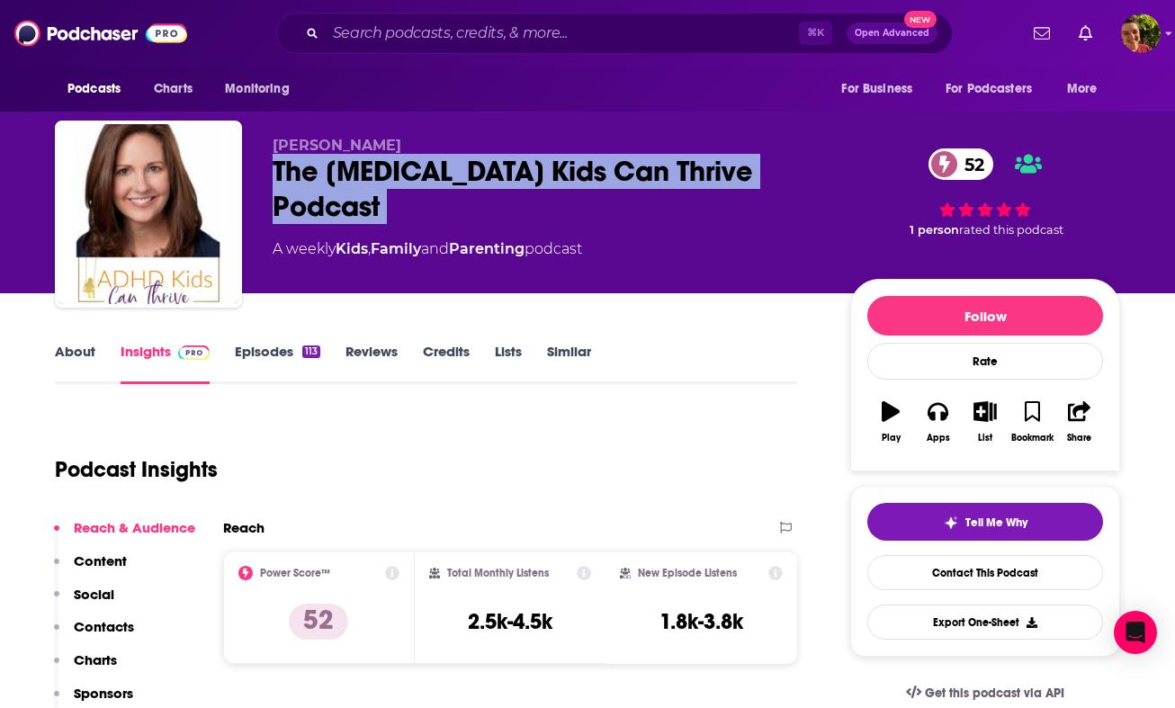
click at [407, 174] on div "The ADHD Kids Can Thrive Podcast 52" at bounding box center [547, 189] width 549 height 70
copy div "The ADHD Kids Can Thrive Podcast 52"
click at [121, 622] on p "Contacts" at bounding box center [104, 626] width 60 height 17
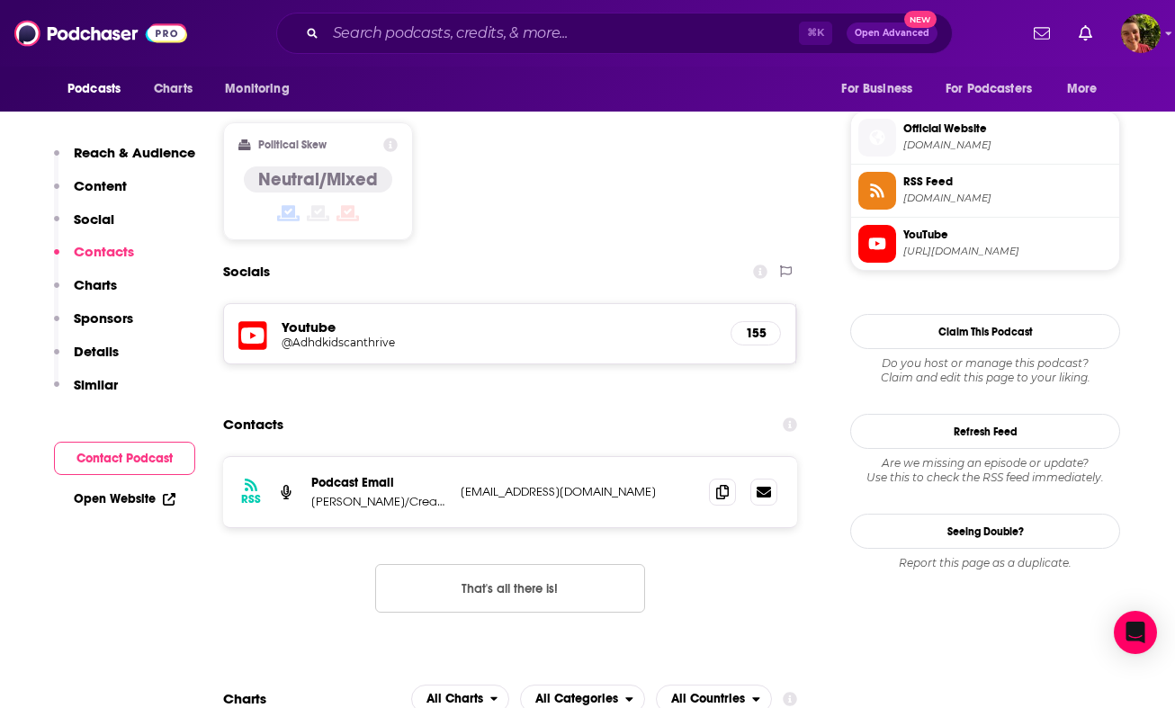
scroll to position [1462, 0]
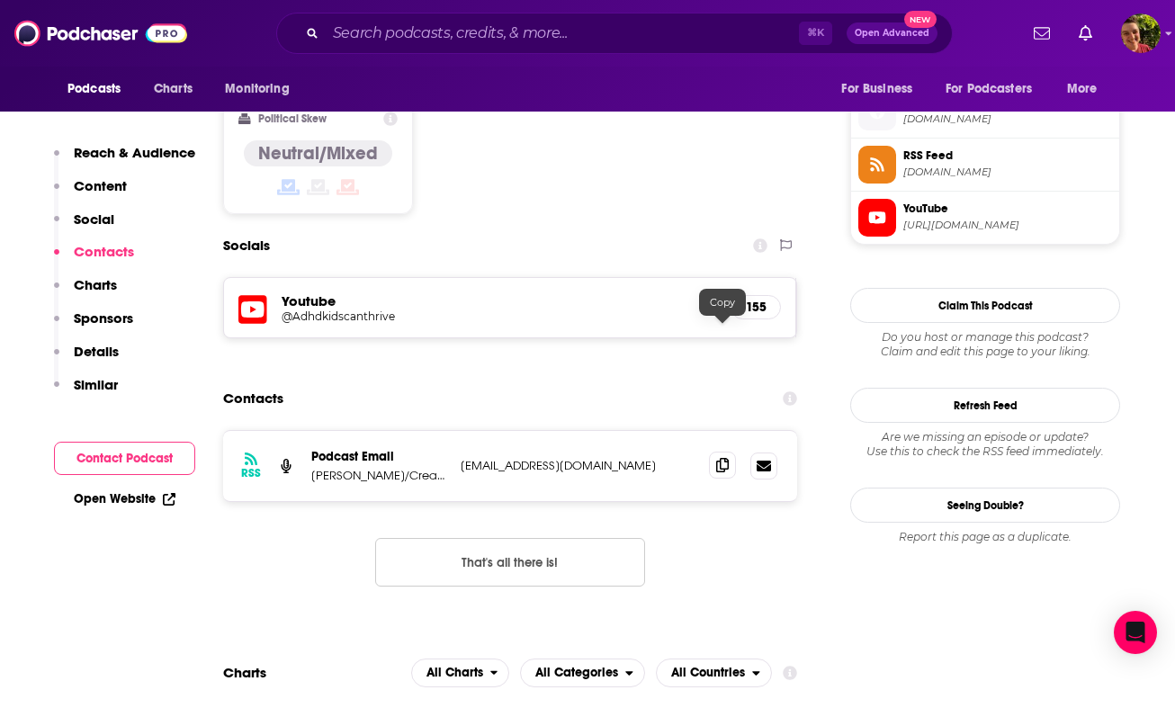
click at [723, 458] on icon at bounding box center [722, 465] width 13 height 14
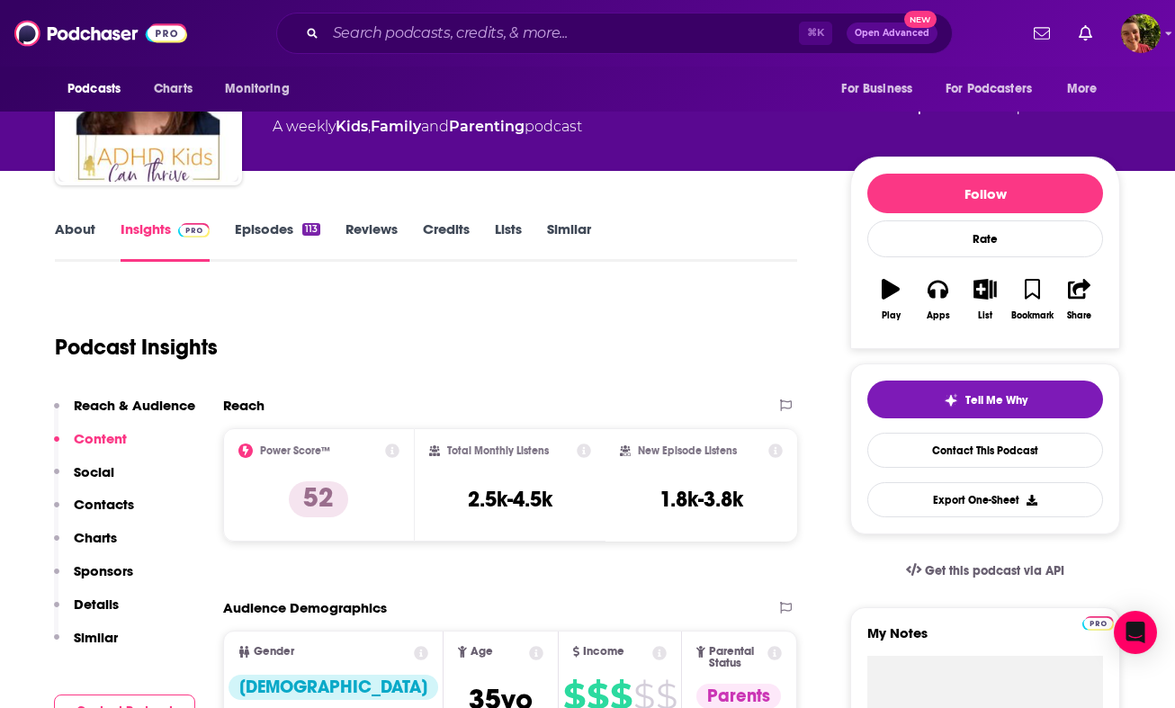
scroll to position [0, 0]
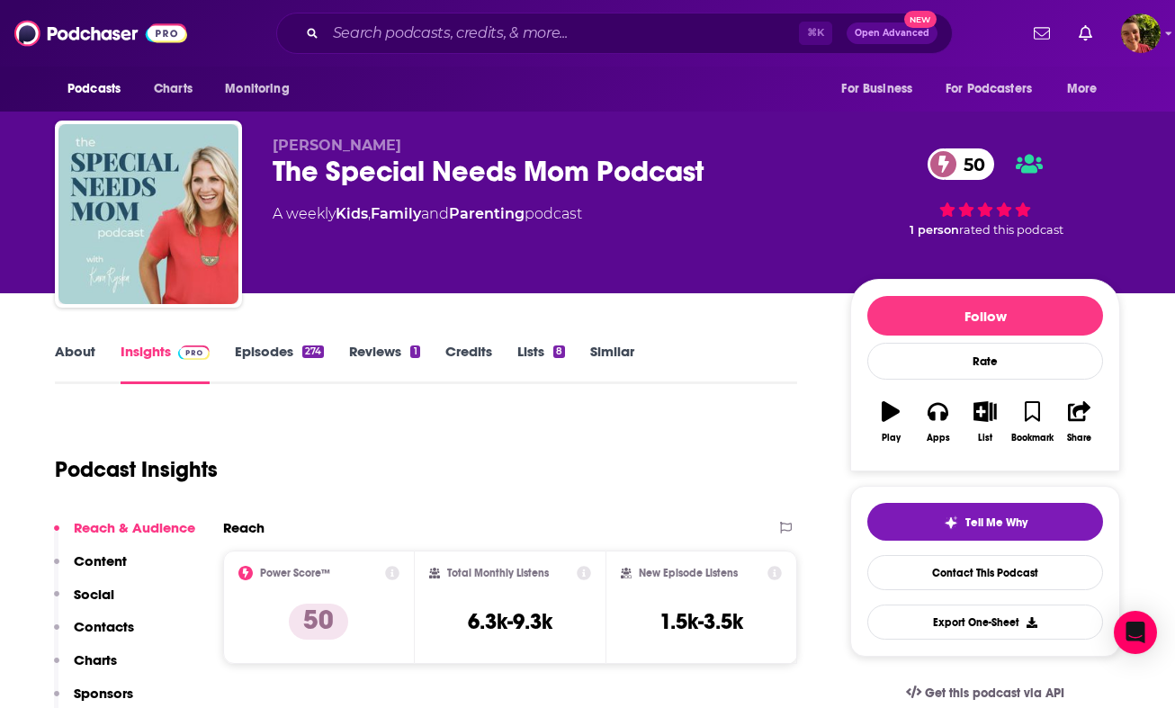
click at [414, 184] on div "The Special Needs Mom Podcast 50" at bounding box center [547, 171] width 549 height 35
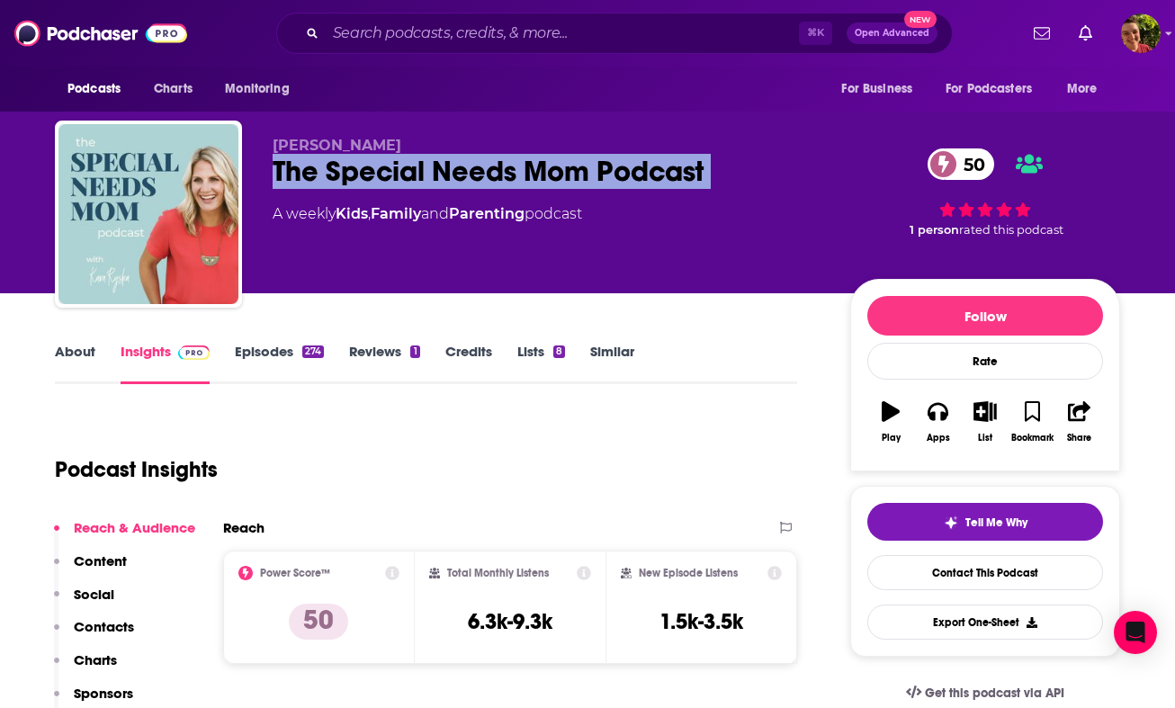
copy div "The Special Needs Mom Podcast 50"
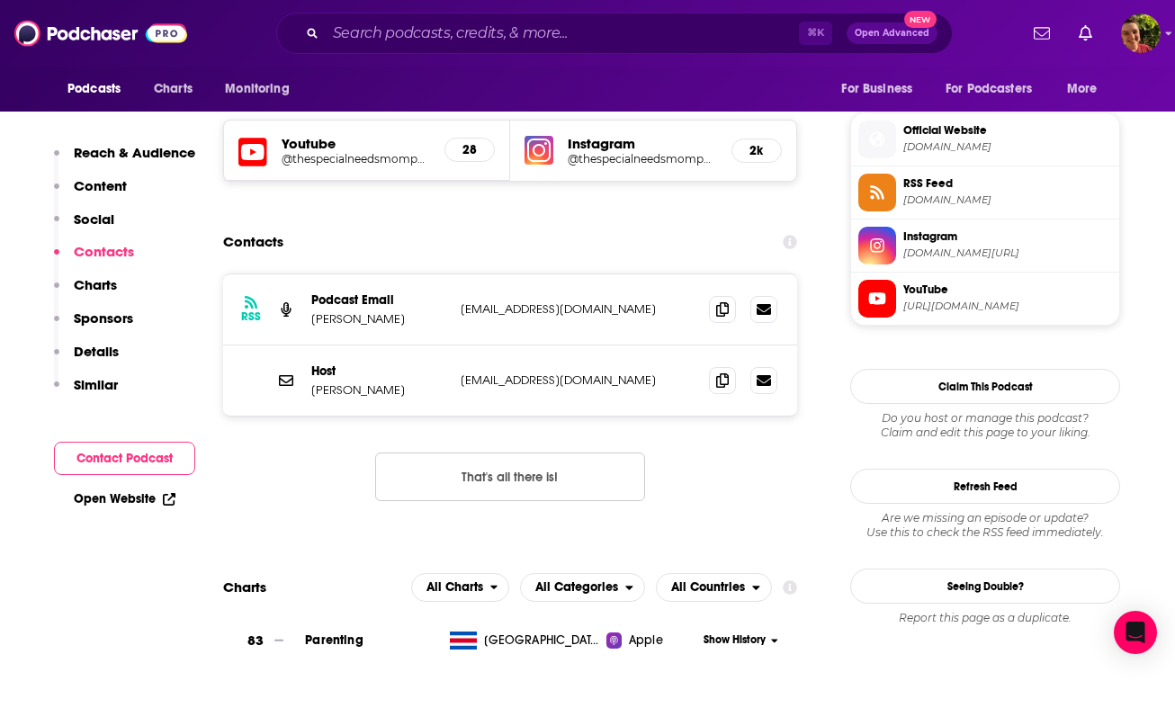
scroll to position [1560, 0]
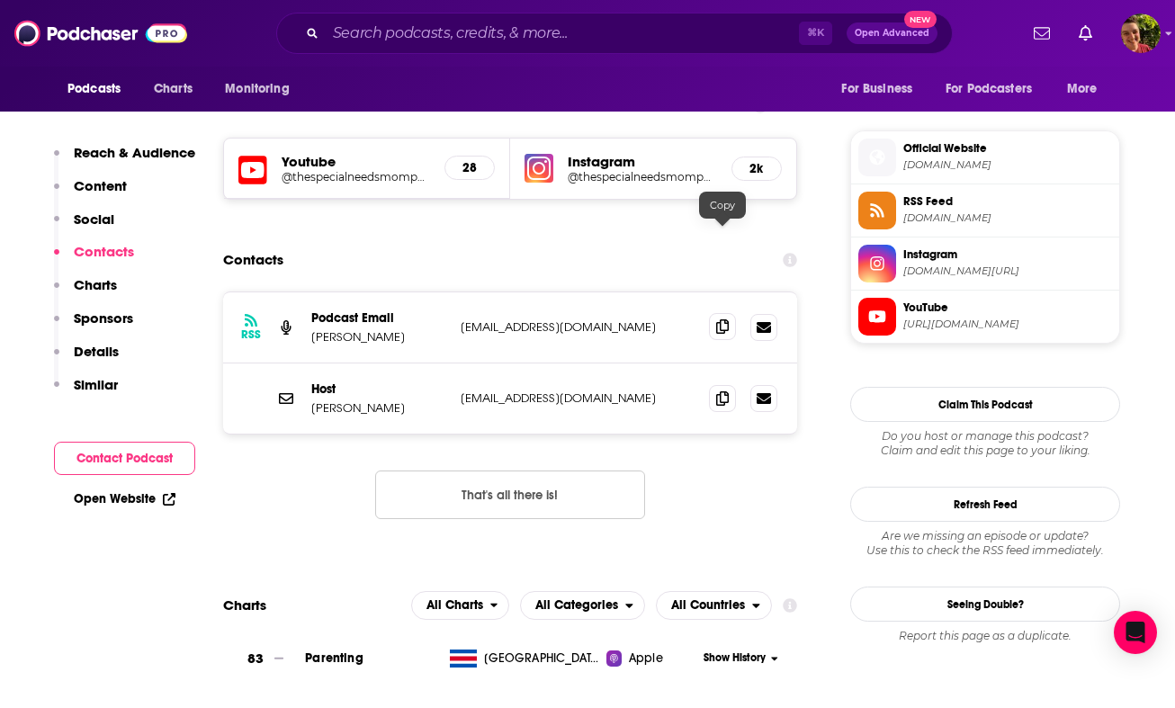
click at [724, 319] on icon at bounding box center [722, 326] width 13 height 14
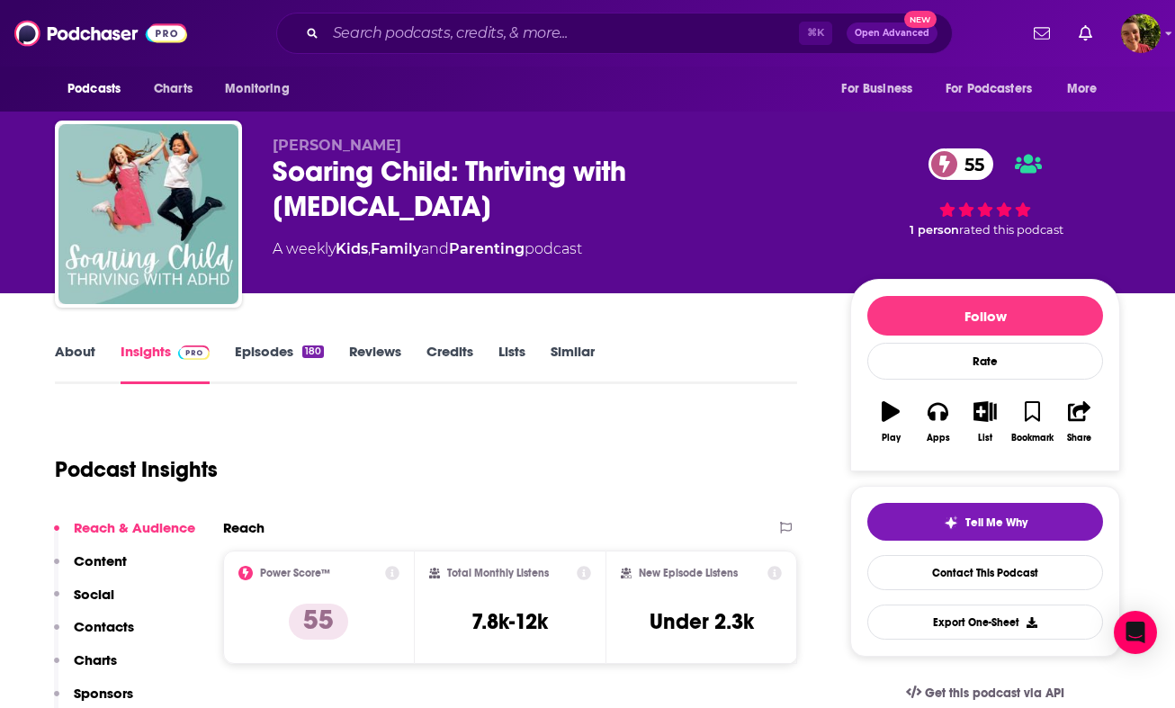
click at [398, 172] on div "Soaring Child: Thriving with [MEDICAL_DATA] 55" at bounding box center [547, 189] width 549 height 70
drag, startPoint x: 273, startPoint y: 173, endPoint x: 451, endPoint y: 180, distance: 178.2
click at [451, 180] on div "Soaring Child: Thriving with [MEDICAL_DATA] 55" at bounding box center [547, 189] width 549 height 70
copy h2 "Soaring Child"
click at [128, 622] on p "Contacts" at bounding box center [104, 626] width 60 height 17
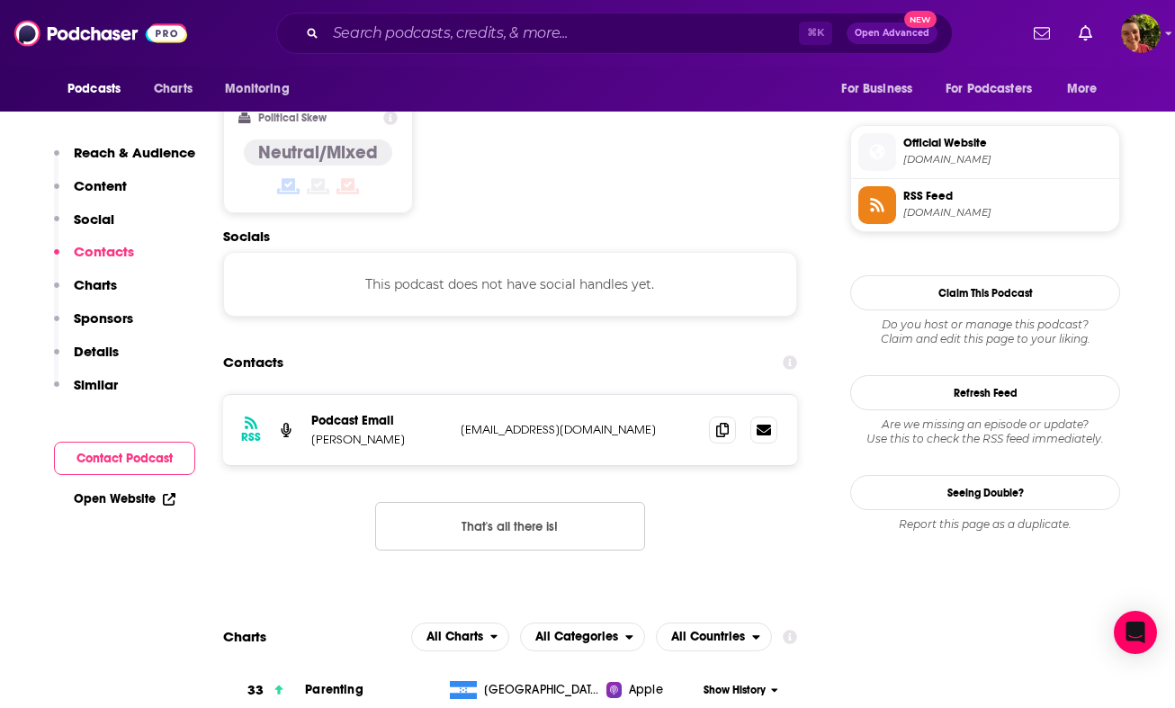
scroll to position [1427, 0]
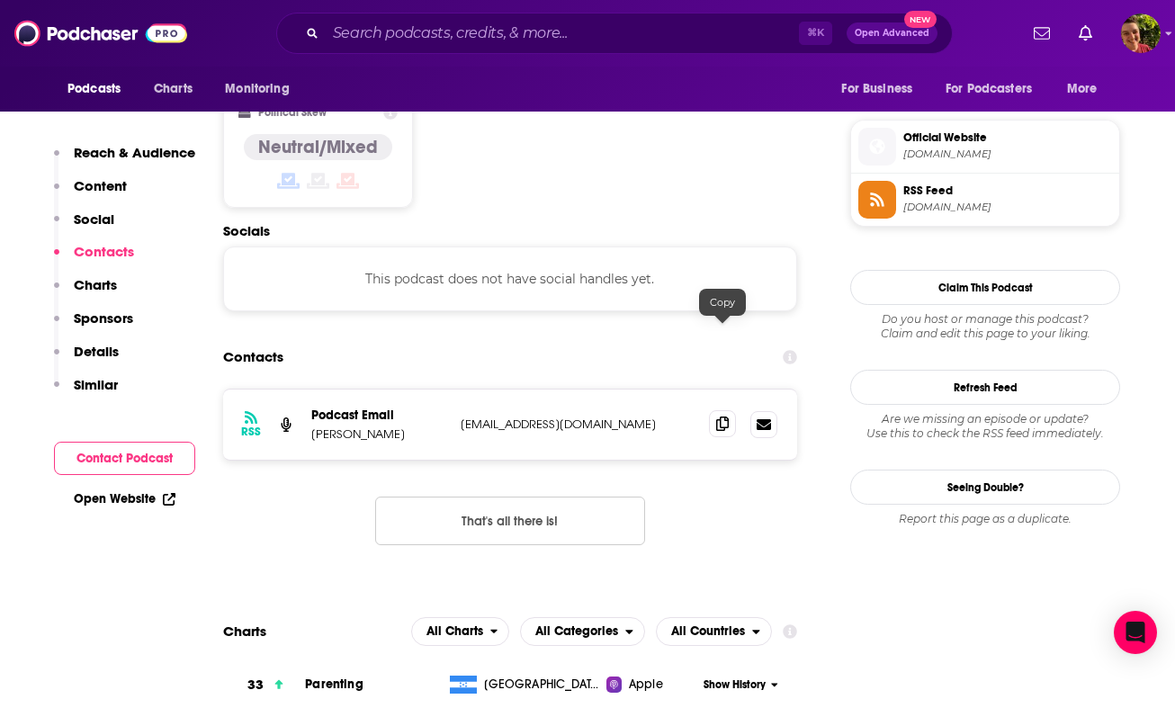
click at [720, 416] on icon at bounding box center [722, 423] width 13 height 14
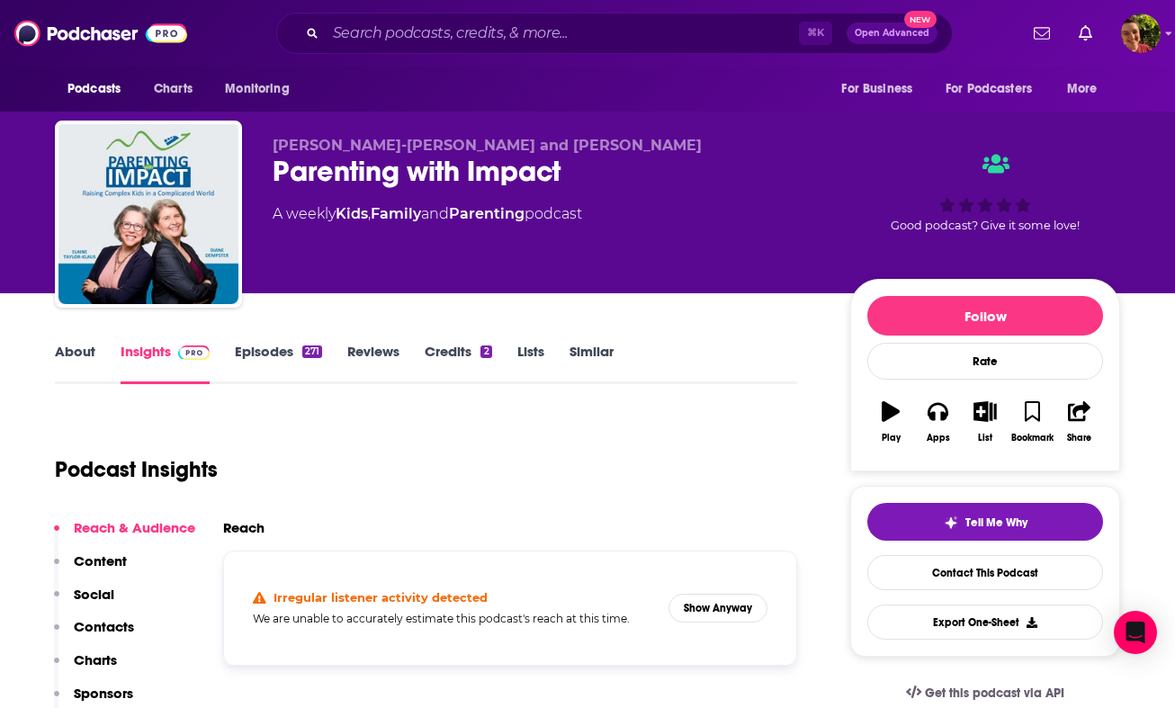
click at [344, 191] on div "Elaine Taylor-Klaus and Diane Dempster Parenting with Impact A weekly Kids , Fa…" at bounding box center [547, 209] width 549 height 144
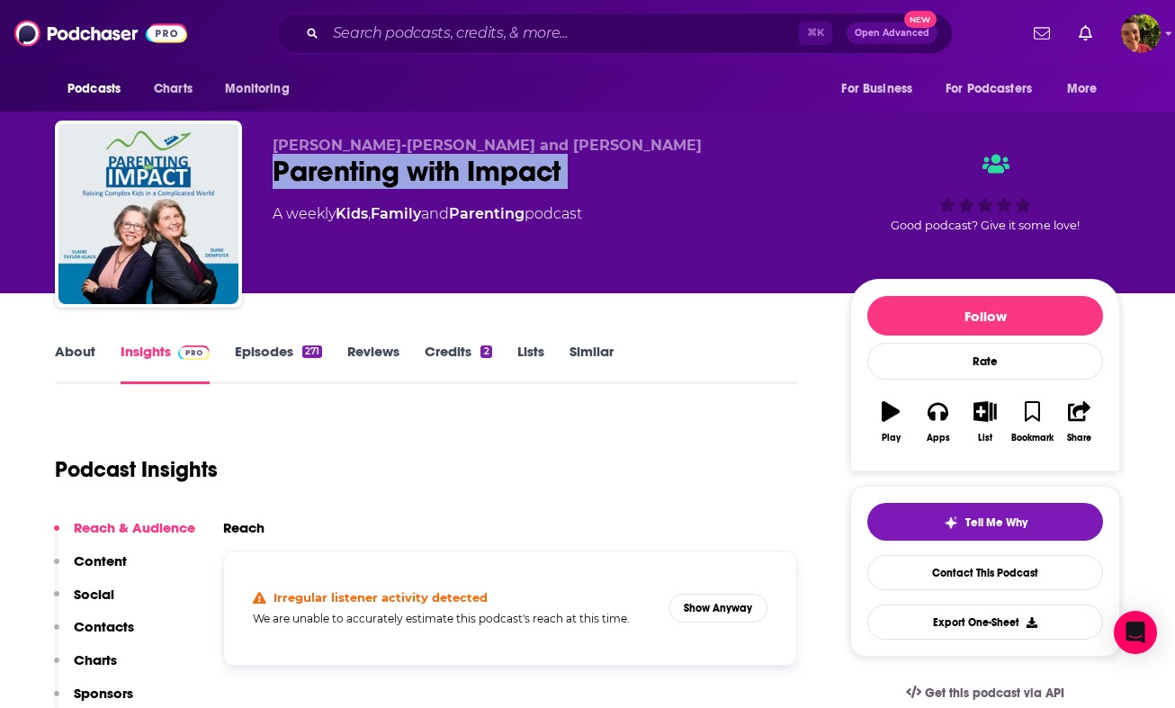
click at [344, 191] on div "Elaine Taylor-Klaus and Diane Dempster Parenting with Impact A weekly Kids , Fa…" at bounding box center [547, 209] width 549 height 144
copy div "Parenting with Impact"
click at [732, 611] on button "Show Anyway" at bounding box center [717, 608] width 99 height 29
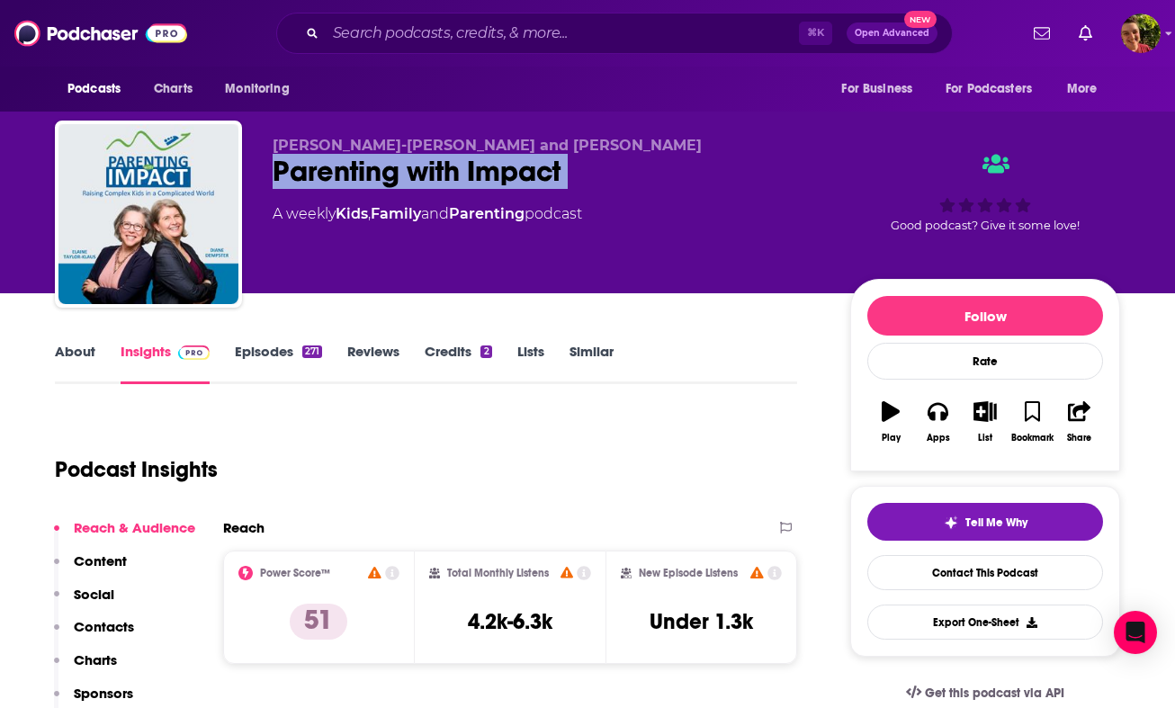
click at [118, 619] on p "Contacts" at bounding box center [104, 626] width 60 height 17
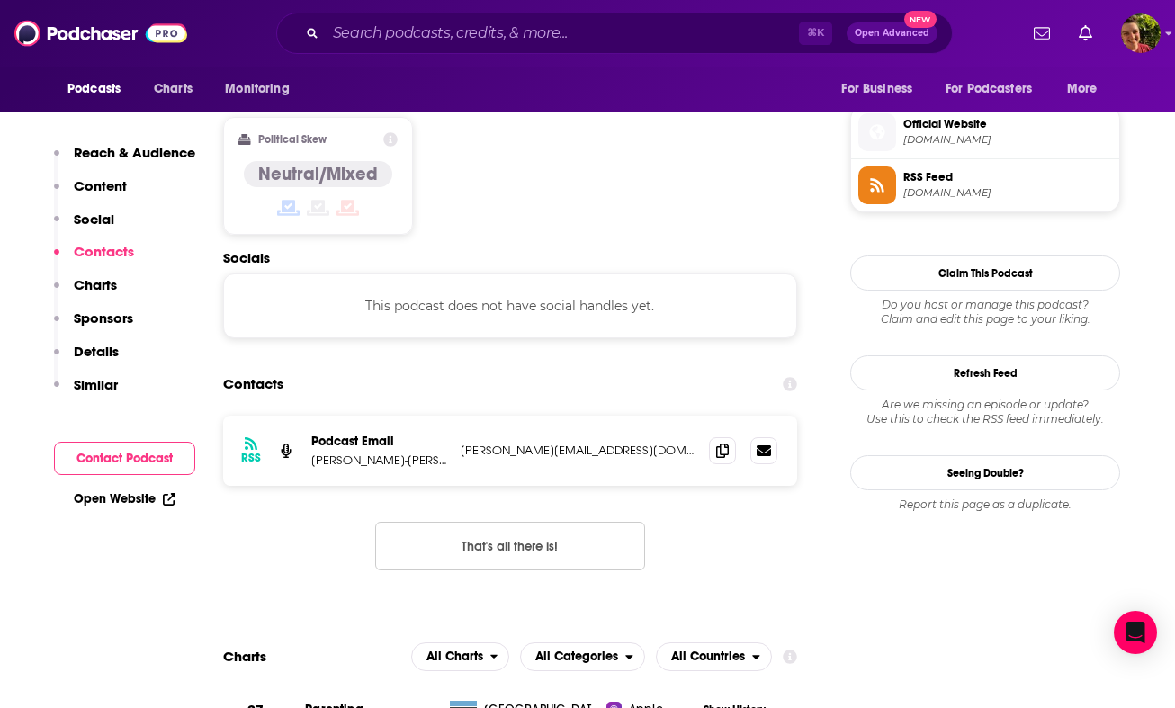
scroll to position [1427, 0]
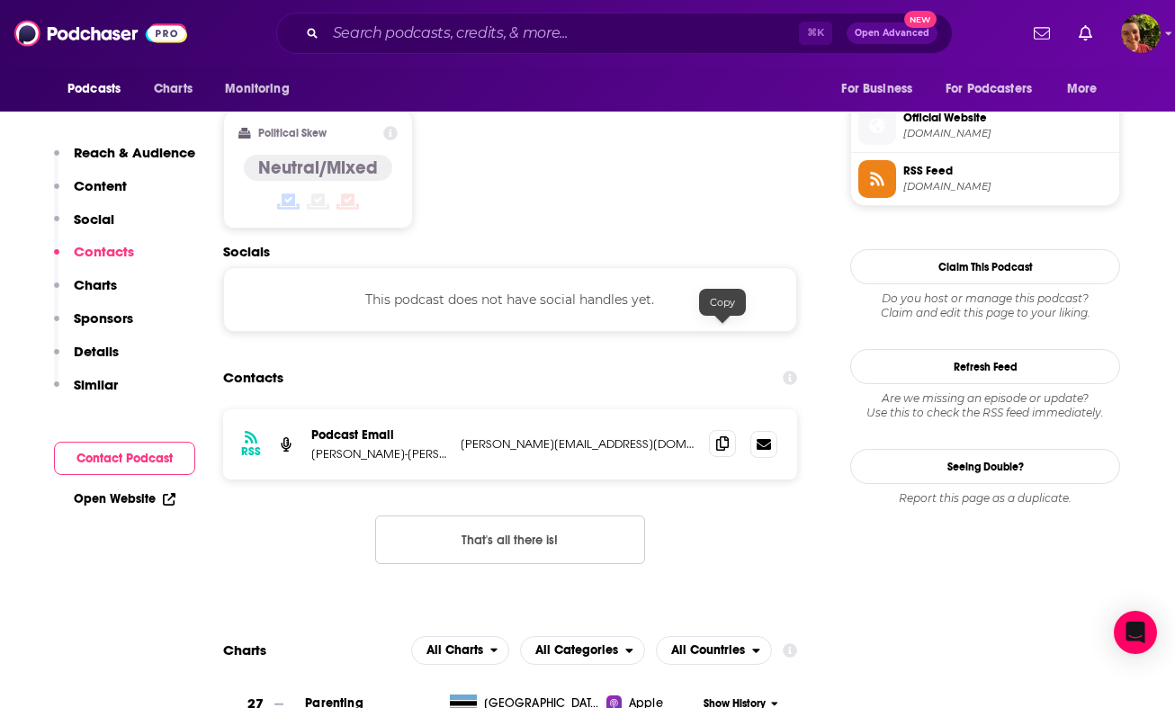
click at [728, 430] on span at bounding box center [722, 443] width 27 height 27
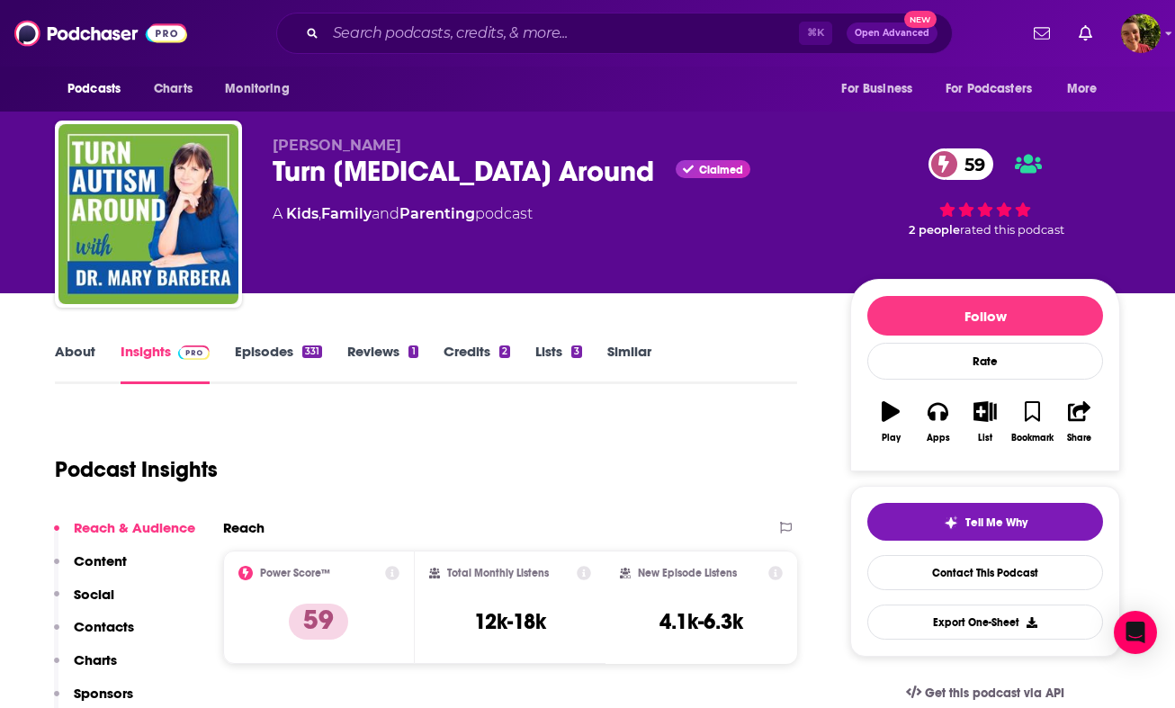
click at [402, 172] on div "Turn [MEDICAL_DATA] Around Claimed 59" at bounding box center [547, 171] width 549 height 35
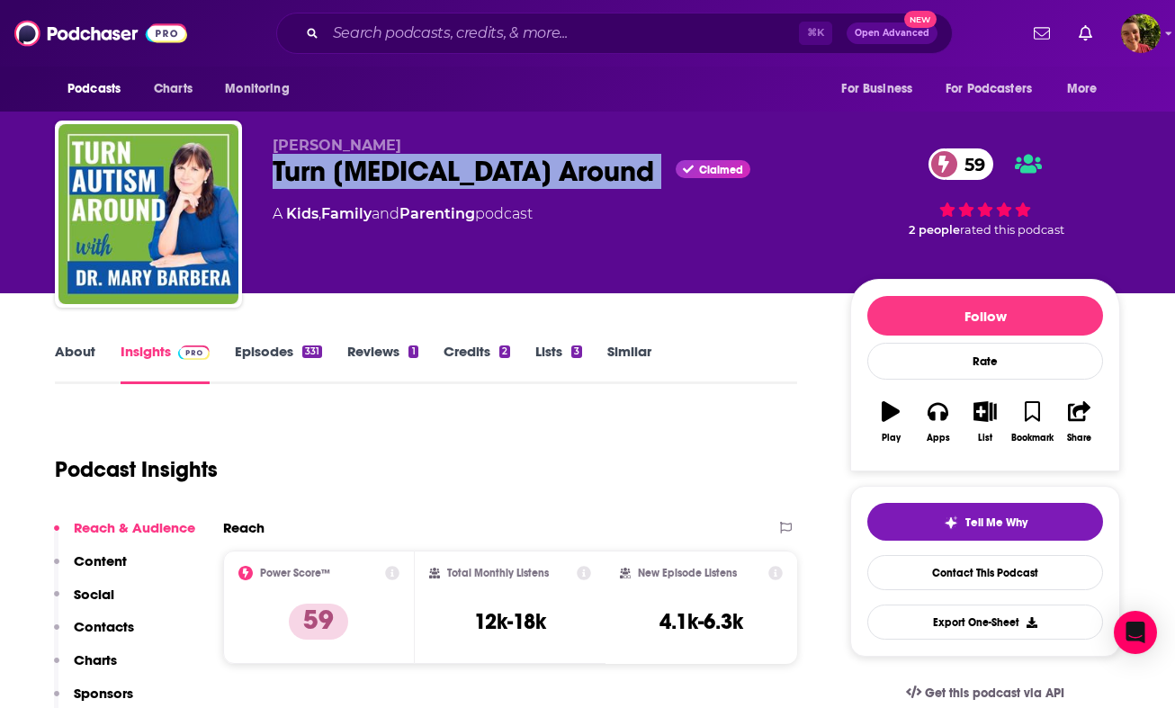
click at [402, 172] on div "Turn [MEDICAL_DATA] Around Claimed 59" at bounding box center [547, 171] width 549 height 35
copy div "Turn [MEDICAL_DATA] Around"
click at [119, 627] on p "Contacts" at bounding box center [104, 626] width 60 height 17
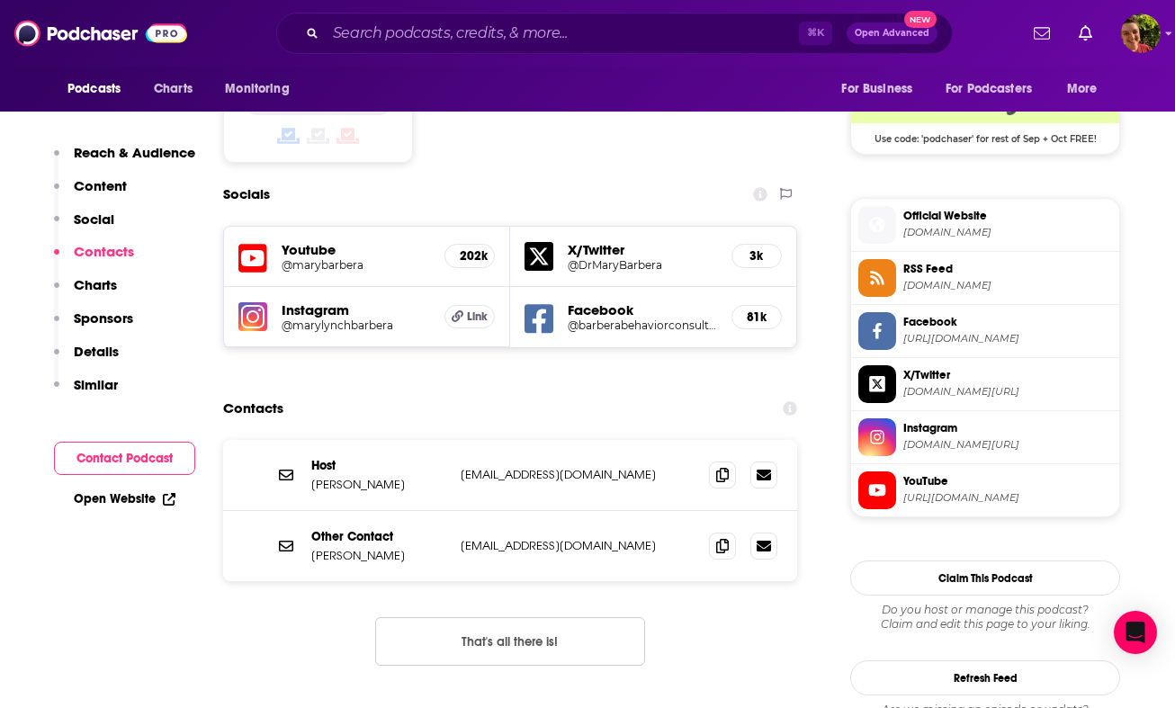
scroll to position [1524, 0]
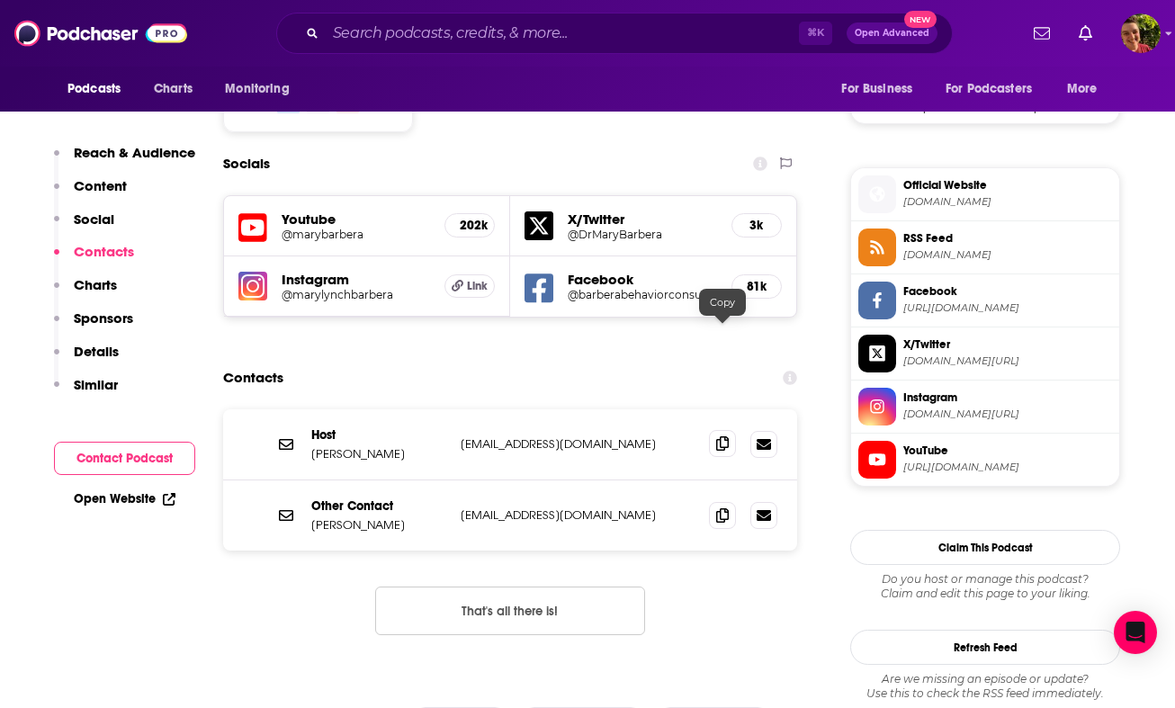
click at [726, 436] on icon at bounding box center [722, 443] width 13 height 14
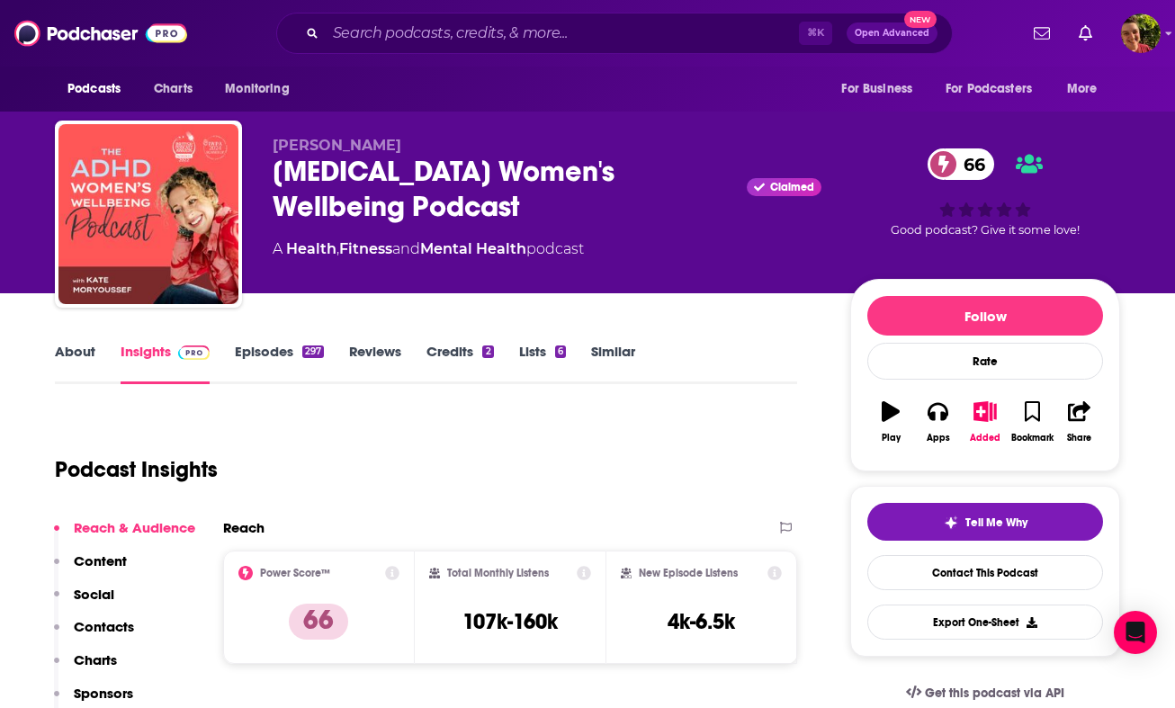
click at [369, 197] on div "[MEDICAL_DATA] Women's Wellbeing Podcast Claimed 66" at bounding box center [547, 189] width 549 height 70
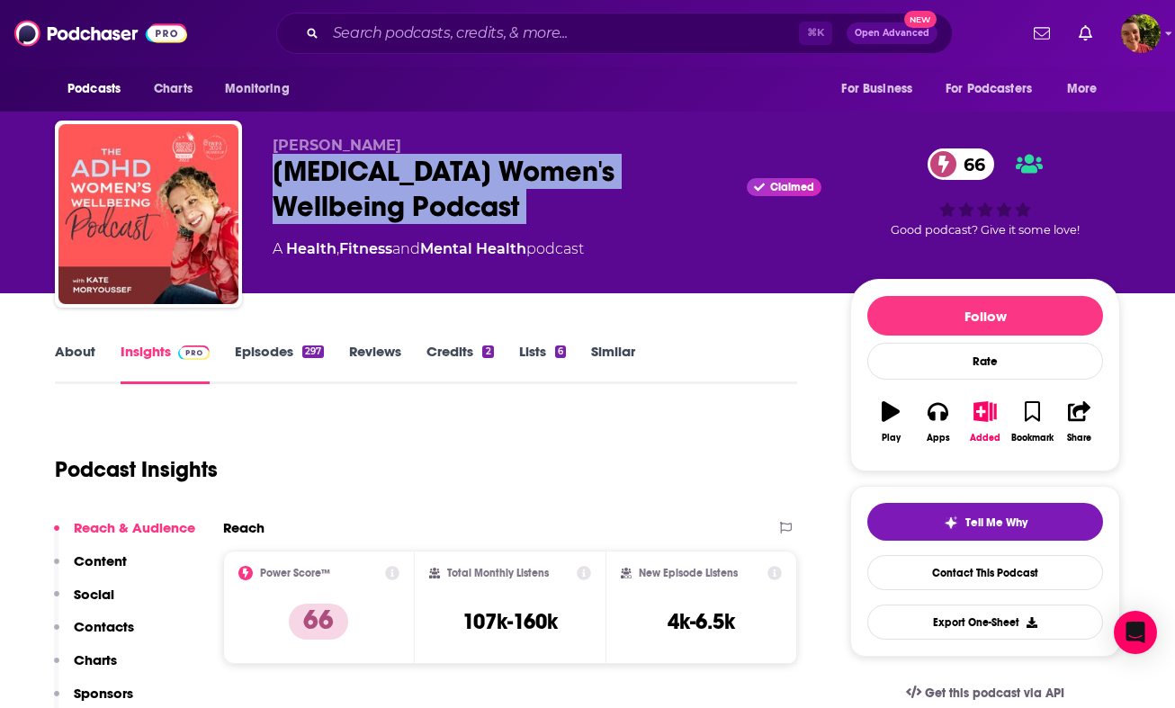
click at [369, 197] on div "[MEDICAL_DATA] Women's Wellbeing Podcast Claimed 66" at bounding box center [547, 189] width 549 height 70
copy div "[MEDICAL_DATA] Women's Wellbeing Podcast"
click at [127, 634] on p "Contacts" at bounding box center [104, 626] width 60 height 17
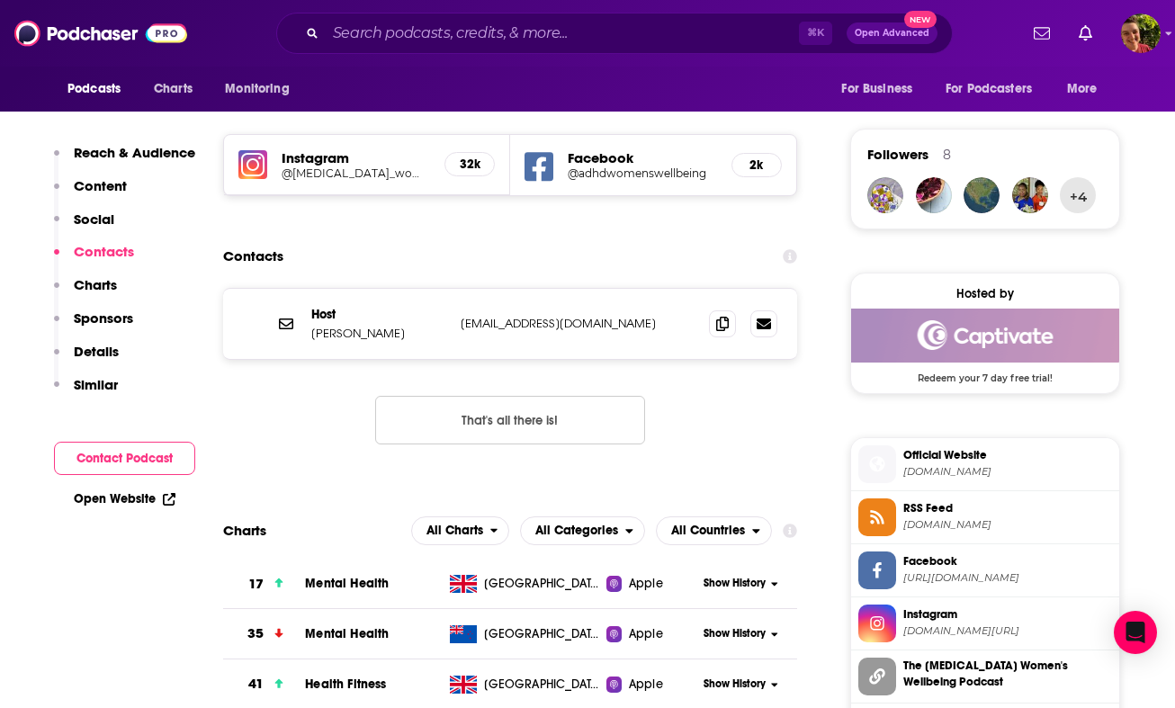
scroll to position [1229, 0]
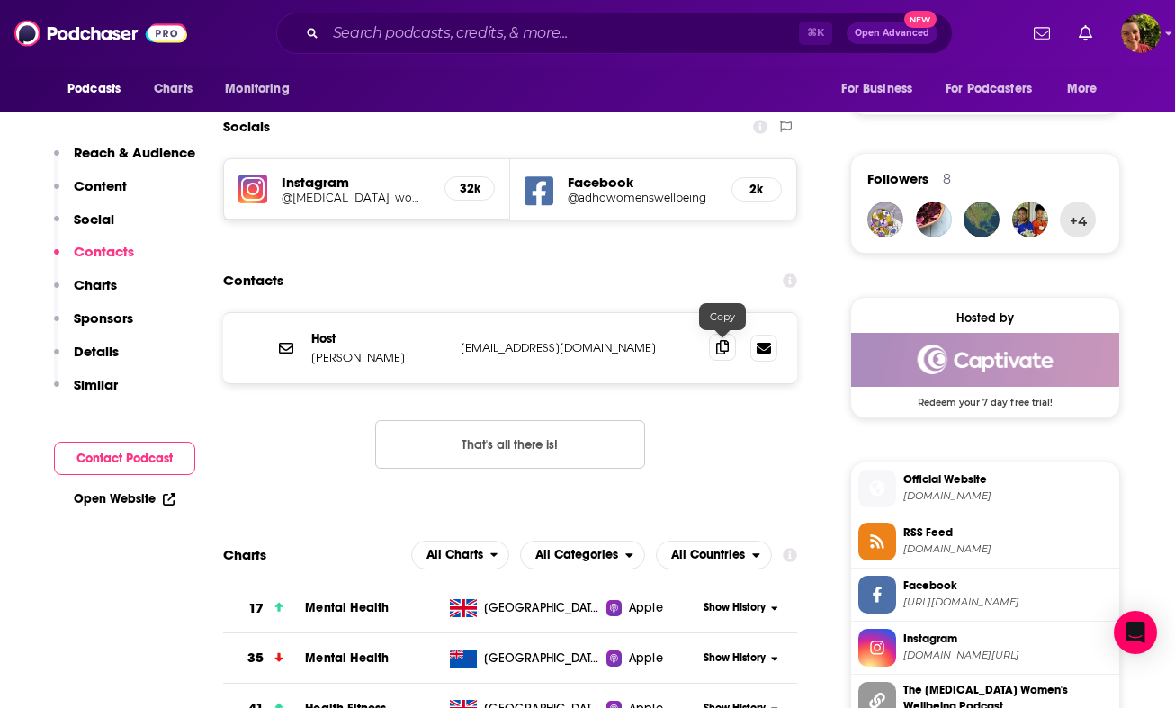
click at [722, 348] on icon at bounding box center [722, 347] width 13 height 14
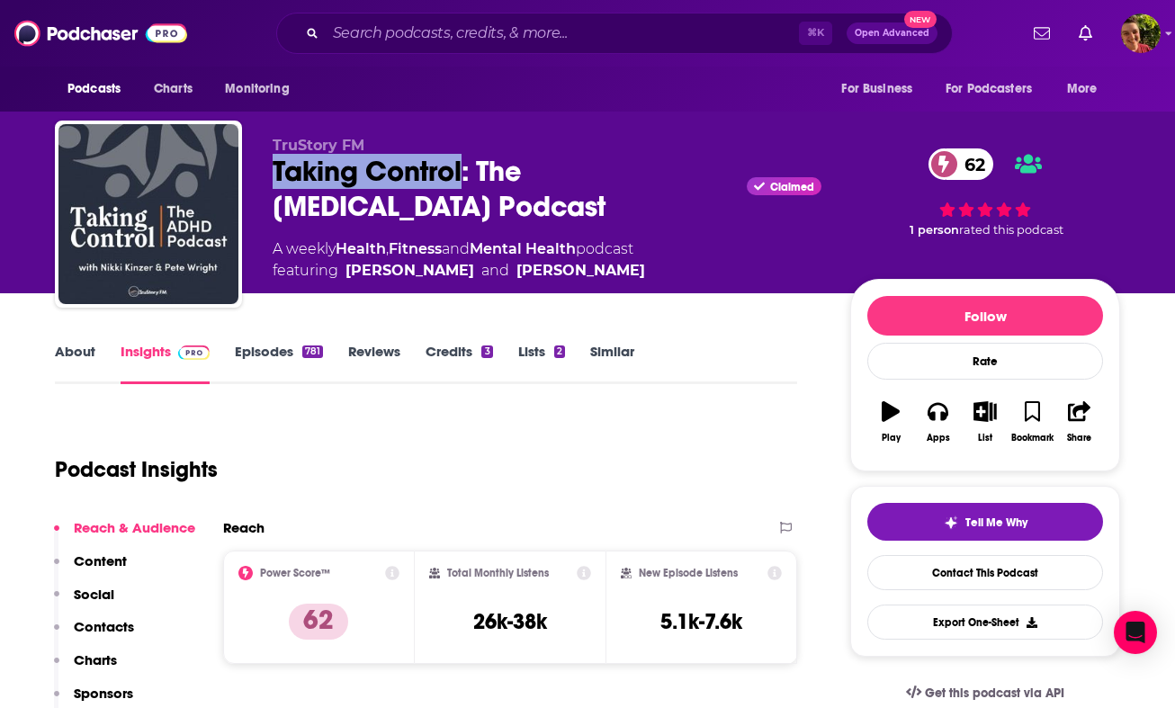
drag, startPoint x: 274, startPoint y: 176, endPoint x: 462, endPoint y: 176, distance: 188.0
click at [462, 176] on div "Taking Control: The ADHD Podcast Claimed 62" at bounding box center [547, 189] width 549 height 70
copy h2 "Taking Control"
click at [121, 625] on p "Contacts" at bounding box center [104, 626] width 60 height 17
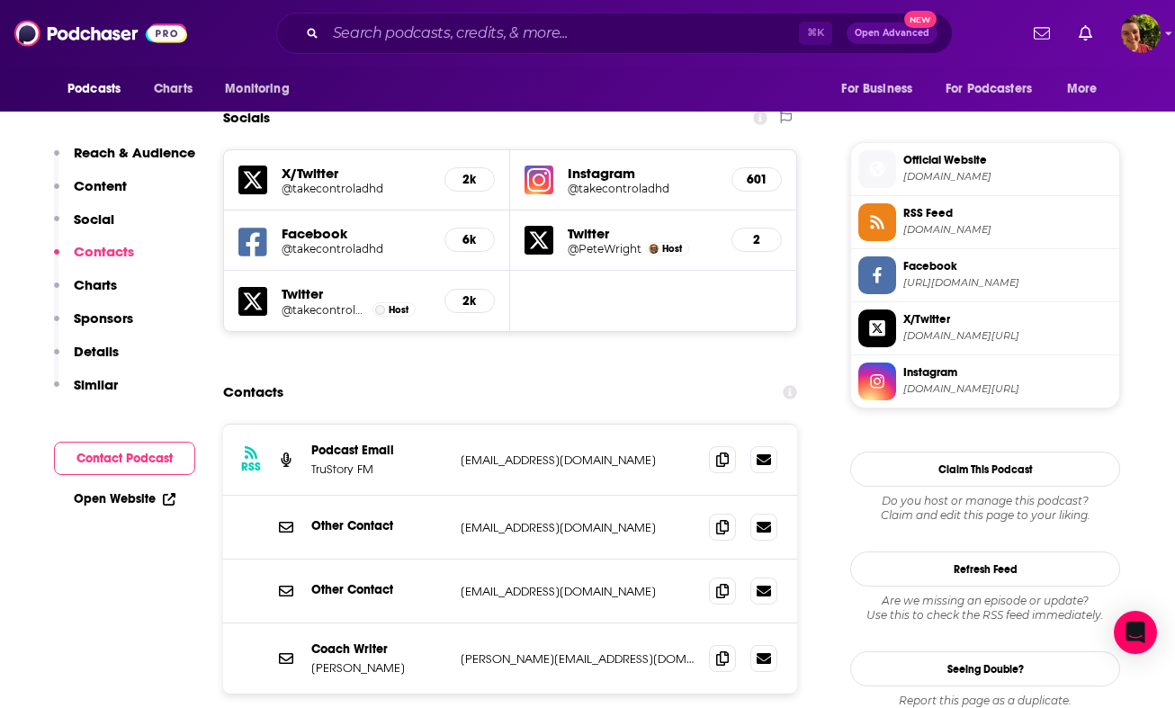
scroll to position [1587, 0]
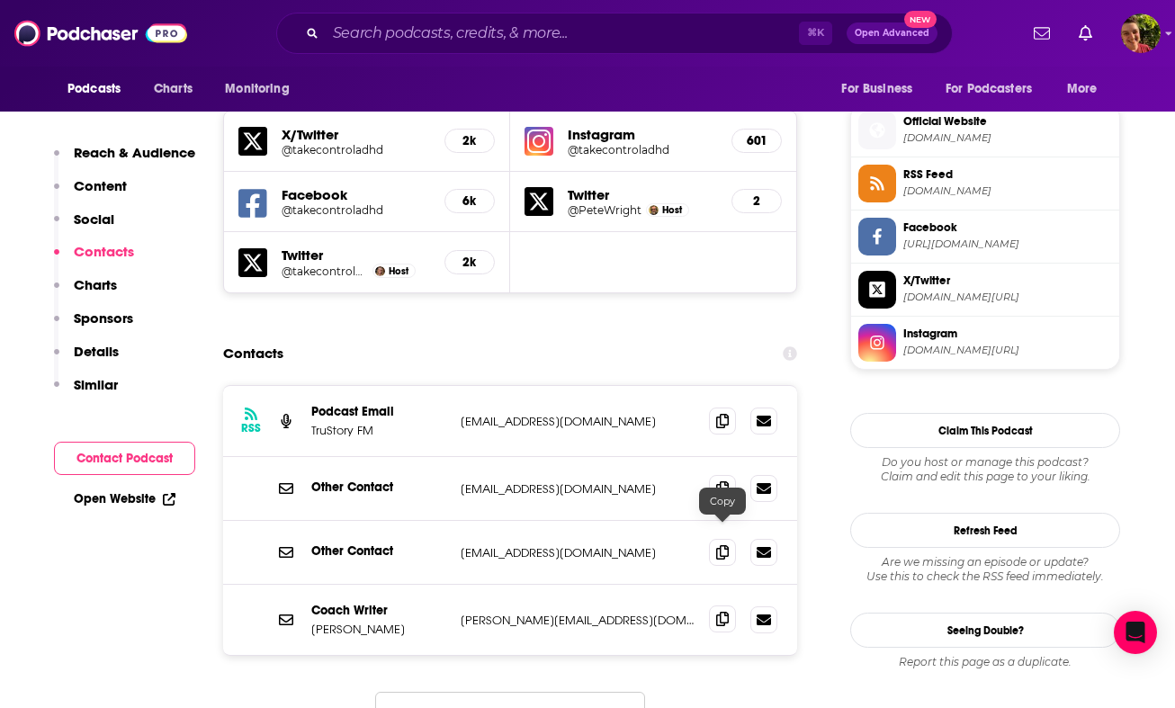
click at [729, 605] on span at bounding box center [722, 618] width 27 height 27
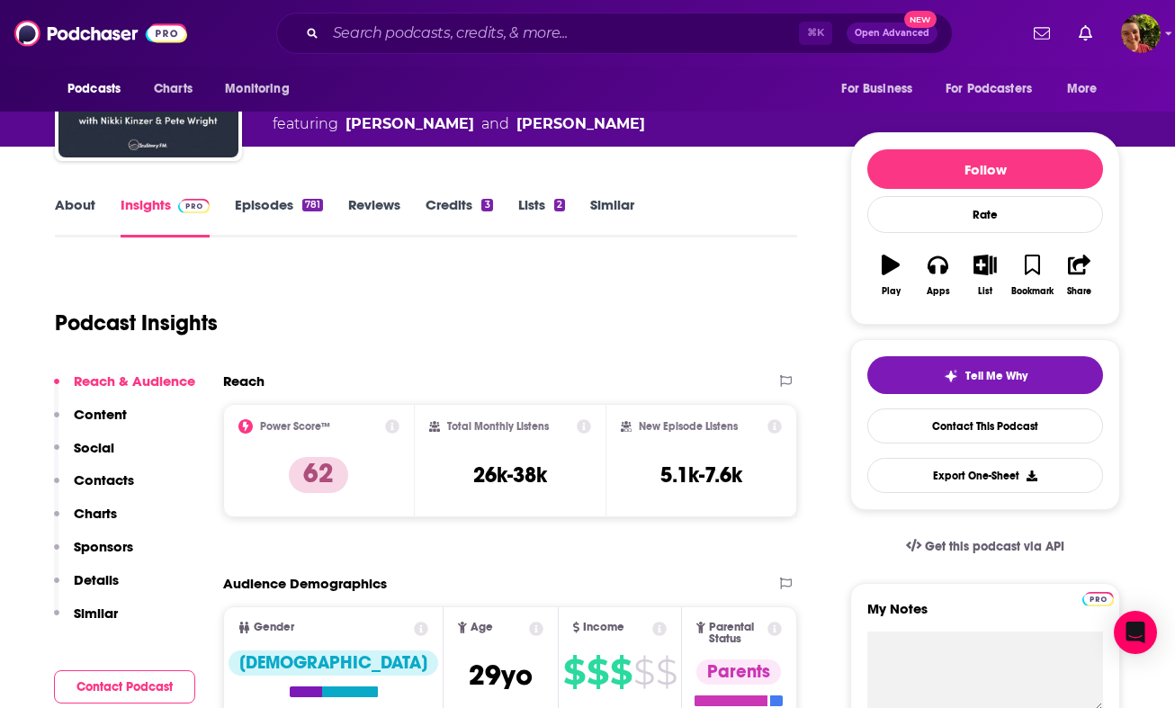
scroll to position [0, 0]
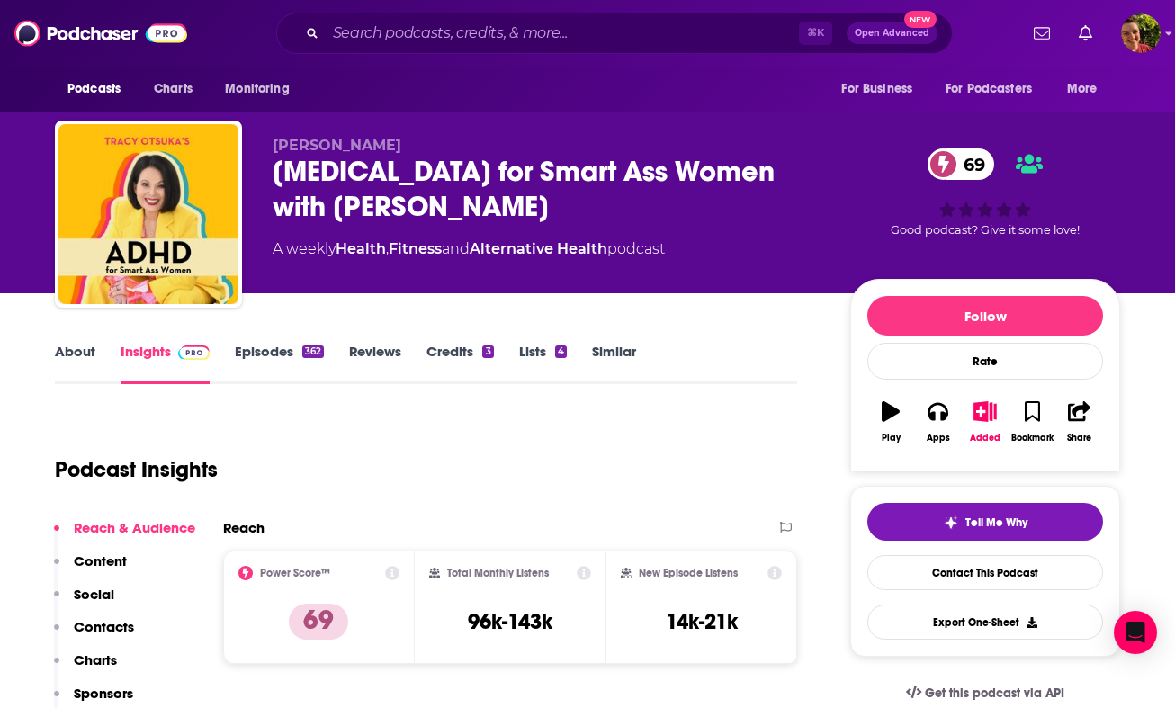
click at [345, 160] on div "[MEDICAL_DATA] for Smart Ass Women with [PERSON_NAME] 69" at bounding box center [547, 189] width 549 height 70
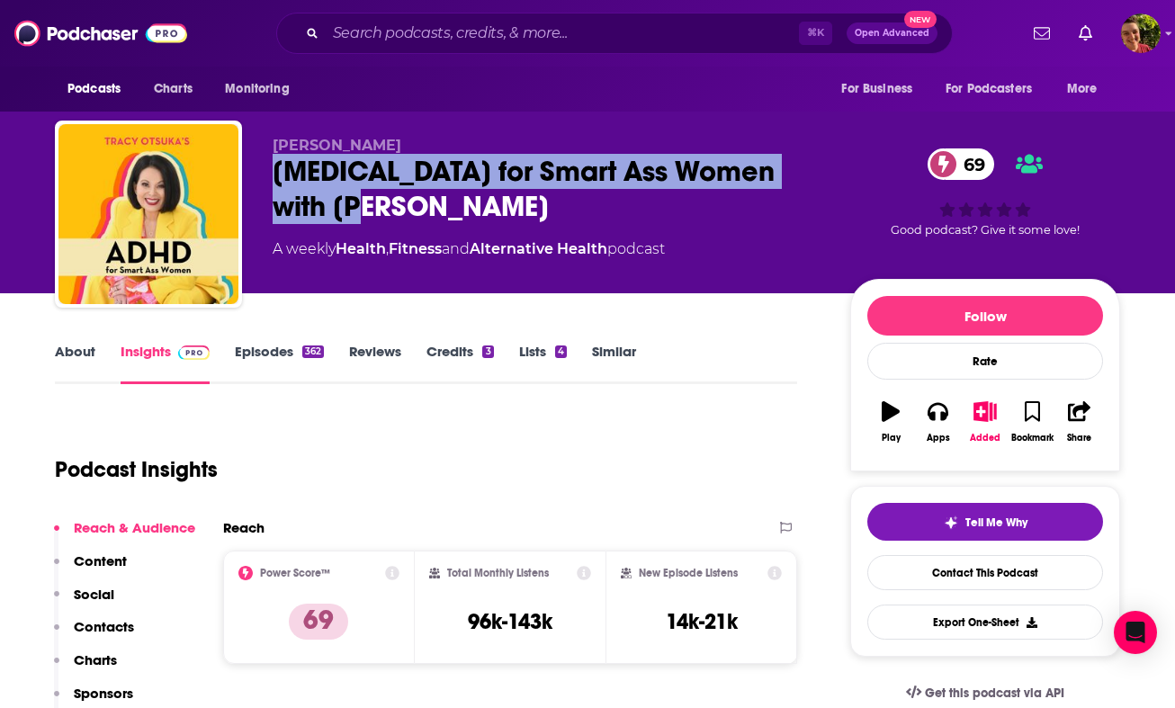
drag, startPoint x: 271, startPoint y: 161, endPoint x: 428, endPoint y: 210, distance: 165.0
click at [428, 210] on div "[MEDICAL_DATA] for Smart Ass Women with [PERSON_NAME] 69" at bounding box center [547, 189] width 549 height 70
copy h2 "[MEDICAL_DATA] for Smart Ass Women with [PERSON_NAME]"
click at [120, 626] on p "Contacts" at bounding box center [104, 626] width 60 height 17
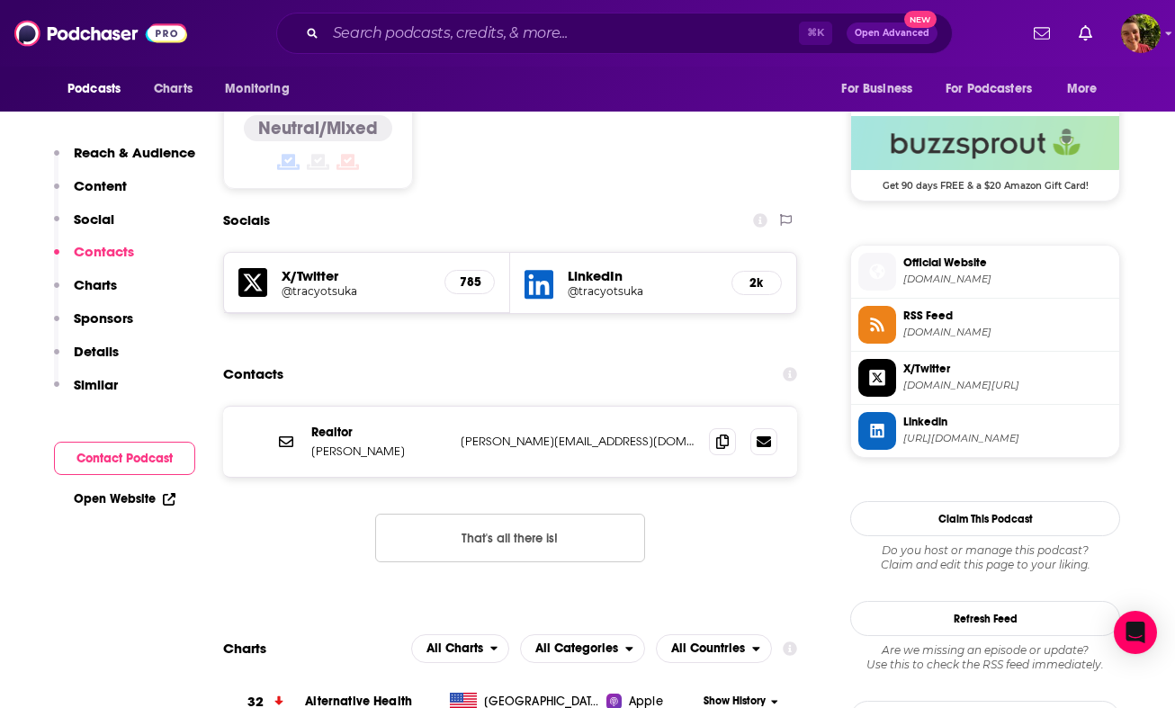
scroll to position [1484, 0]
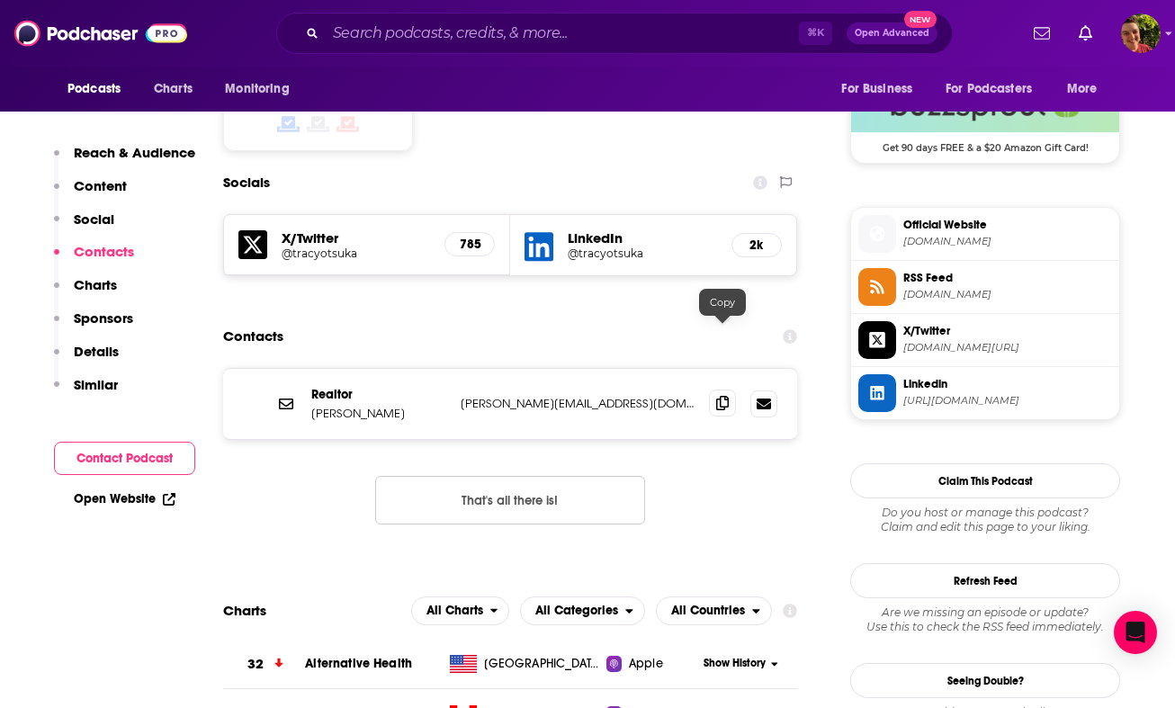
click at [724, 396] on icon at bounding box center [722, 403] width 13 height 14
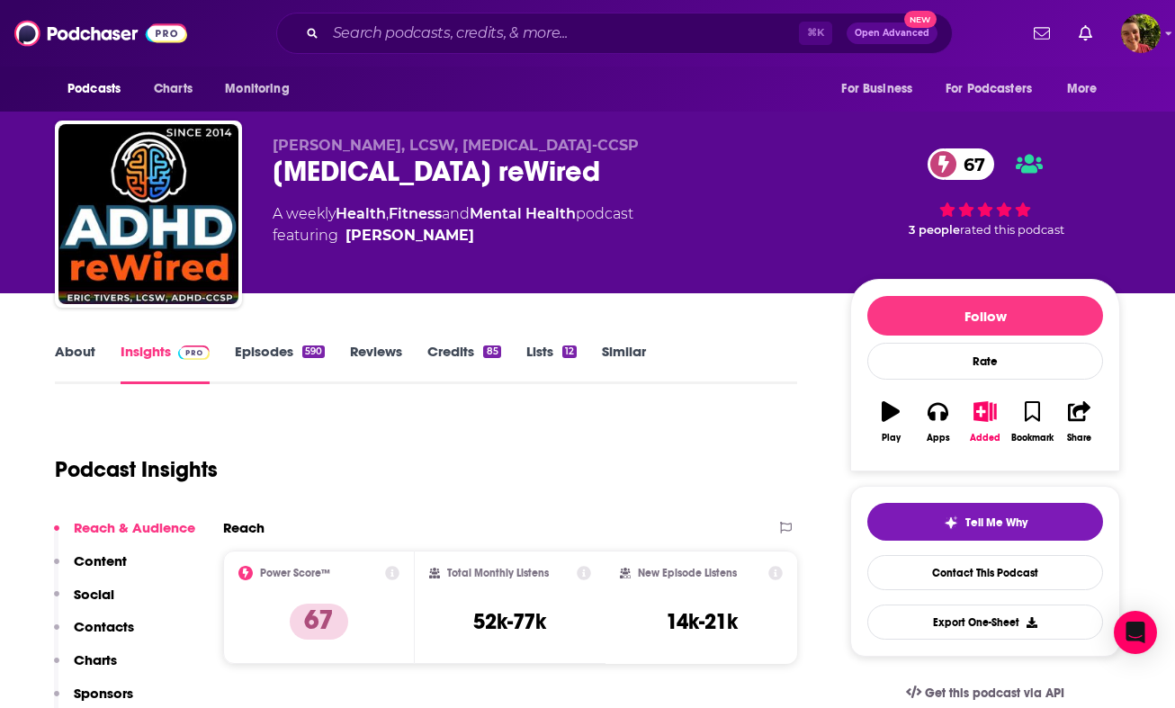
click at [370, 188] on div "ADHD reWired 67" at bounding box center [547, 171] width 549 height 35
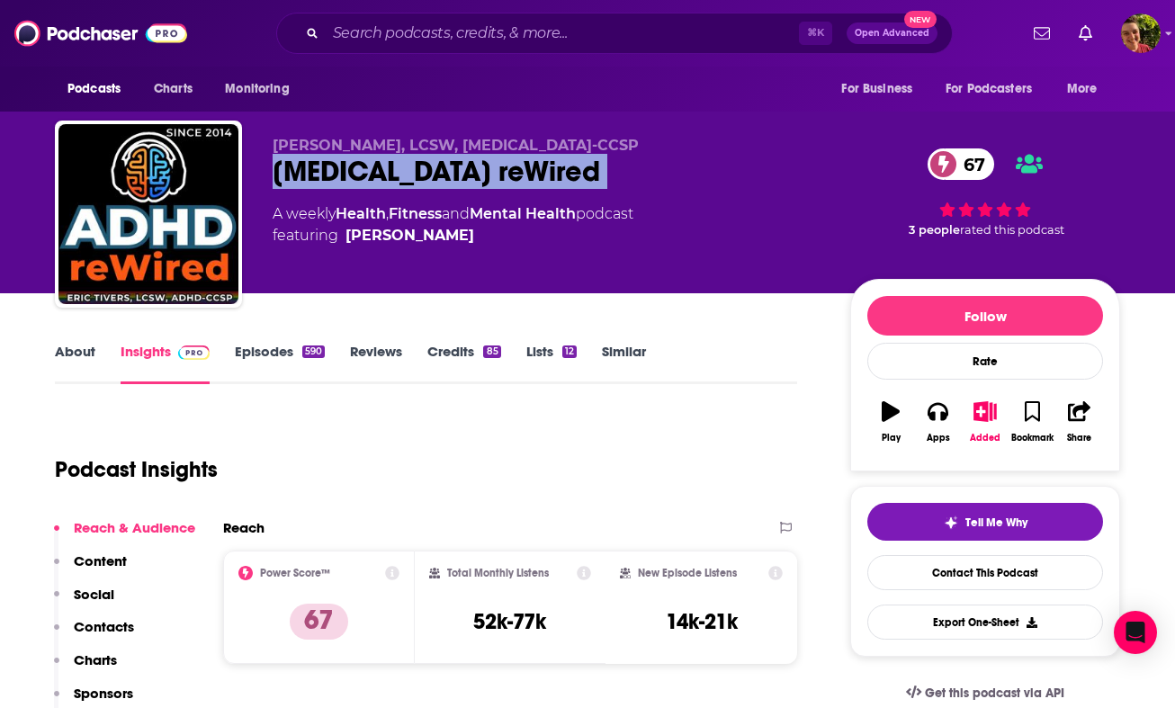
click at [370, 188] on div "ADHD reWired 67" at bounding box center [547, 171] width 549 height 35
copy div "ADHD reWired 67"
click at [111, 625] on p "Contacts" at bounding box center [104, 626] width 60 height 17
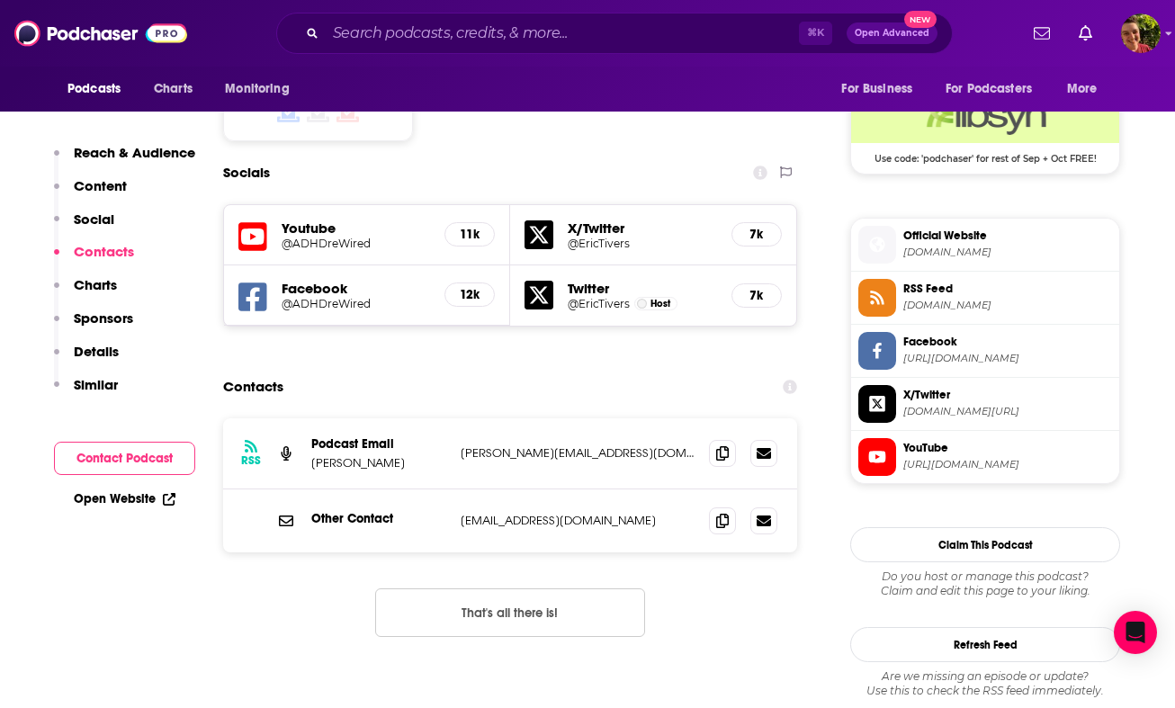
scroll to position [1504, 0]
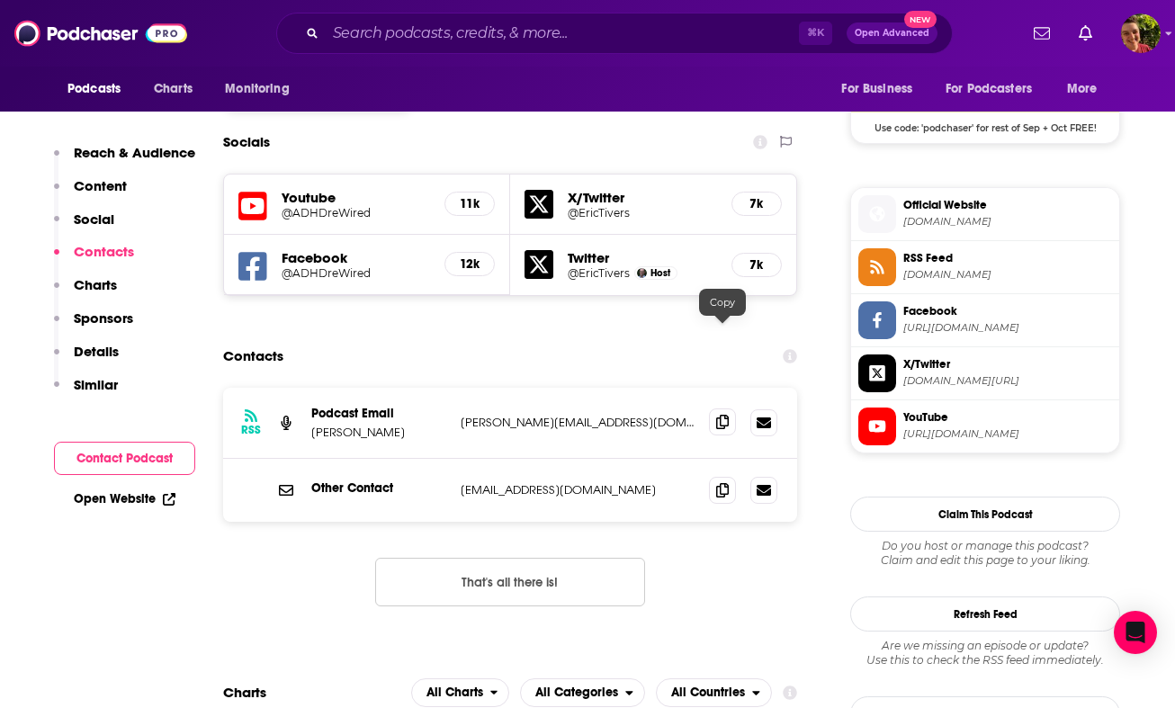
click at [720, 415] on icon at bounding box center [722, 422] width 13 height 14
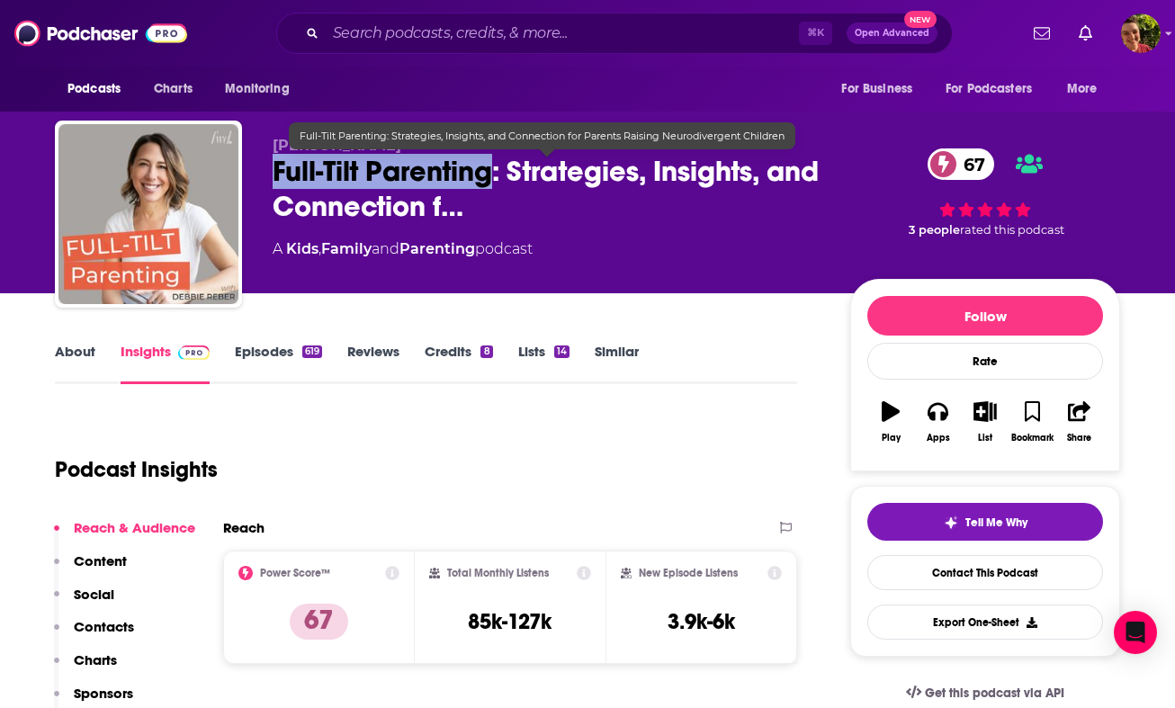
drag, startPoint x: 274, startPoint y: 173, endPoint x: 494, endPoint y: 177, distance: 219.5
click at [494, 177] on span "Full-Tilt Parenting: Strategies, Insights, and Connection f…" at bounding box center [547, 189] width 549 height 70
copy h2 "Full-Tilt Parenting"
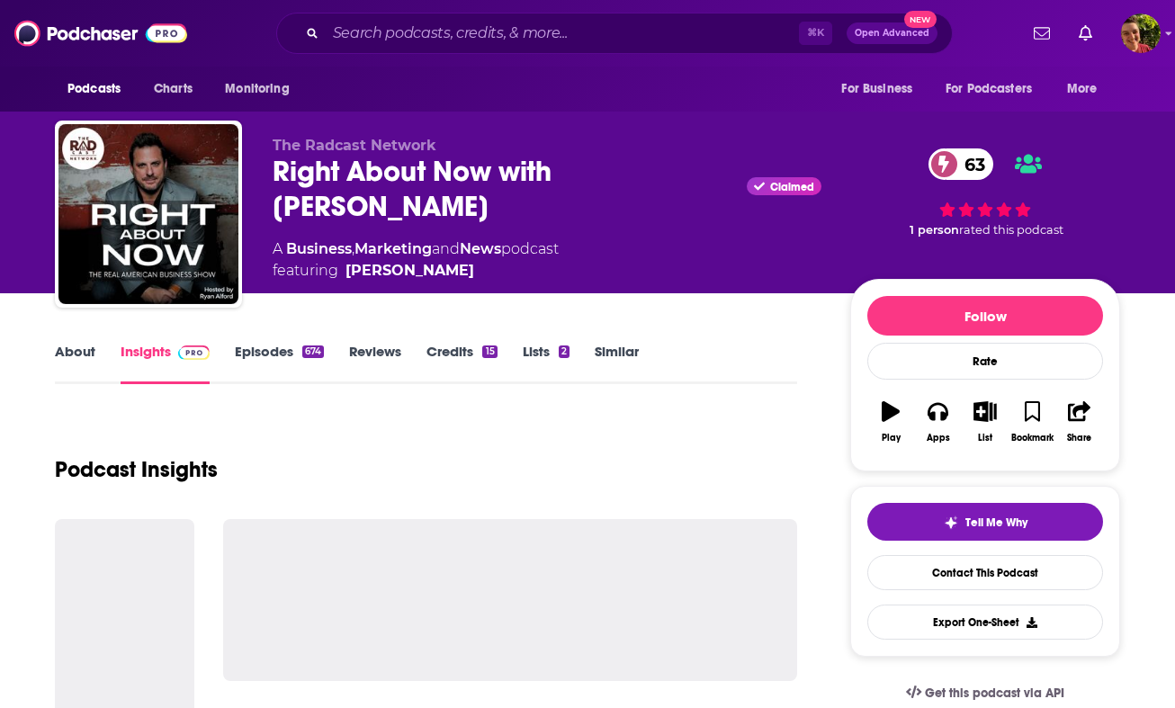
click at [85, 353] on link "About" at bounding box center [75, 363] width 40 height 41
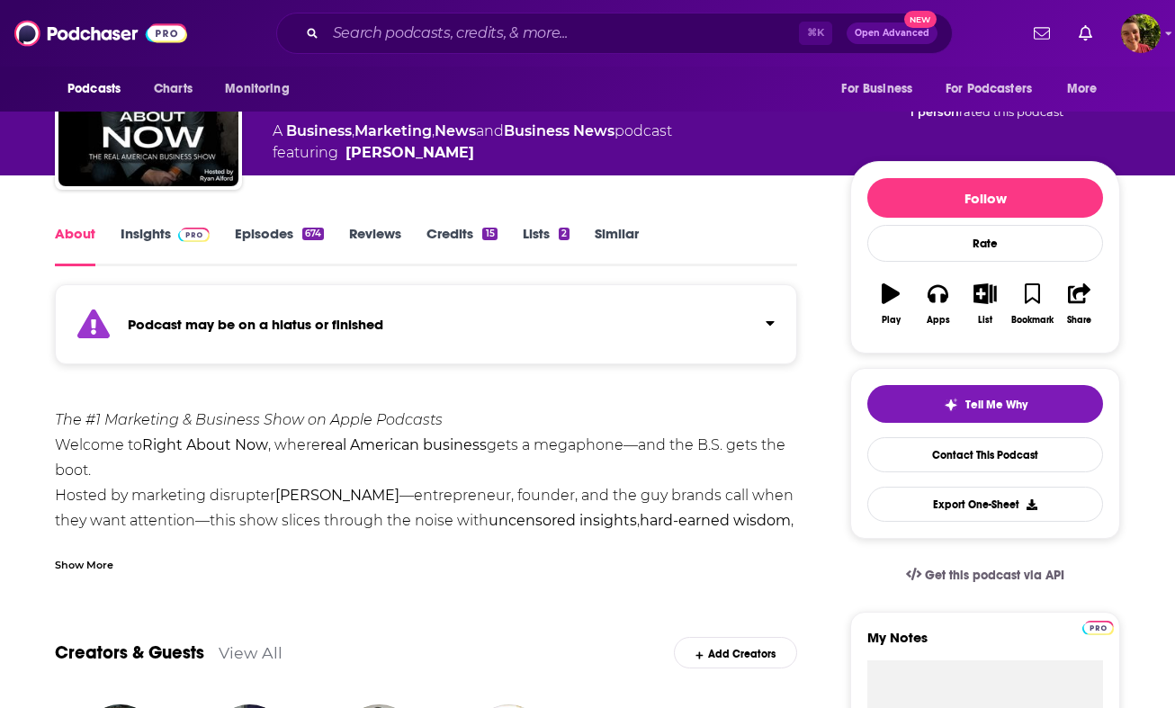
scroll to position [190, 0]
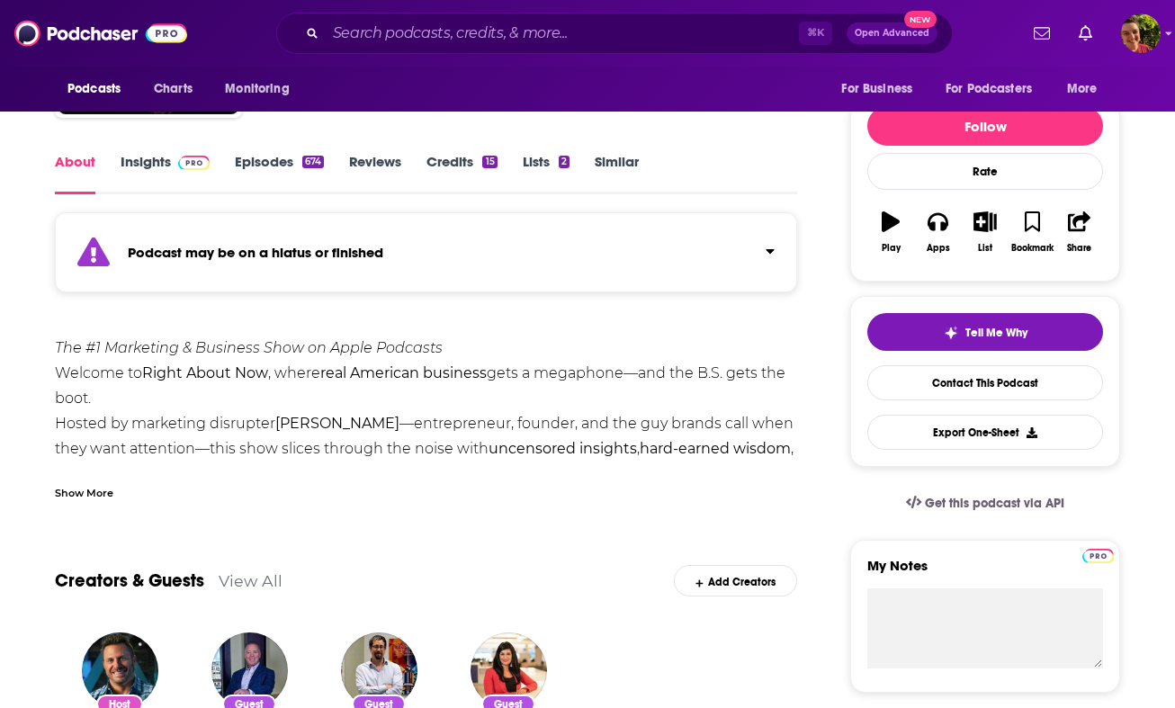
click at [72, 473] on div "Show More" at bounding box center [426, 485] width 742 height 31
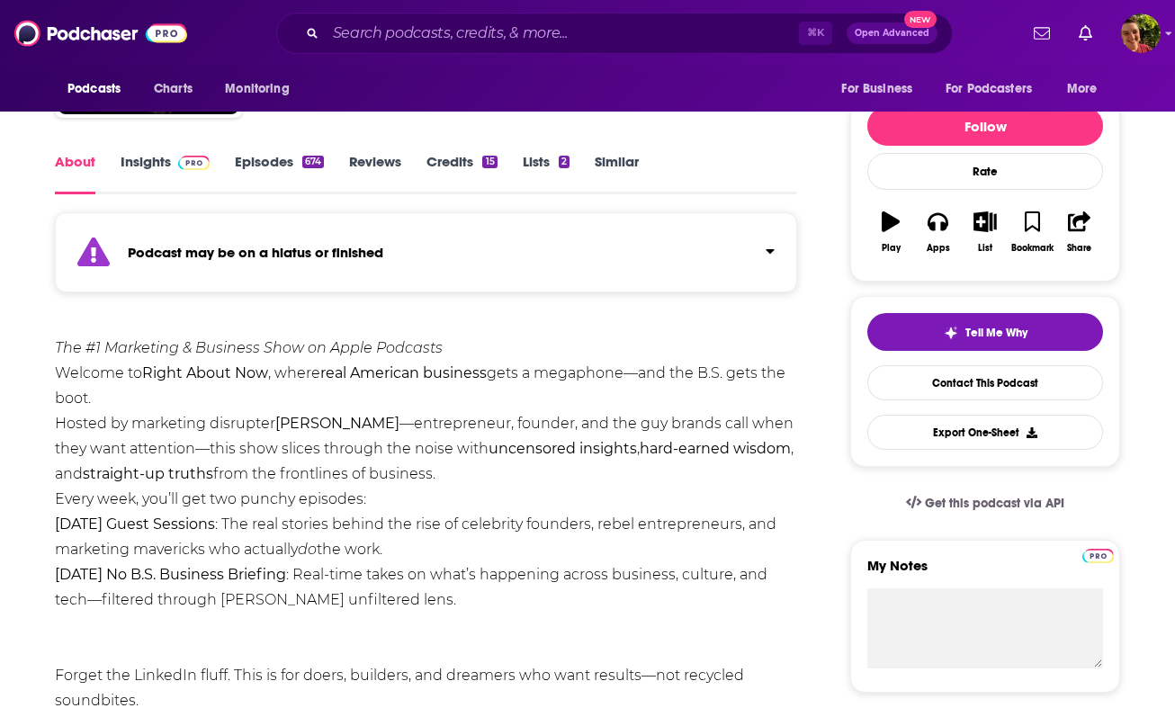
click at [73, 490] on div "The #1 Marketing & Business Show on Apple Podcasts Welcome to Right About Now ,…" at bounding box center [426, 574] width 742 height 478
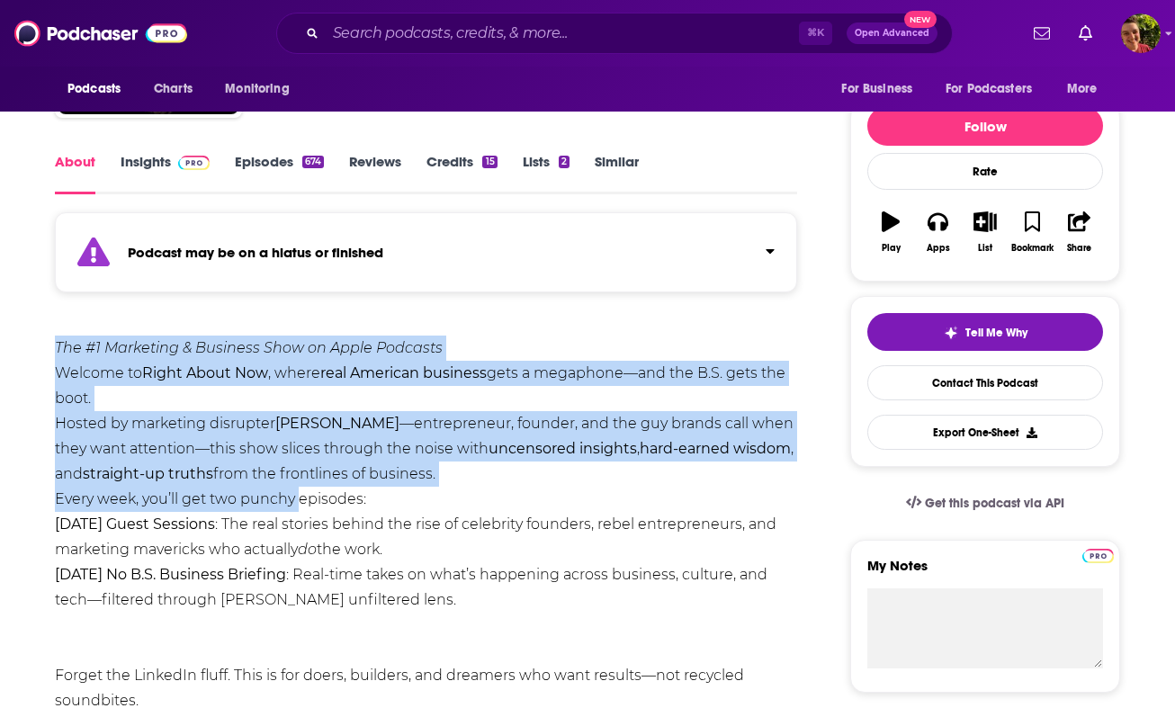
drag, startPoint x: 51, startPoint y: 349, endPoint x: 326, endPoint y: 510, distance: 318.1
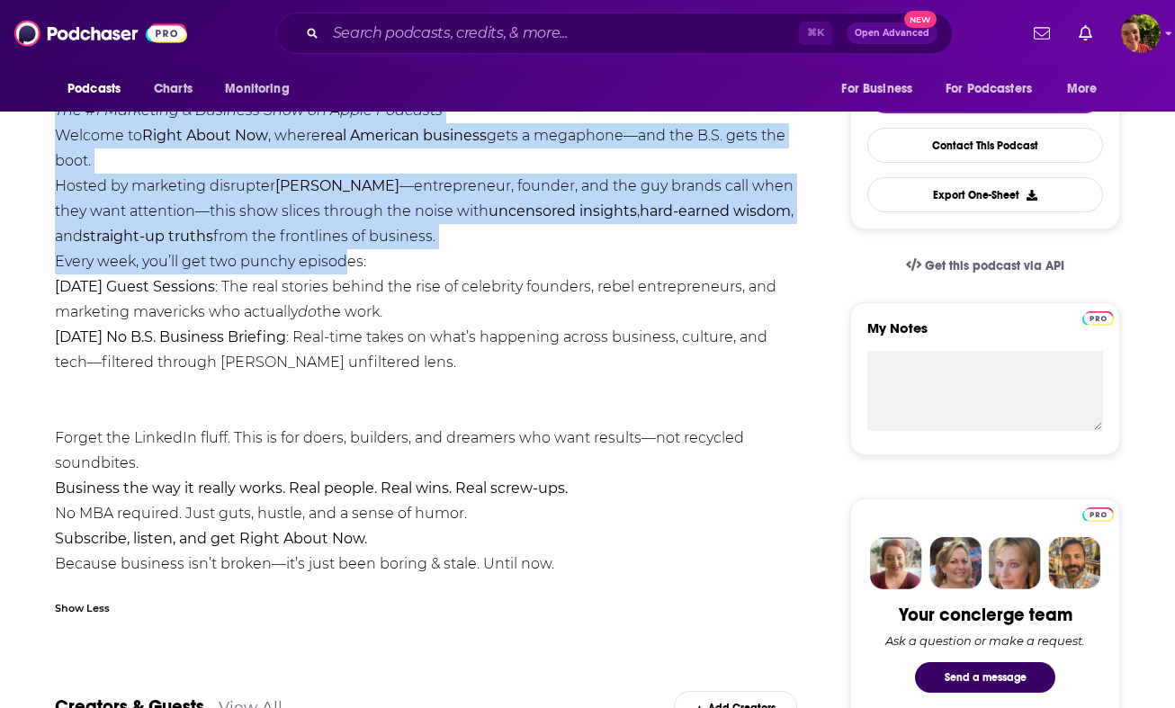
scroll to position [447, 0]
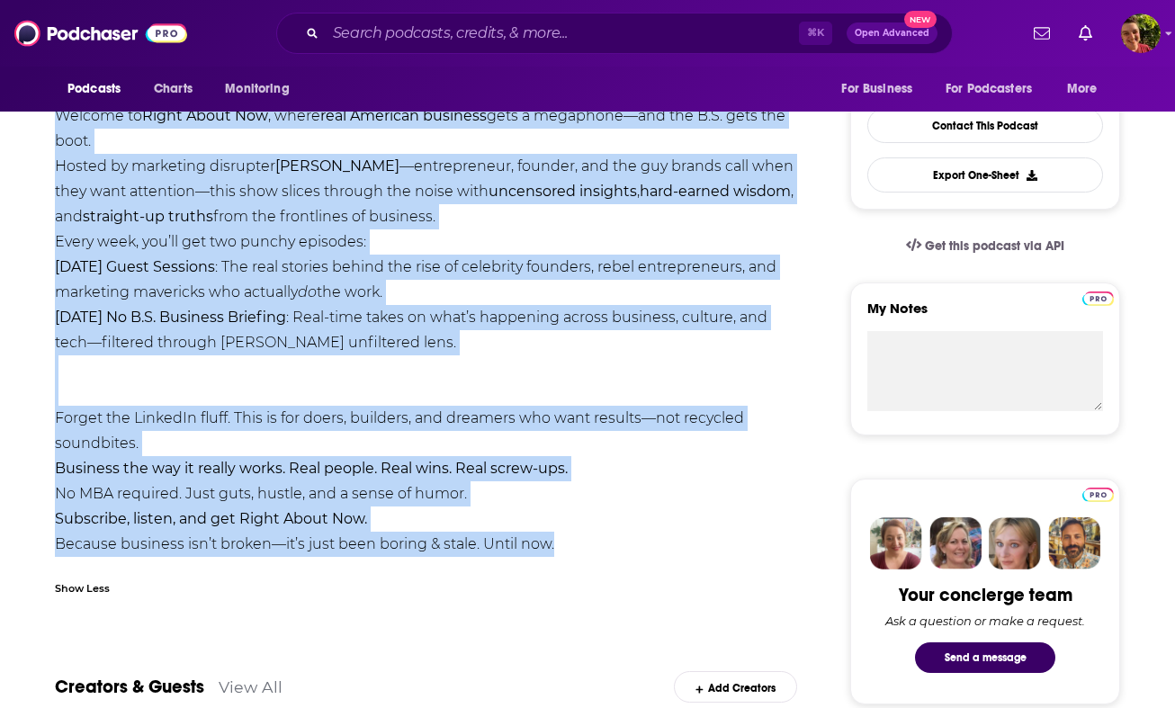
click at [631, 564] on div "The #1 Marketing & Business Show on Apple Podcasts Welcome to Right About Now ,…" at bounding box center [426, 342] width 742 height 528
copy div "Lor #0 Ipsumdolo & Sitametc Adip el Seddo Eiusmodt Incidid ut Labor Etdol Mag ,…"
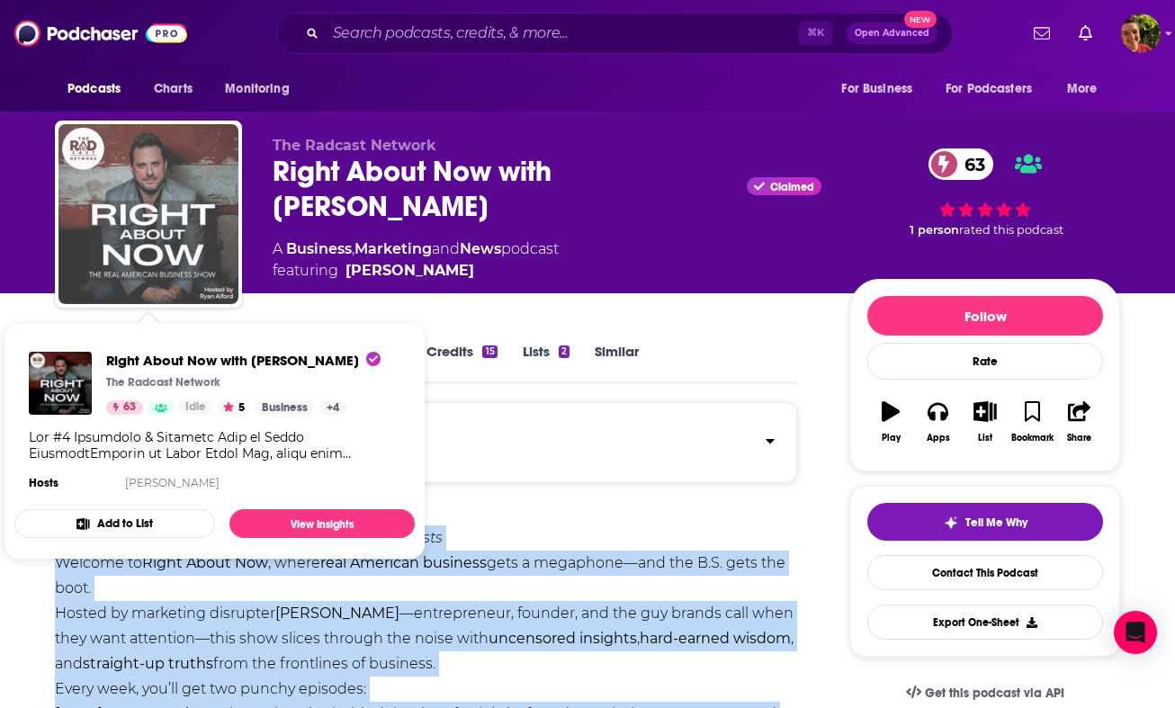
drag, startPoint x: 197, startPoint y: 232, endPoint x: 1238, endPoint y: 738, distance: 1157.2
